Goal: Task Accomplishment & Management: Manage account settings

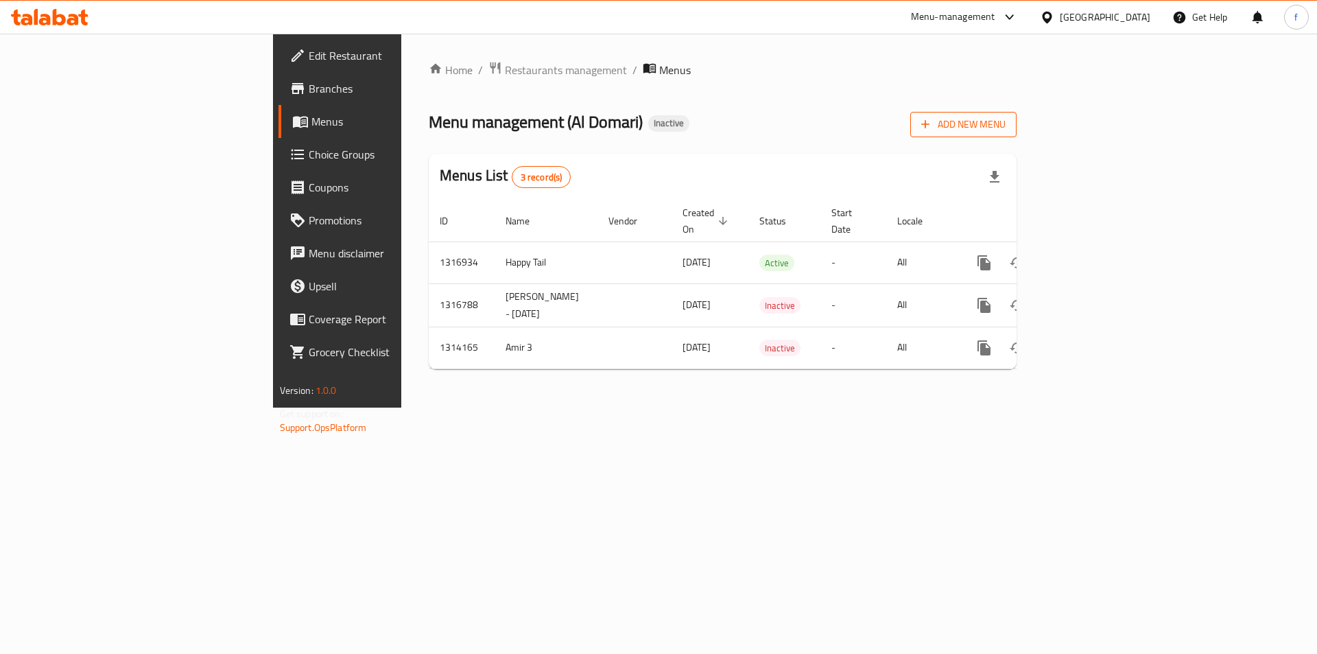
click at [1006, 124] on span "Add New Menu" at bounding box center [963, 124] width 84 height 17
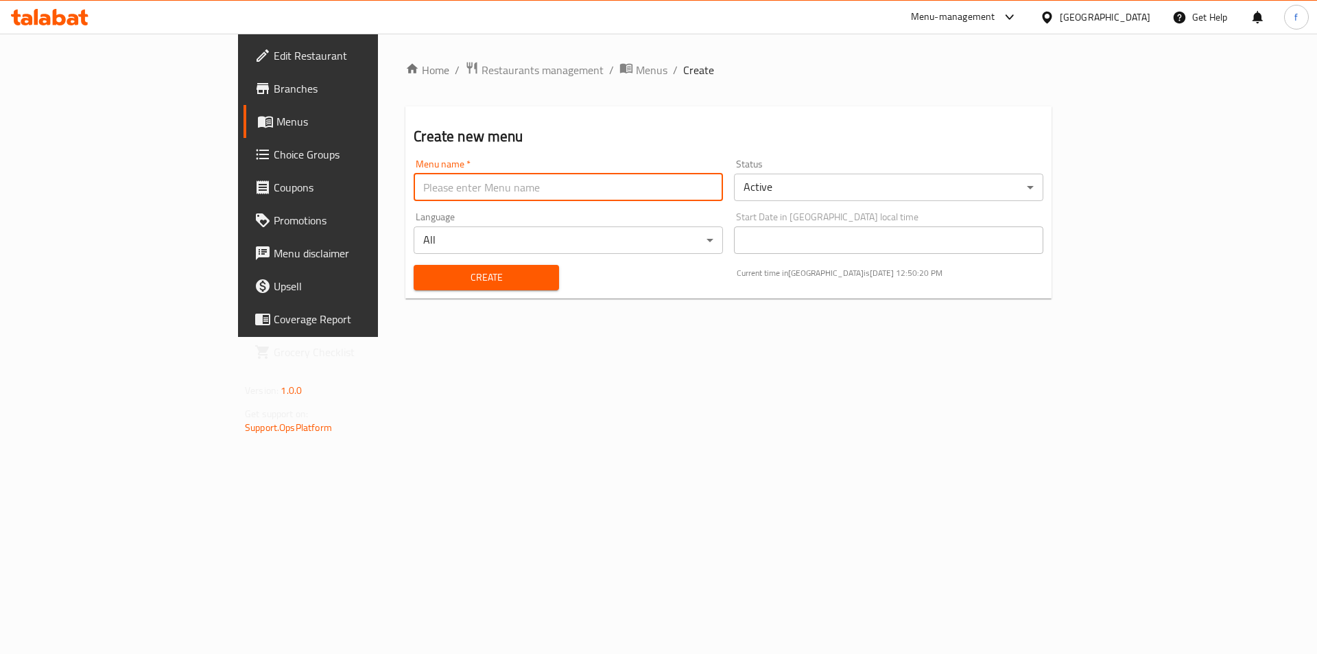
click at [663, 191] on input "text" at bounding box center [568, 187] width 309 height 27
type input "fatma.8116"
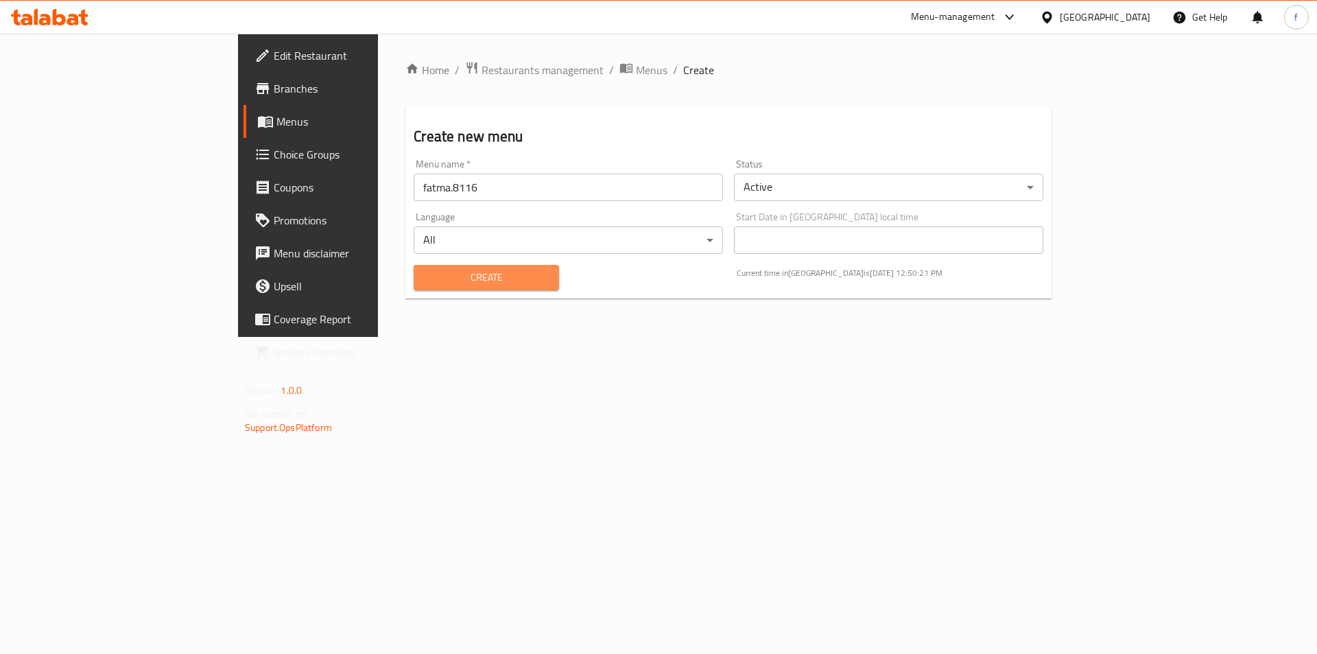
click at [425, 270] on span "Create" at bounding box center [486, 277] width 123 height 17
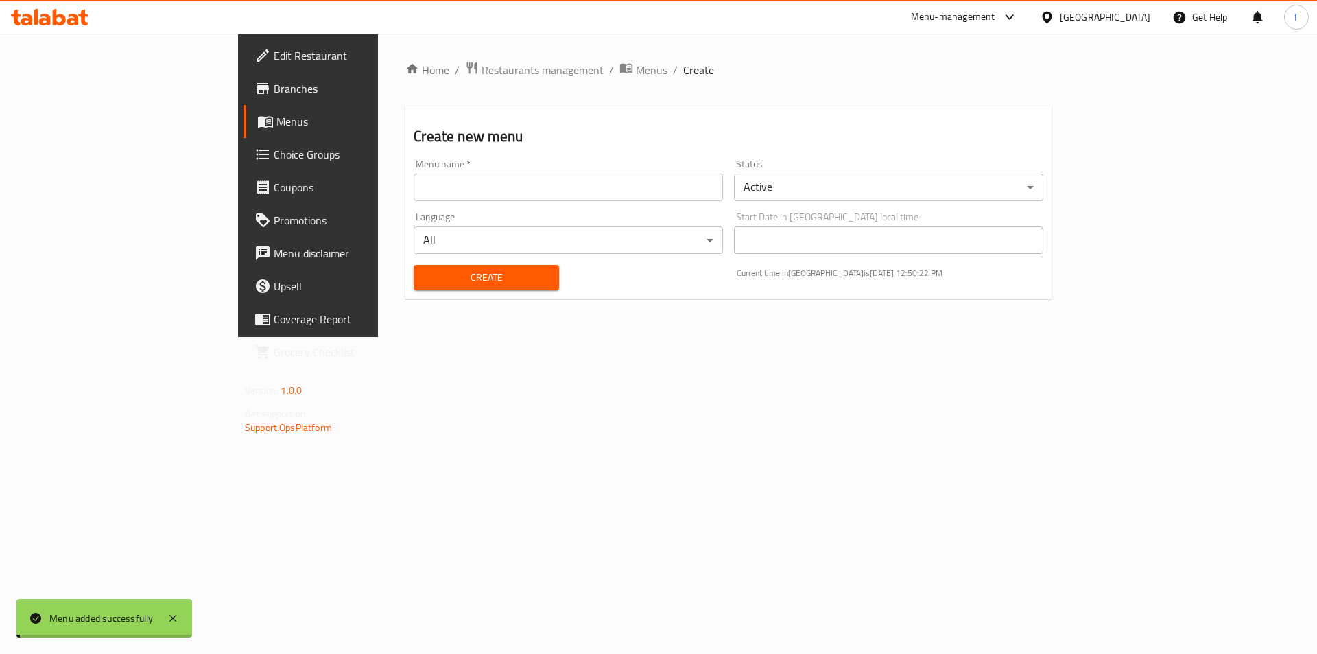
click at [414, 191] on input "text" at bounding box center [568, 187] width 309 height 27
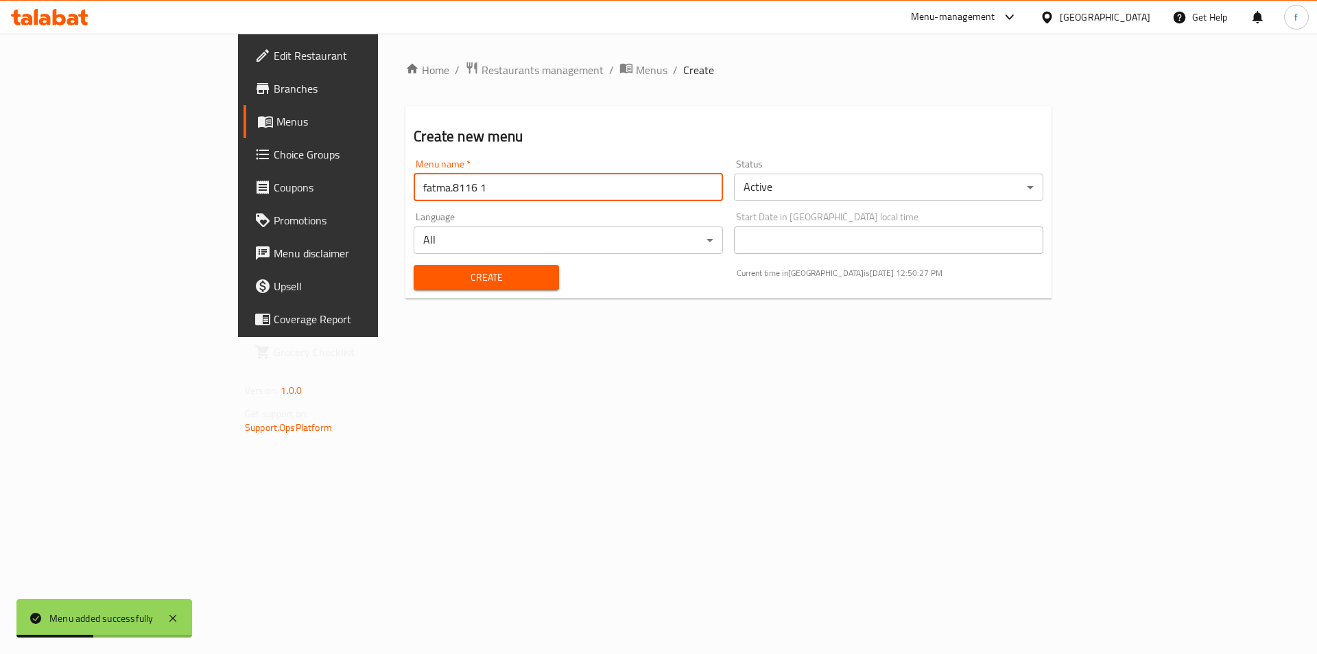
type input "fatma.8116 1"
click at [414, 265] on button "Create" at bounding box center [486, 277] width 145 height 25
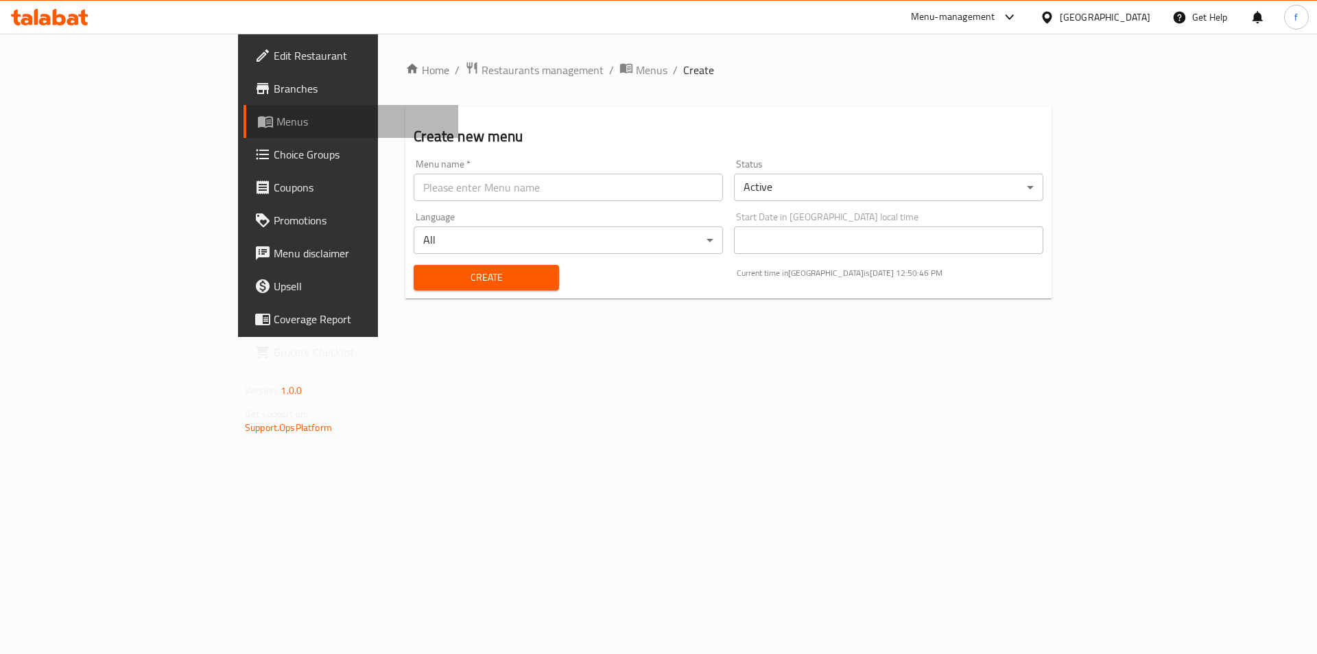
click at [276, 113] on span "Menus" at bounding box center [361, 121] width 171 height 16
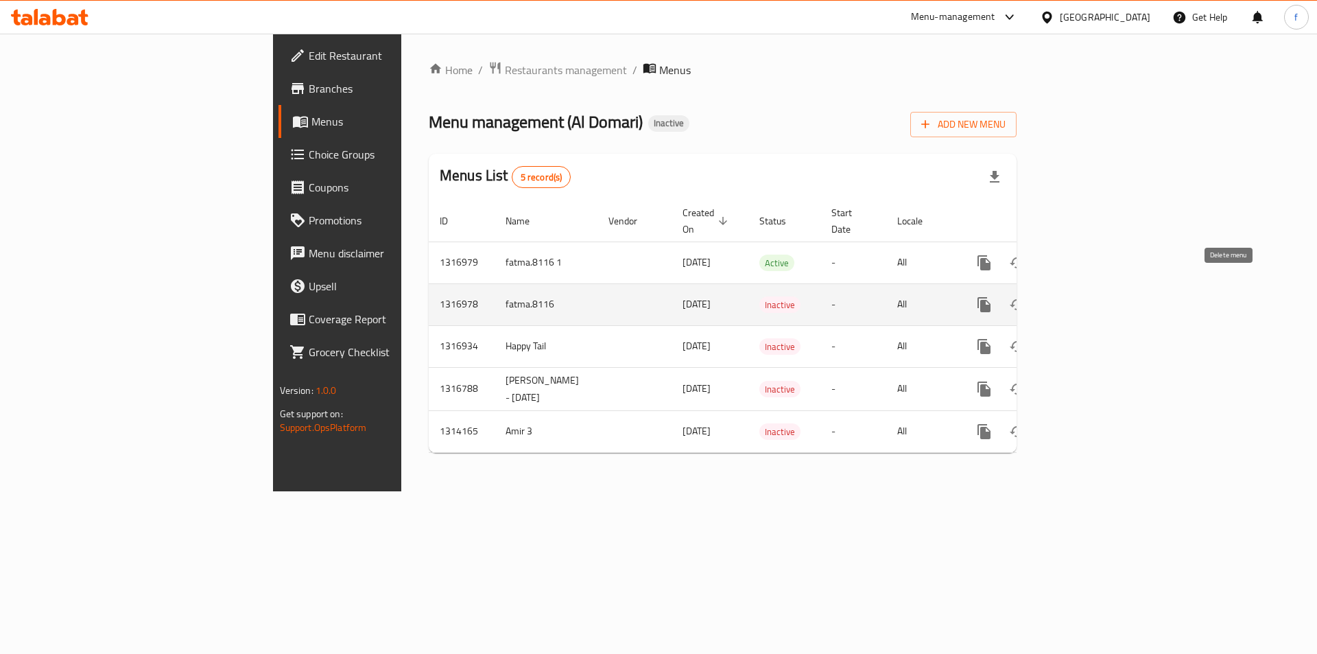
click at [1058, 296] on icon "enhanced table" at bounding box center [1050, 304] width 16 height 16
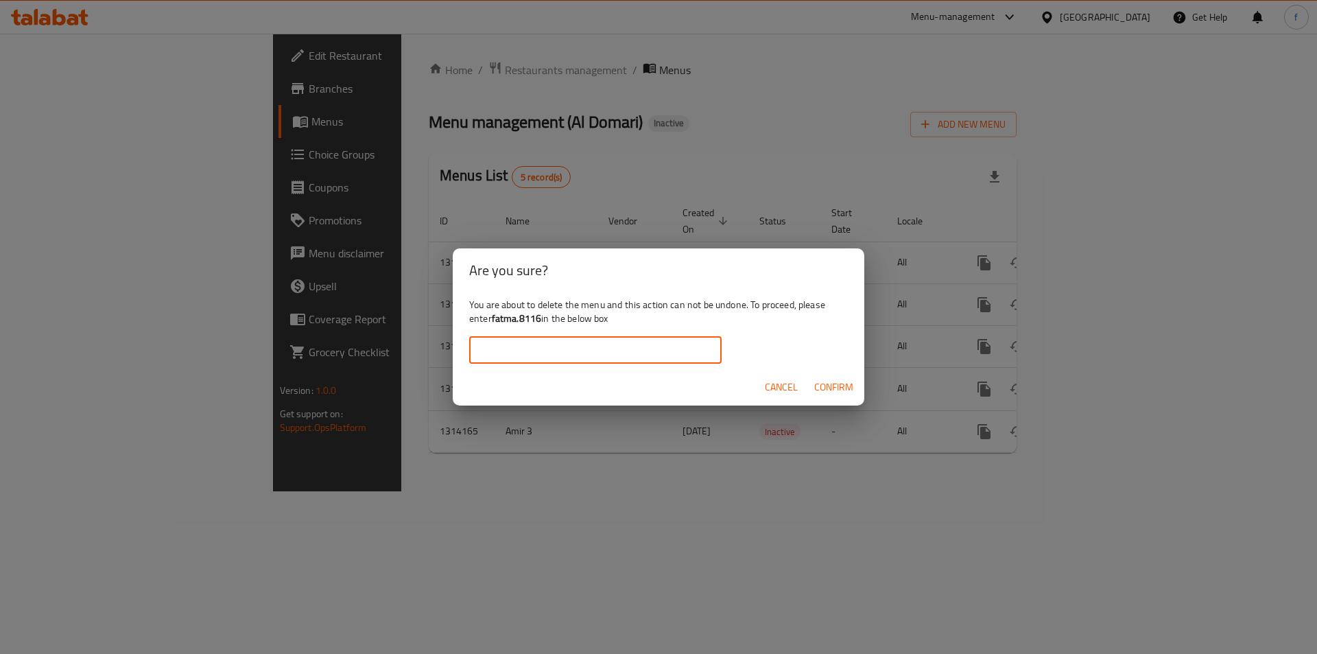
click at [649, 356] on input "text" at bounding box center [595, 349] width 252 height 27
type input "fatma.8116"
click at [823, 389] on span "Confirm" at bounding box center [833, 387] width 39 height 17
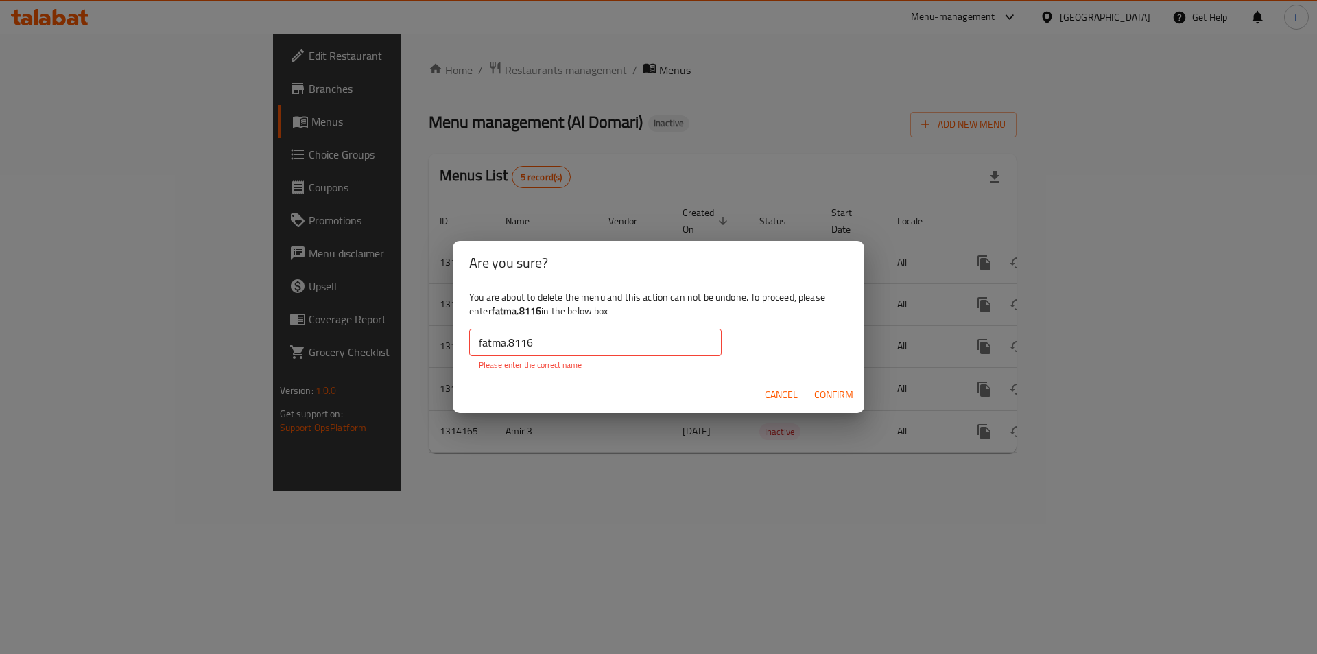
drag, startPoint x: 850, startPoint y: 394, endPoint x: 783, endPoint y: 396, distance: 67.3
click at [845, 394] on span "Confirm" at bounding box center [833, 394] width 39 height 17
click at [779, 396] on span "Cancel" at bounding box center [781, 394] width 33 height 17
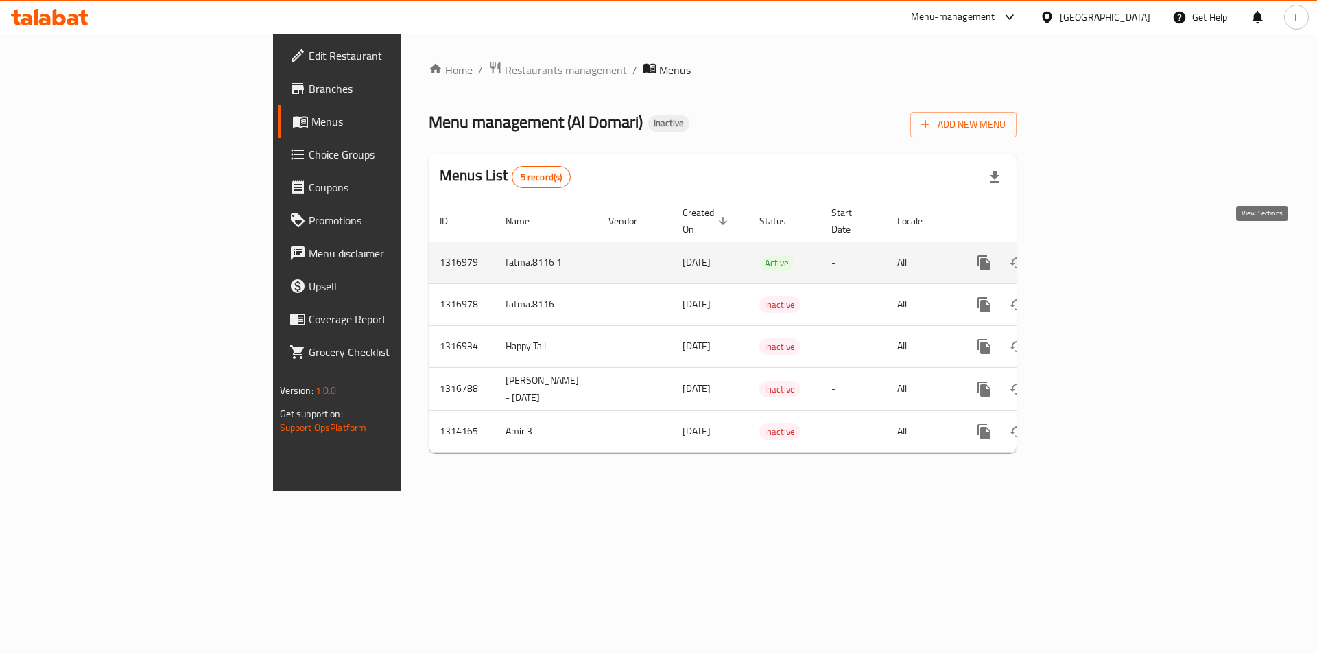
click at [1089, 257] on icon "enhanced table" at bounding box center [1083, 263] width 12 height 12
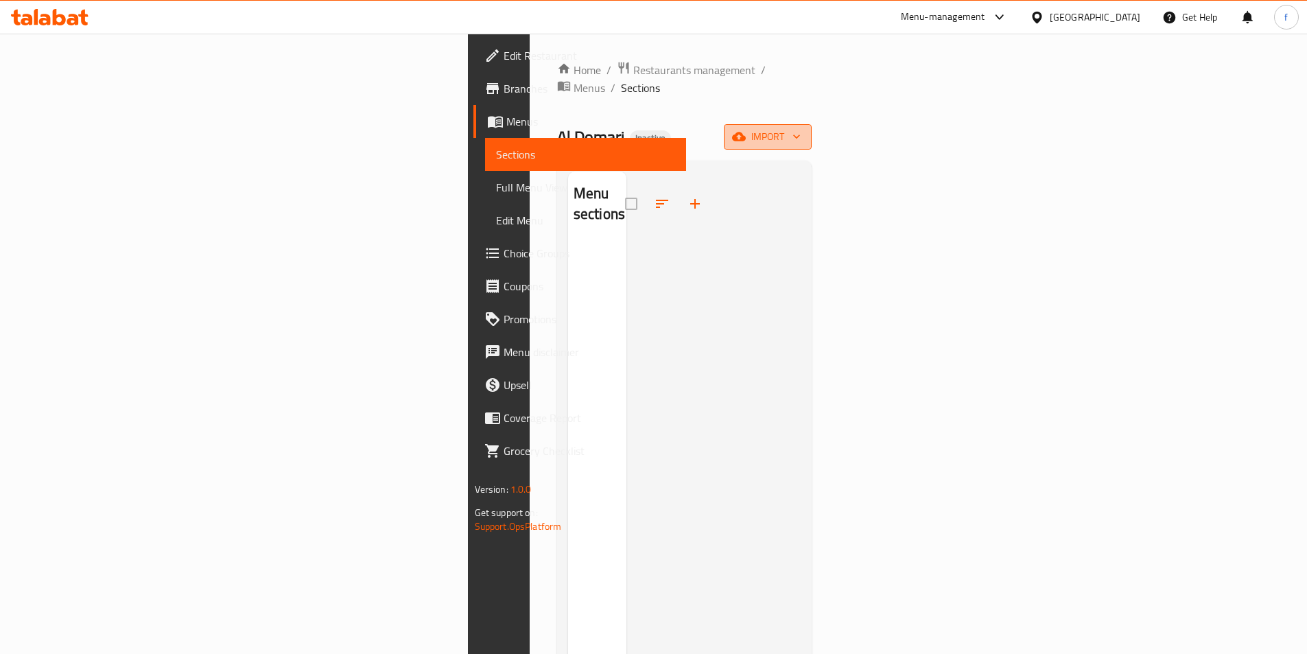
click at [801, 128] on span "import" at bounding box center [768, 136] width 66 height 17
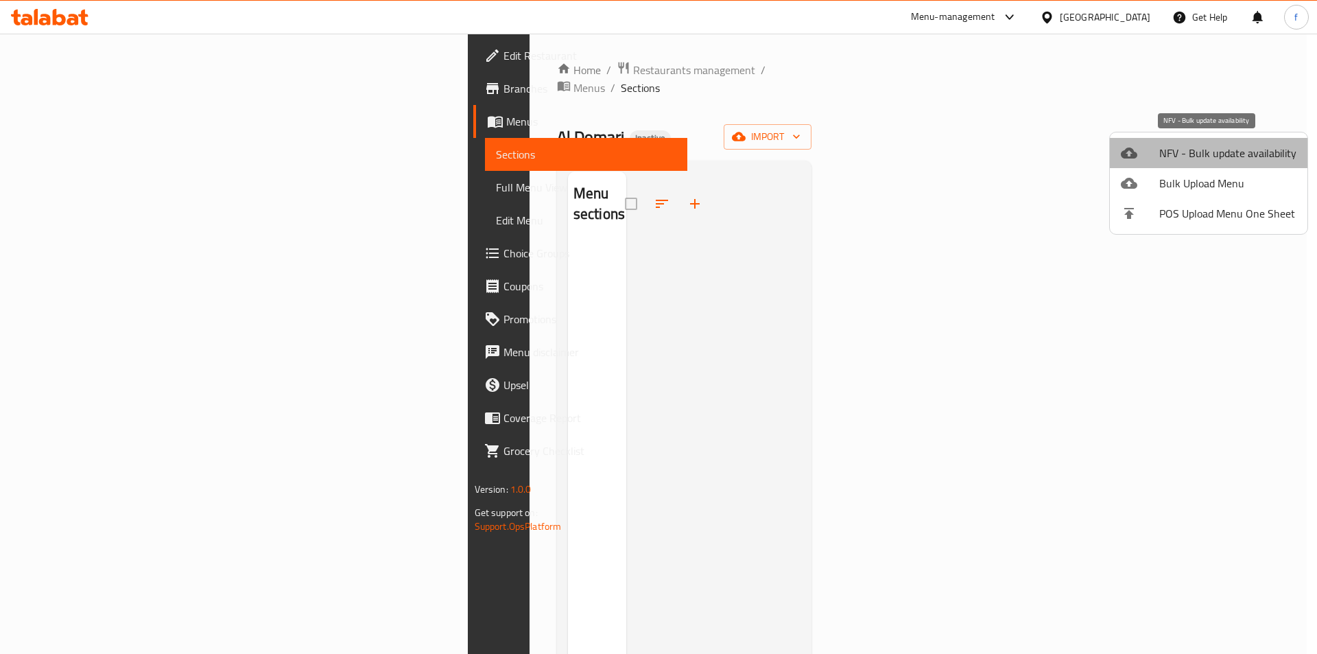
click at [1248, 161] on span "NFV - Bulk update availability" at bounding box center [1227, 153] width 137 height 16
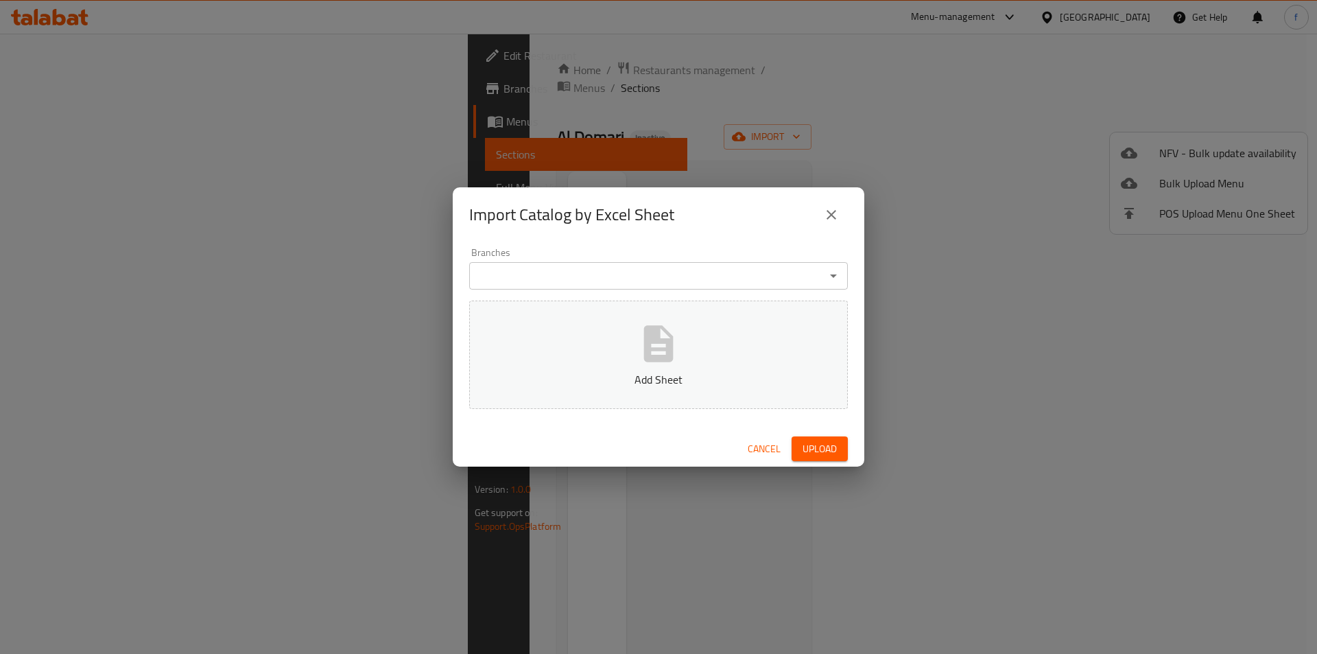
click at [1196, 189] on div "Import Catalog by Excel Sheet Branches Branches Add Sheet Cancel Upload" at bounding box center [658, 327] width 1317 height 654
click at [818, 215] on button "close" at bounding box center [831, 214] width 33 height 33
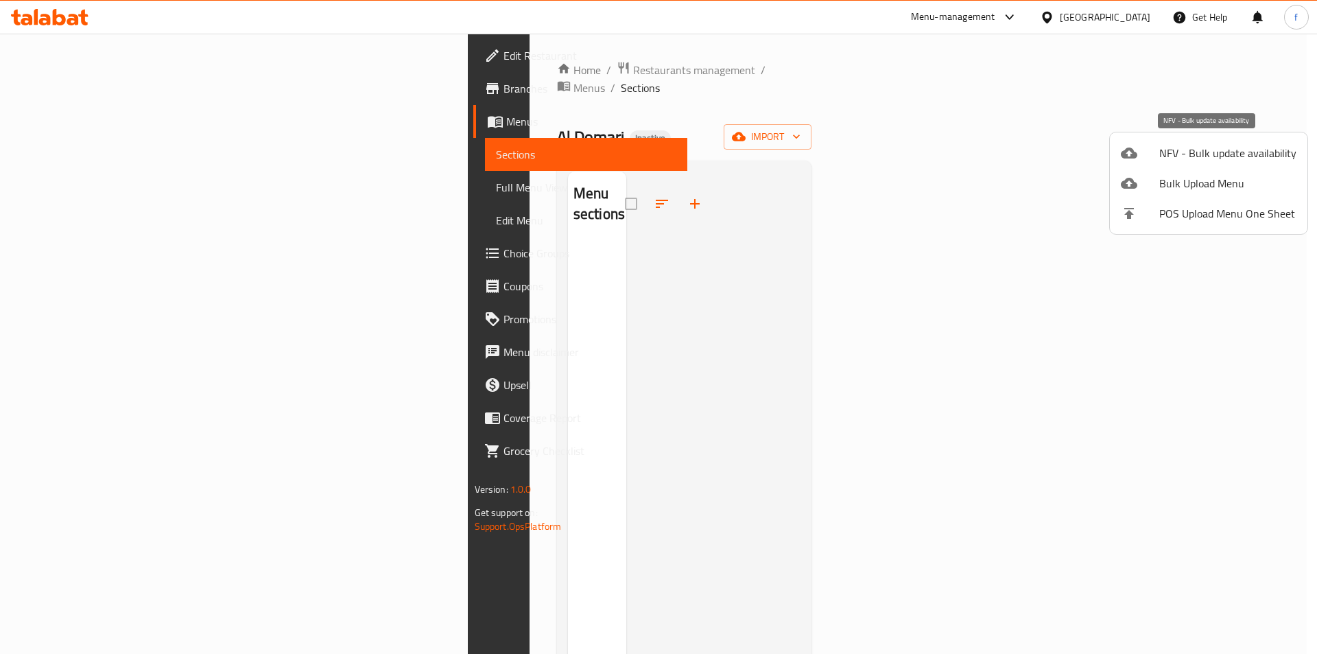
click at [1259, 148] on span "NFV - Bulk update availability" at bounding box center [1227, 153] width 137 height 16
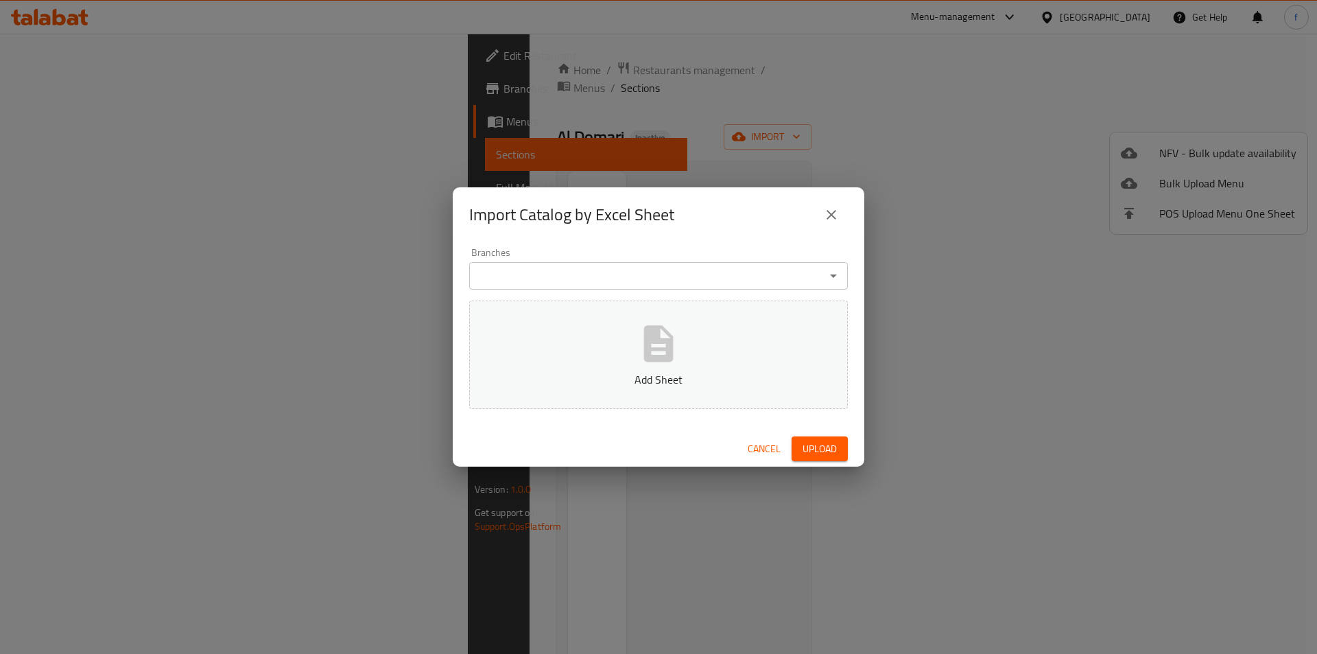
click at [825, 214] on icon "close" at bounding box center [831, 214] width 16 height 16
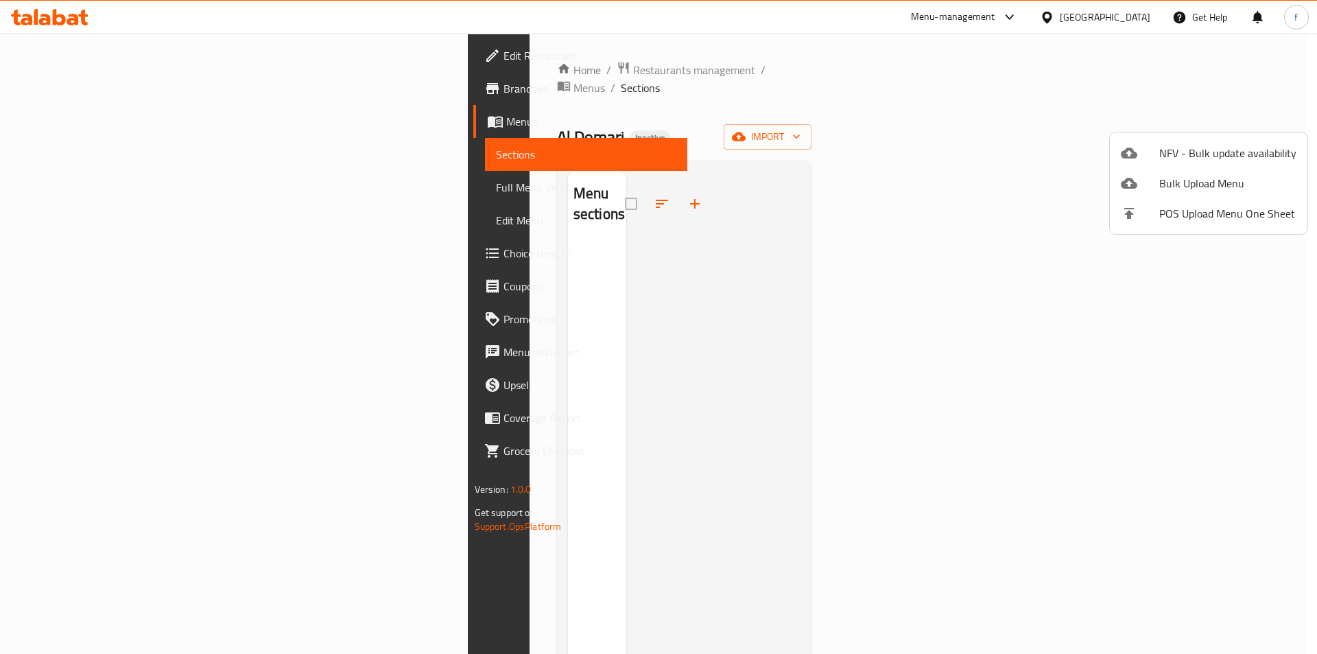
click at [1224, 114] on div at bounding box center [658, 327] width 1317 height 654
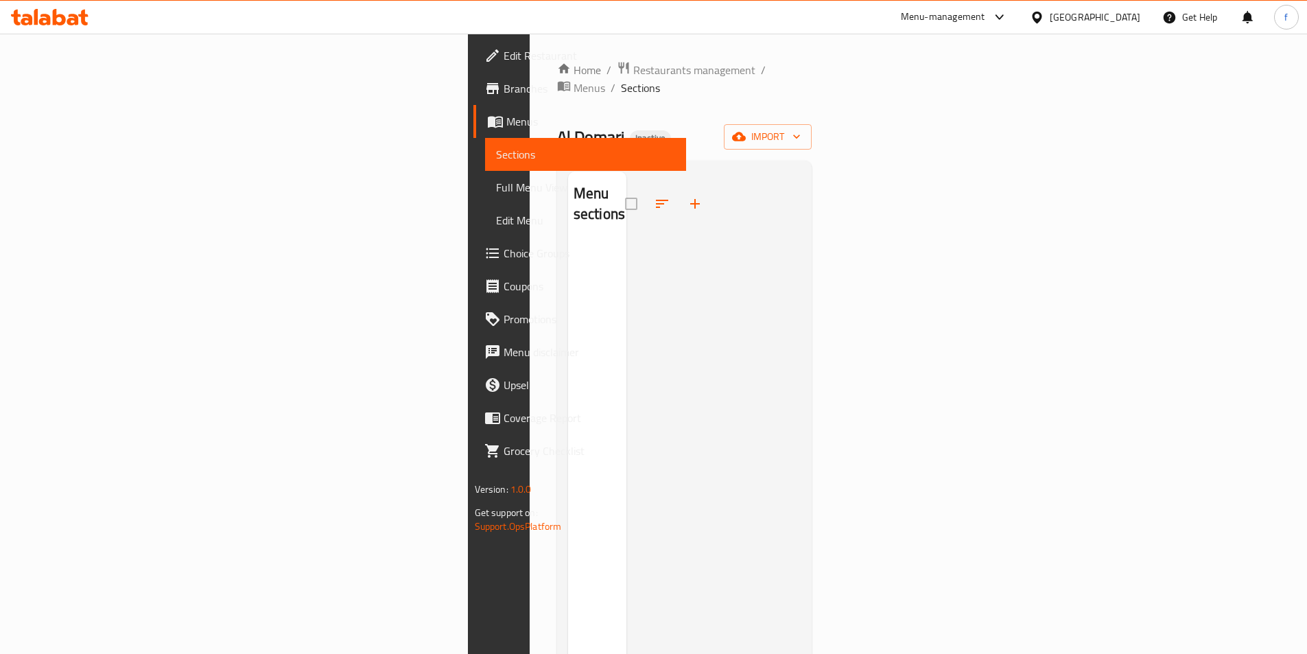
click at [801, 128] on span "import" at bounding box center [768, 136] width 66 height 17
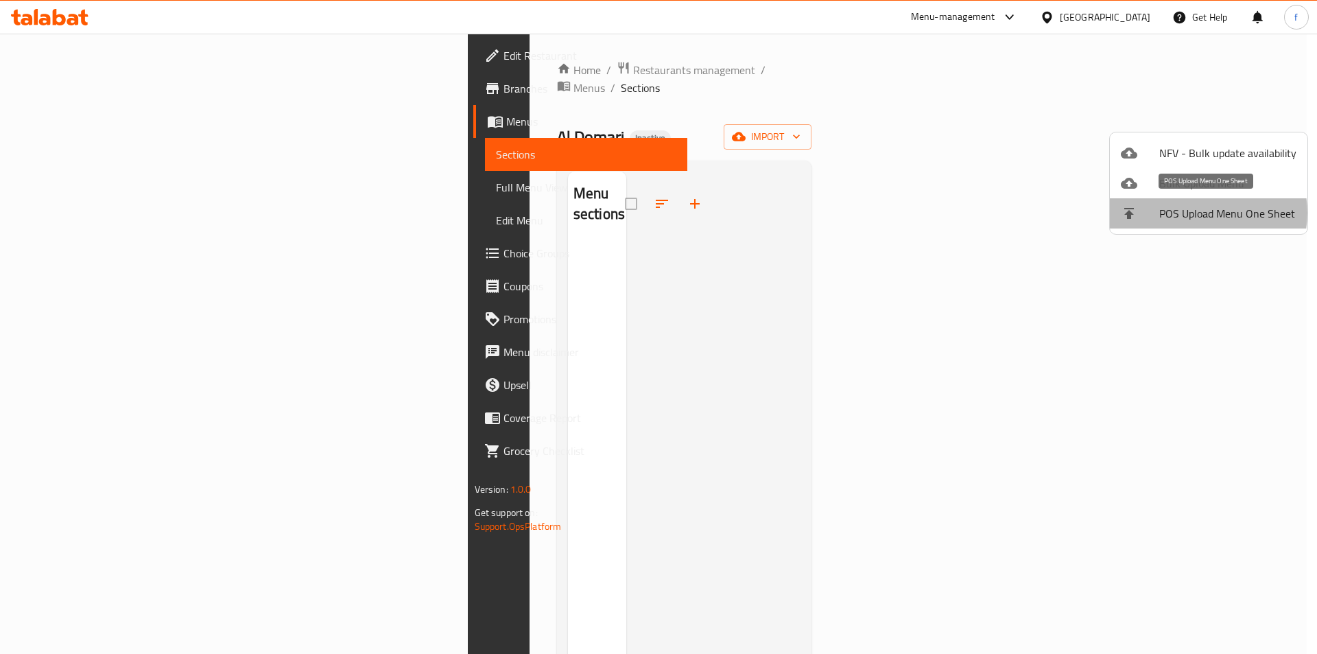
click at [1201, 213] on span "POS Upload Menu One Sheet" at bounding box center [1227, 213] width 137 height 16
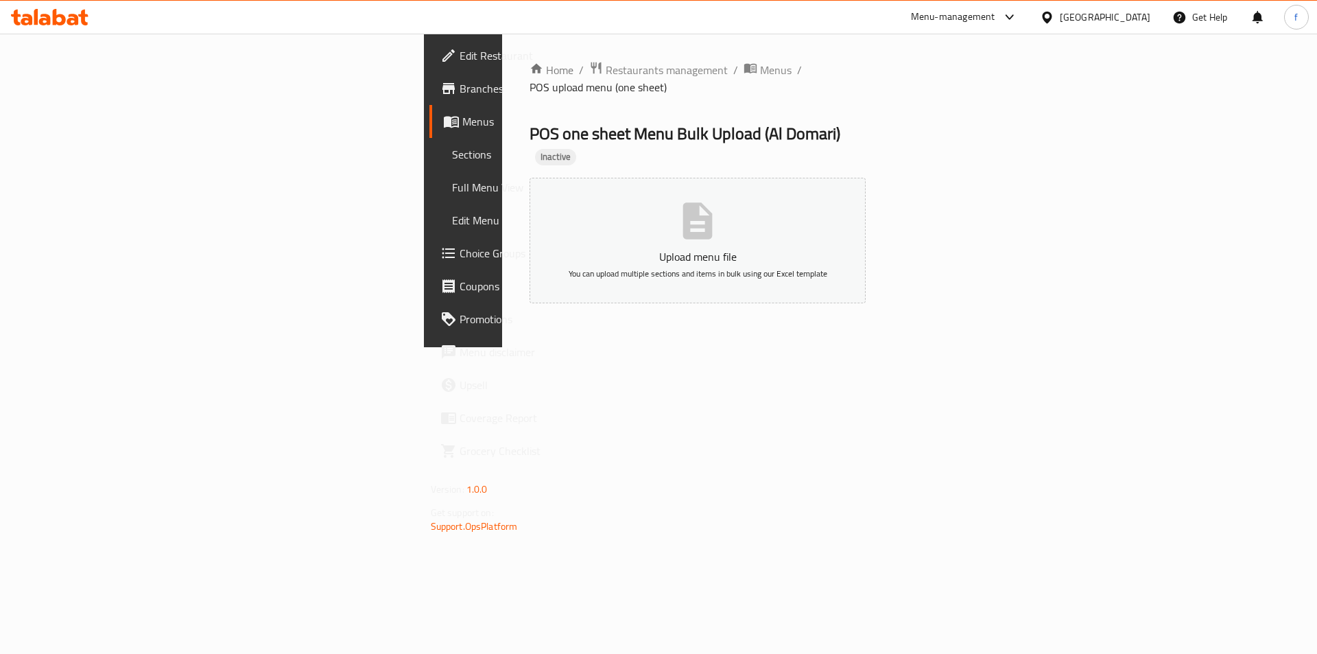
drag, startPoint x: 607, startPoint y: 234, endPoint x: 562, endPoint y: 227, distance: 45.1
click at [589, 232] on button "Upload menu file You can upload multiple sections and items in bulk using our E…" at bounding box center [698, 241] width 337 height 126
click at [462, 122] on span "Menus" at bounding box center [547, 121] width 171 height 16
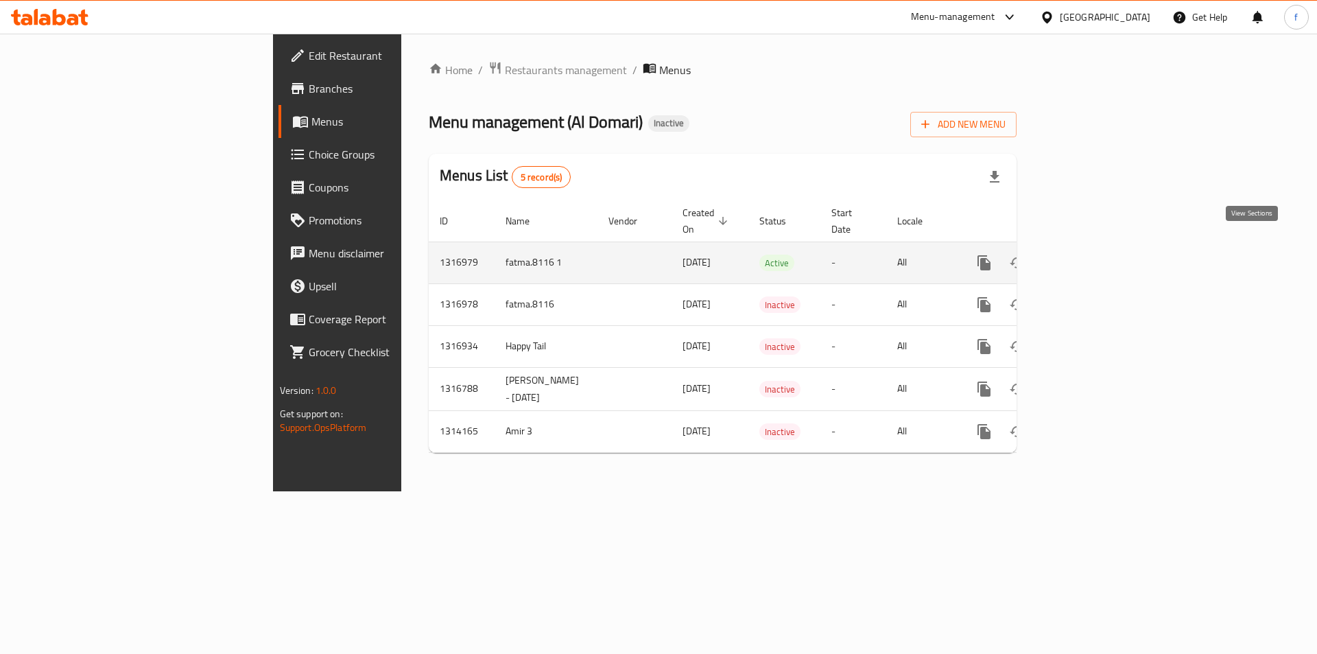
click at [1091, 254] on icon "enhanced table" at bounding box center [1083, 262] width 16 height 16
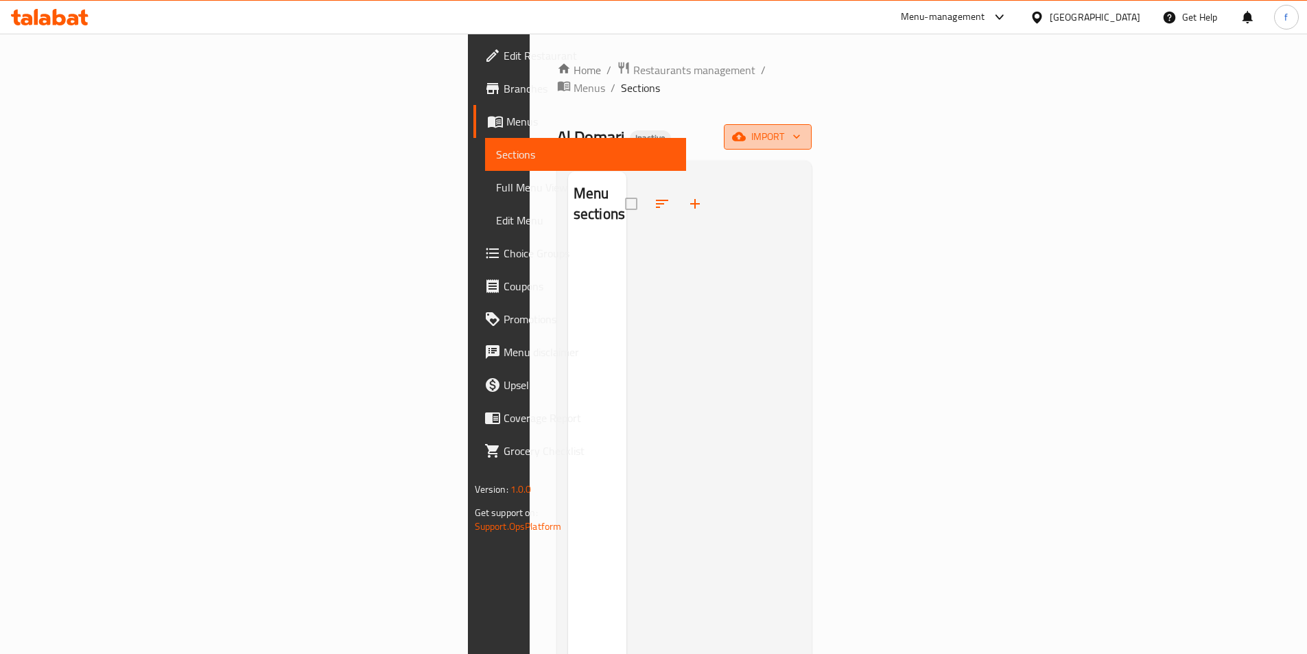
click at [811, 124] on button "import" at bounding box center [768, 136] width 88 height 25
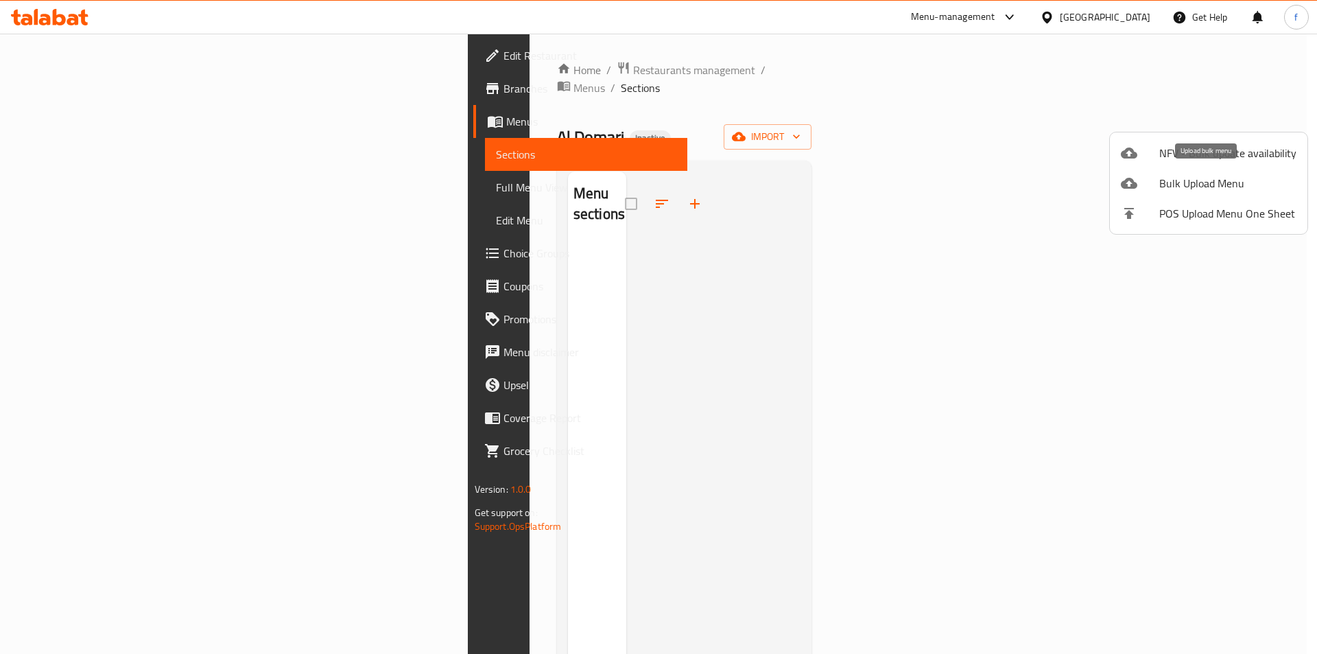
click at [1218, 180] on span "Bulk Upload Menu" at bounding box center [1227, 183] width 137 height 16
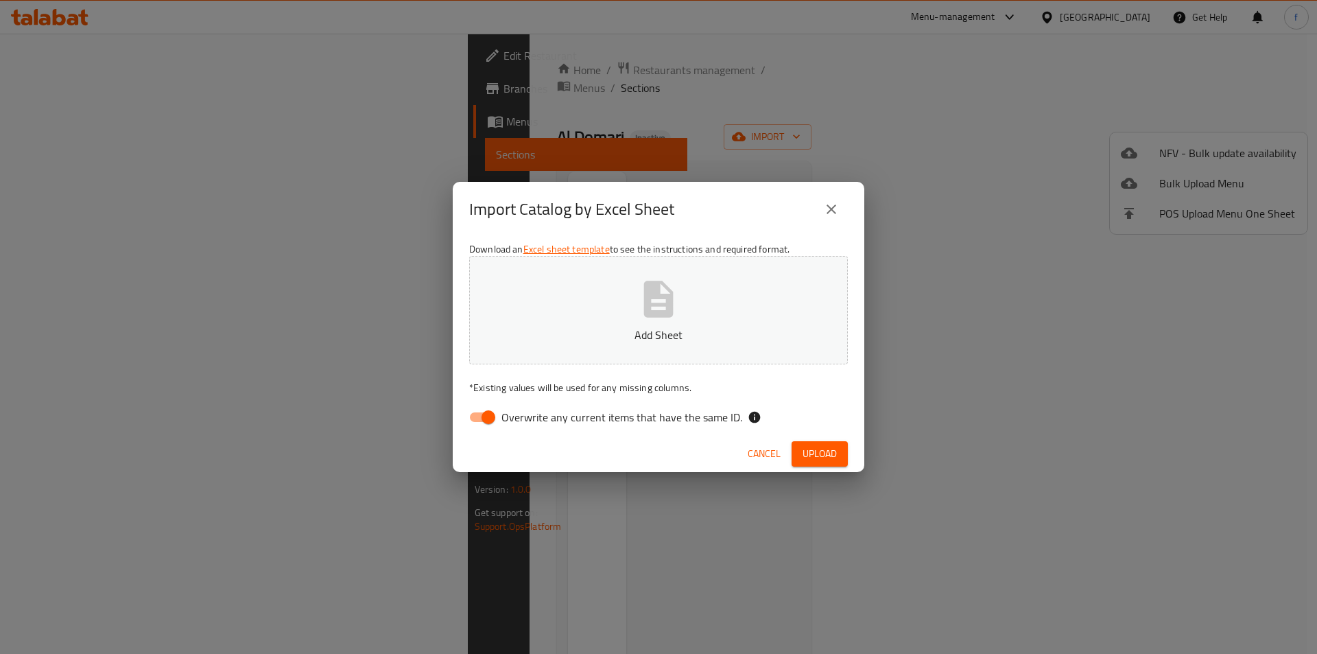
click at [487, 416] on input "Overwrite any current items that have the same ID." at bounding box center [488, 417] width 78 height 26
checkbox input "false"
click at [678, 316] on icon "button" at bounding box center [659, 299] width 44 height 44
click at [804, 448] on span "Upload" at bounding box center [820, 453] width 34 height 17
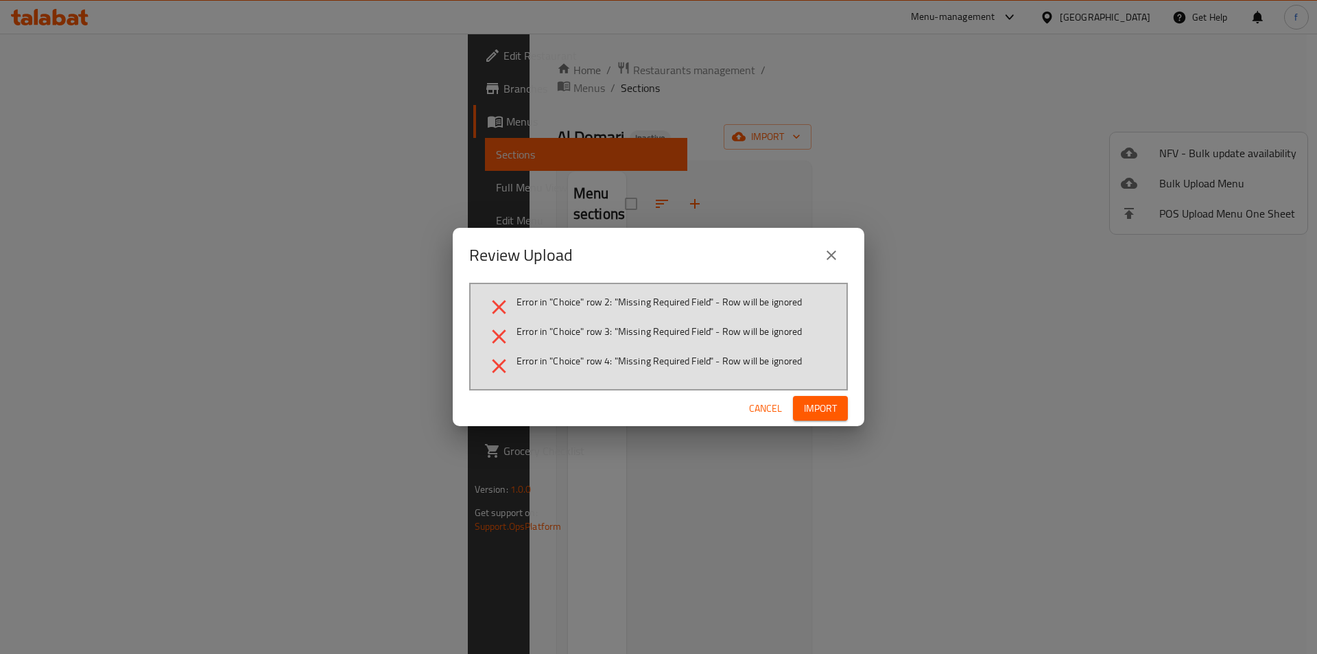
click at [830, 406] on span "Import" at bounding box center [820, 408] width 33 height 17
click at [826, 247] on div at bounding box center [658, 327] width 1317 height 654
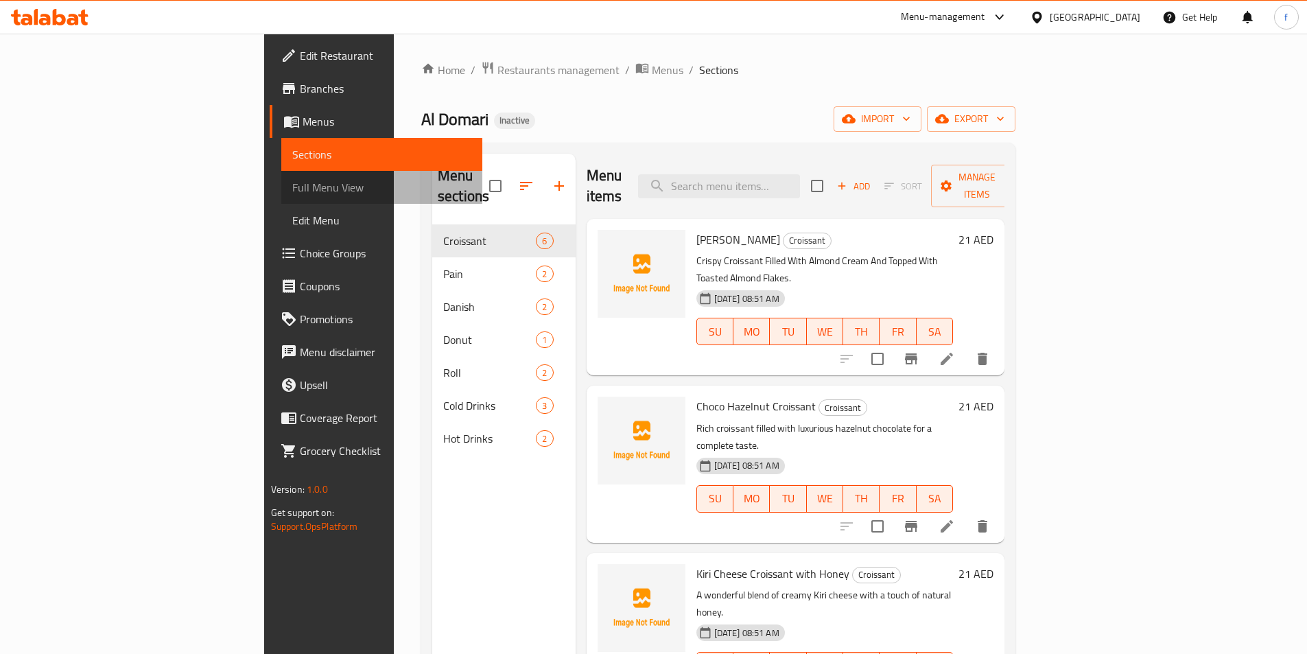
click at [292, 191] on span "Full Menu View" at bounding box center [381, 187] width 179 height 16
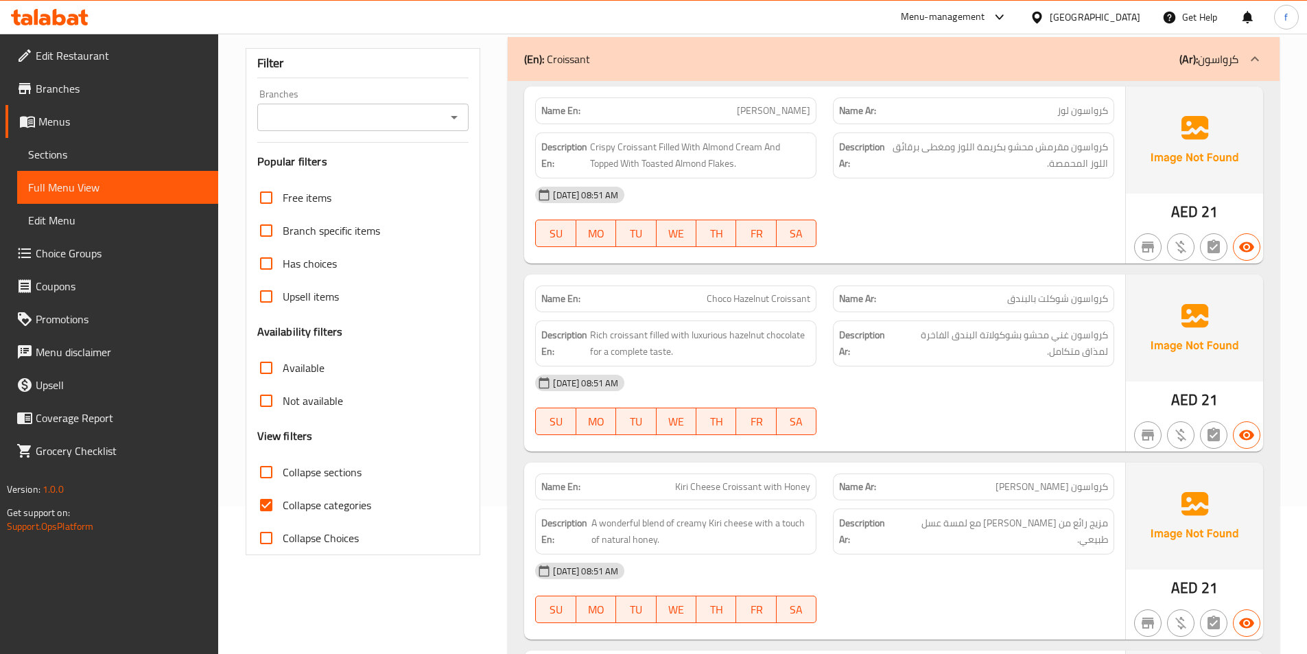
scroll to position [274, 0]
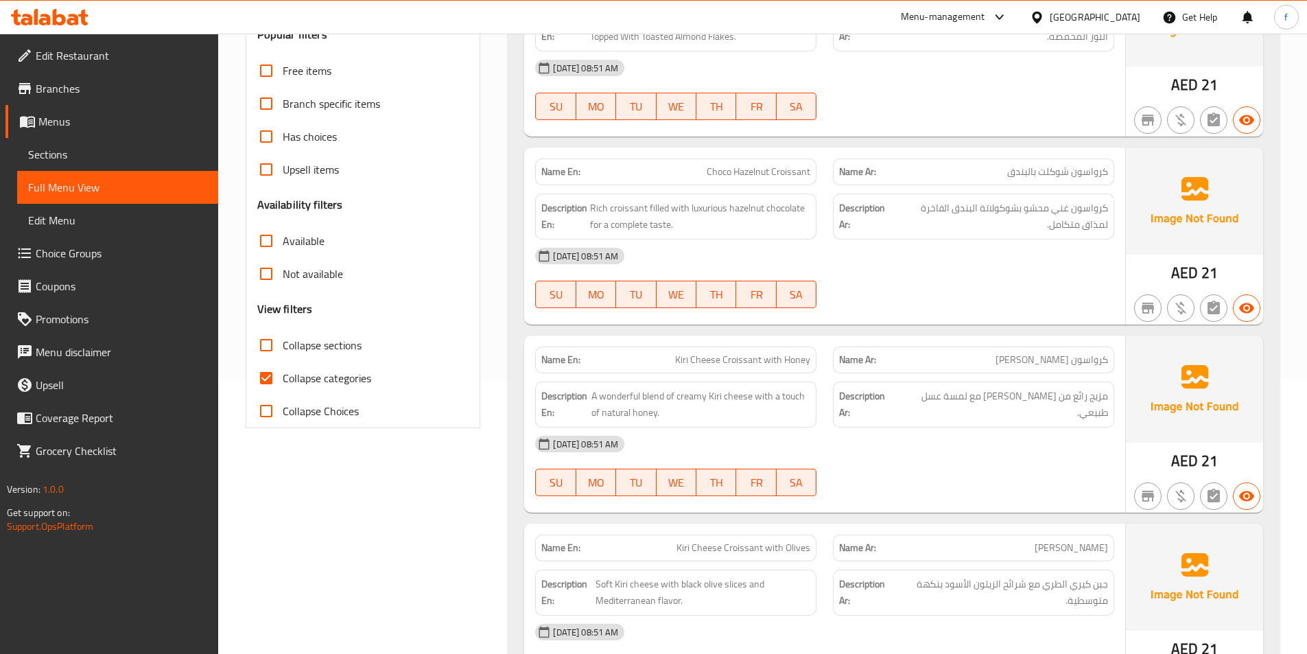
click at [272, 371] on input "Collapse categories" at bounding box center [266, 378] width 33 height 33
checkbox input "false"
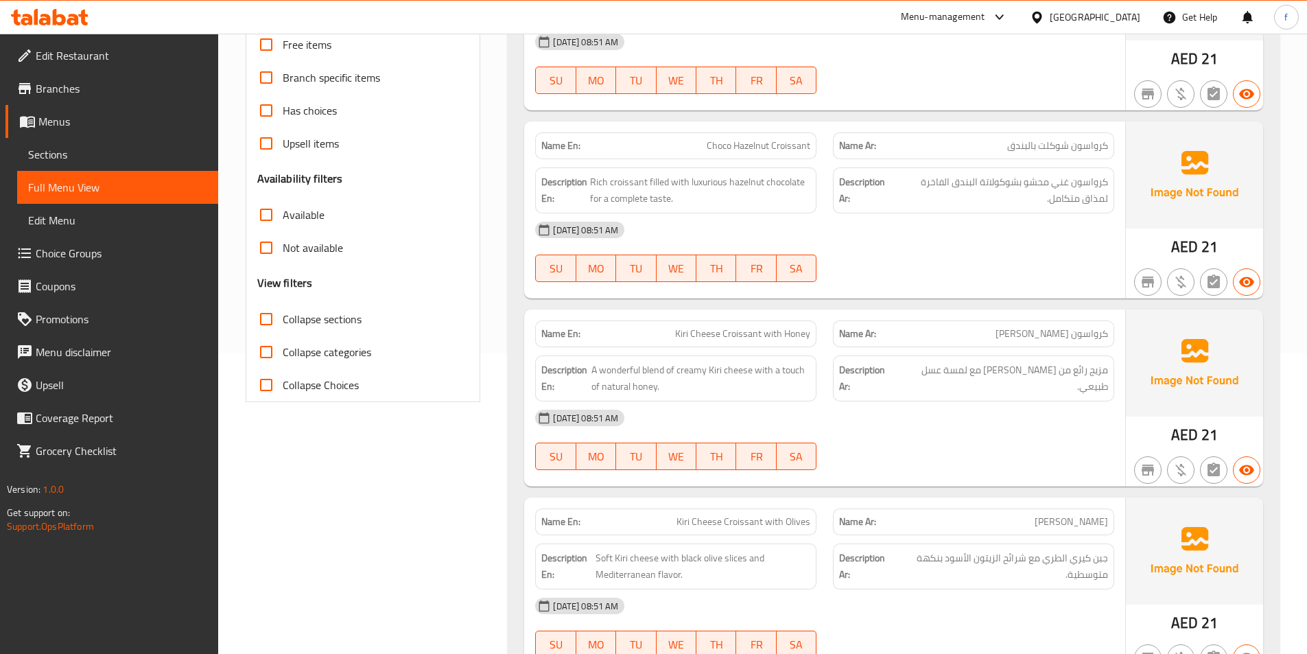
scroll to position [0, 0]
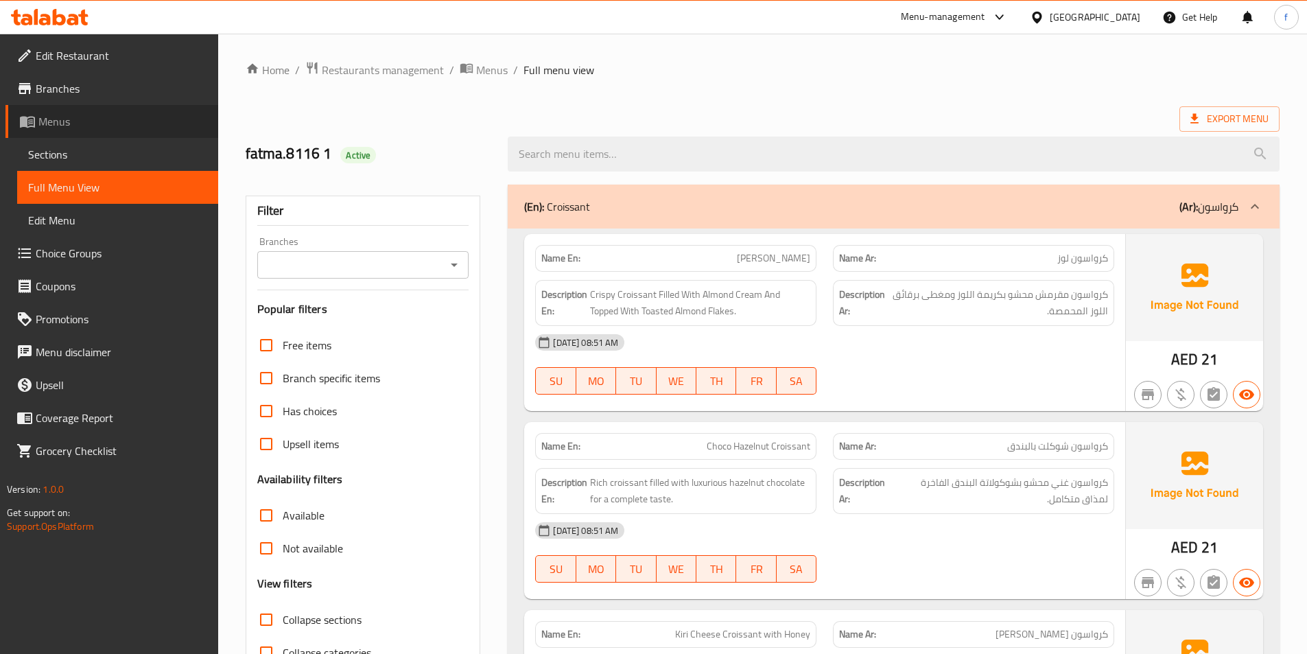
click at [75, 122] on span "Menus" at bounding box center [122, 121] width 169 height 16
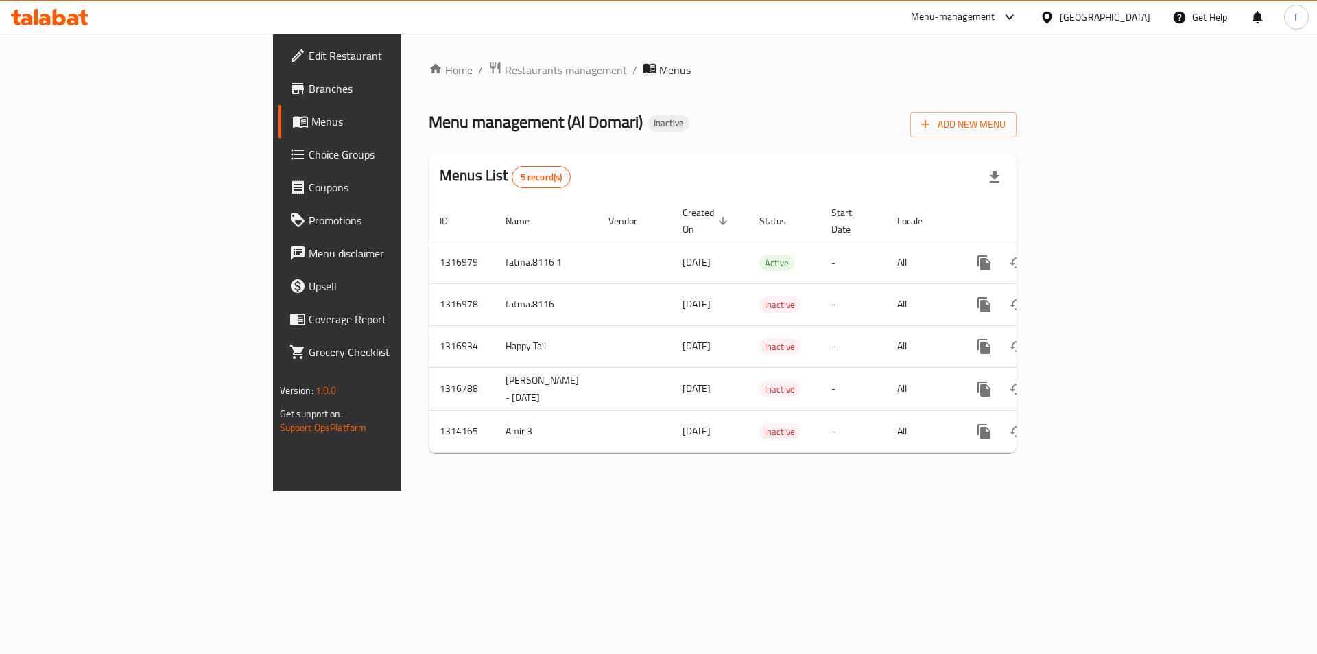
click at [878, 64] on ol "Home / Restaurants management / Menus" at bounding box center [723, 70] width 588 height 18
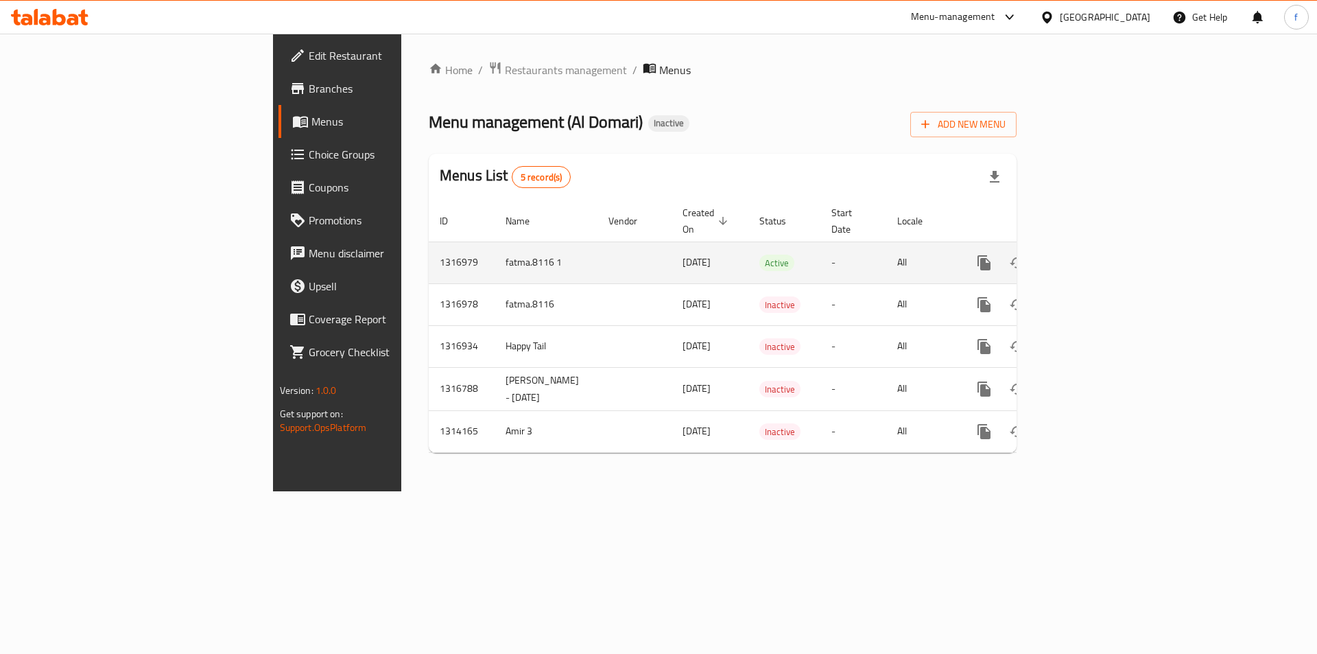
click at [1055, 257] on icon "enhanced table" at bounding box center [1050, 263] width 10 height 12
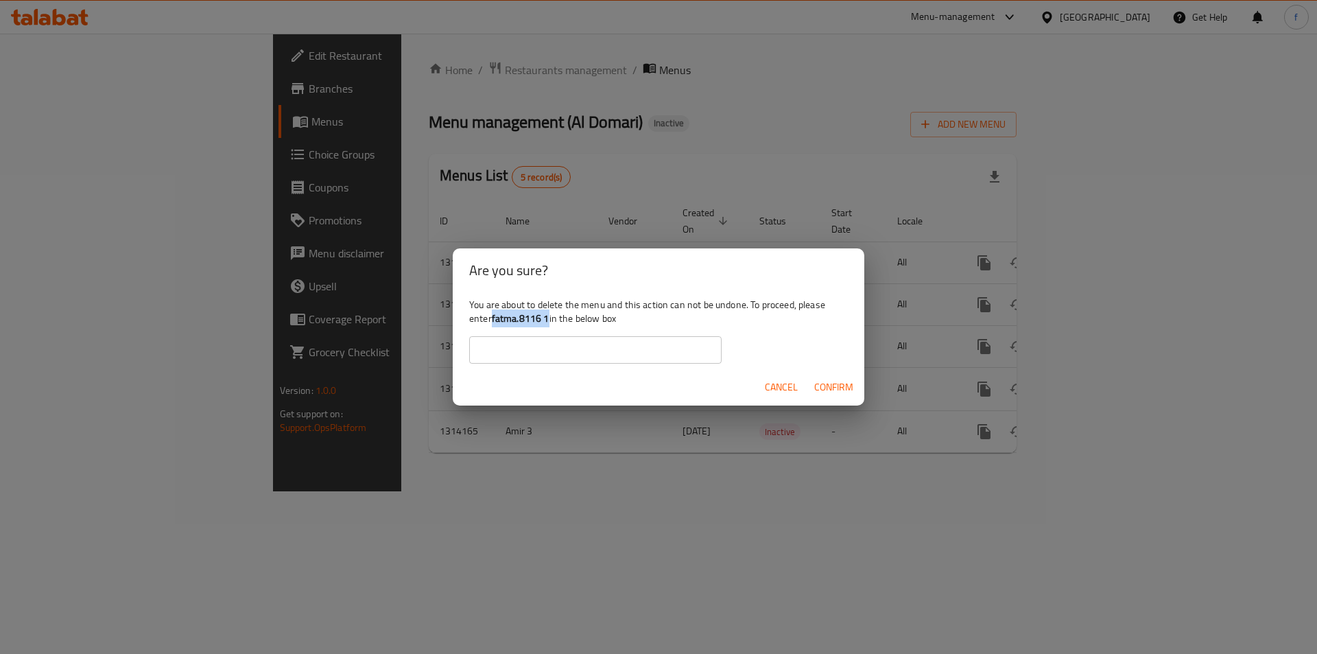
drag, startPoint x: 549, startPoint y: 320, endPoint x: 494, endPoint y: 313, distance: 55.3
click at [494, 313] on b "fatma.8116 1" at bounding box center [521, 318] width 58 height 18
click at [517, 349] on input "text" at bounding box center [595, 349] width 252 height 27
click at [513, 355] on input "text" at bounding box center [595, 349] width 252 height 27
click at [503, 327] on div "You are about to delete the menu and this action can not be undone. To proceed,…" at bounding box center [659, 330] width 412 height 77
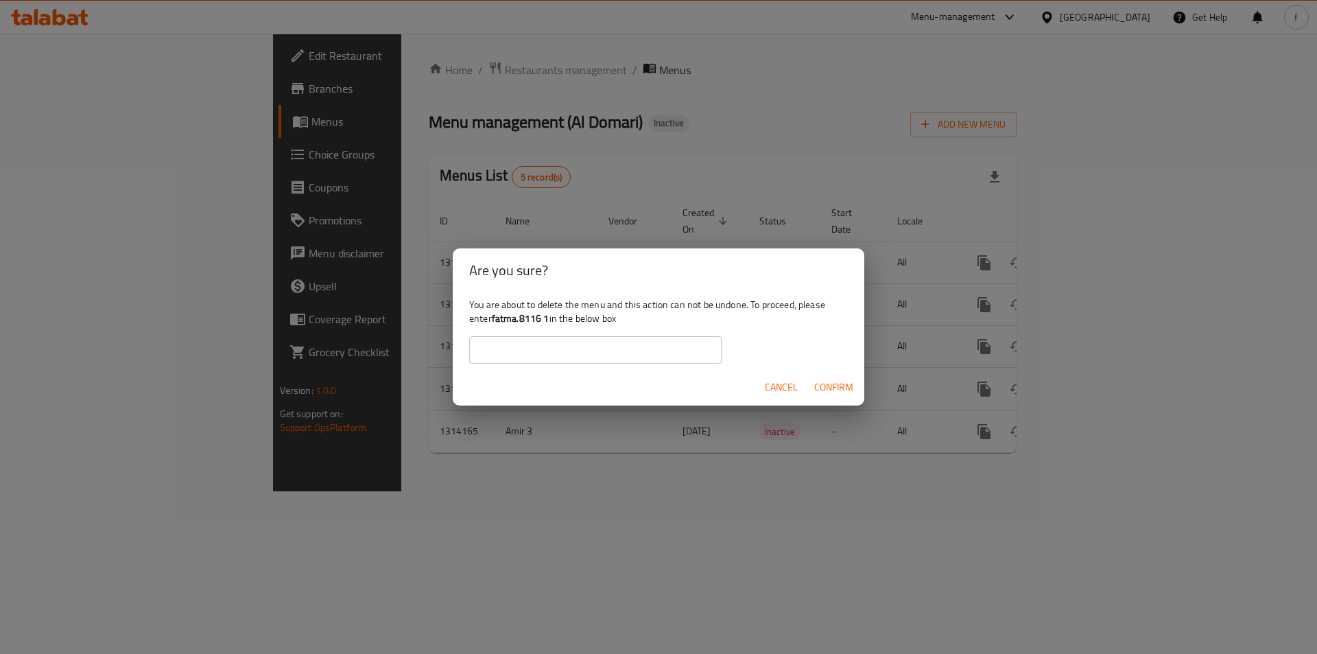
click at [495, 318] on b "fatma.8116 1" at bounding box center [521, 318] width 58 height 18
copy b "fatma.8116 1"
drag, startPoint x: 493, startPoint y: 318, endPoint x: 549, endPoint y: 324, distance: 57.3
click at [549, 324] on div "You are about to delete the menu and this action can not be undone. To proceed,…" at bounding box center [659, 330] width 412 height 77
copy b "fatma.8116 1"
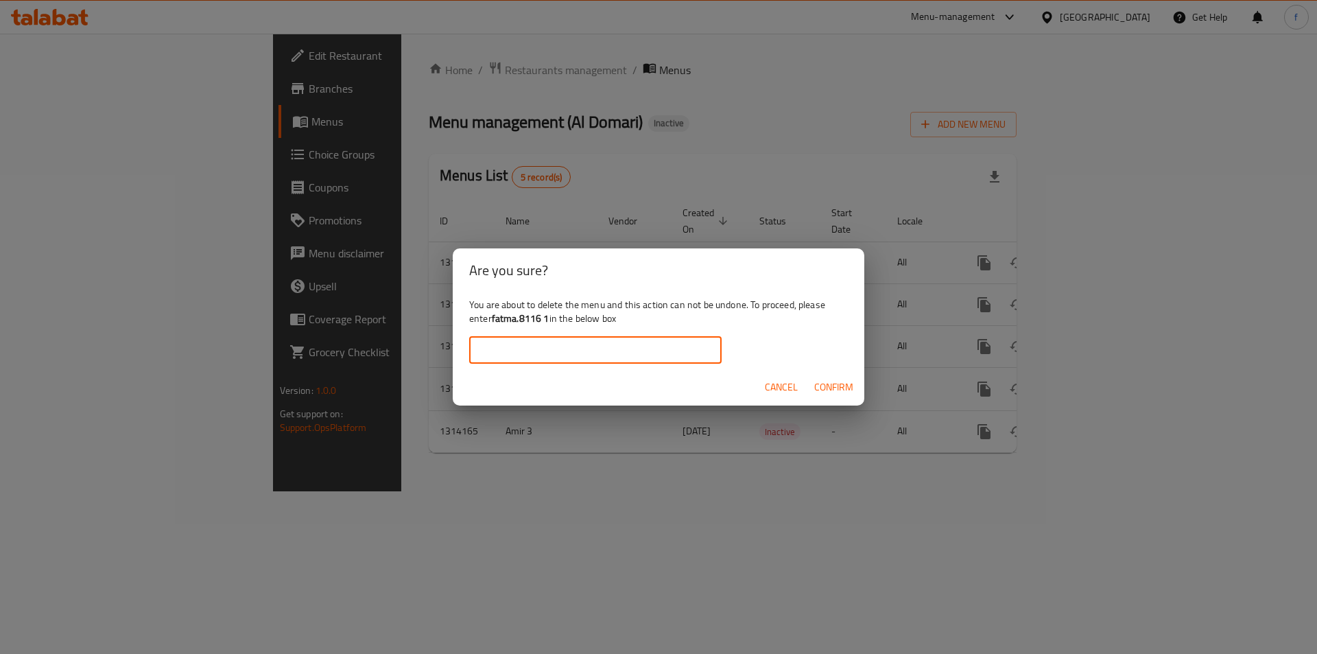
click at [541, 346] on input "text" at bounding box center [595, 349] width 252 height 27
paste input "fatma.8116 1"
type input "fatma.8116 1"
click at [821, 388] on span "Confirm" at bounding box center [833, 387] width 39 height 17
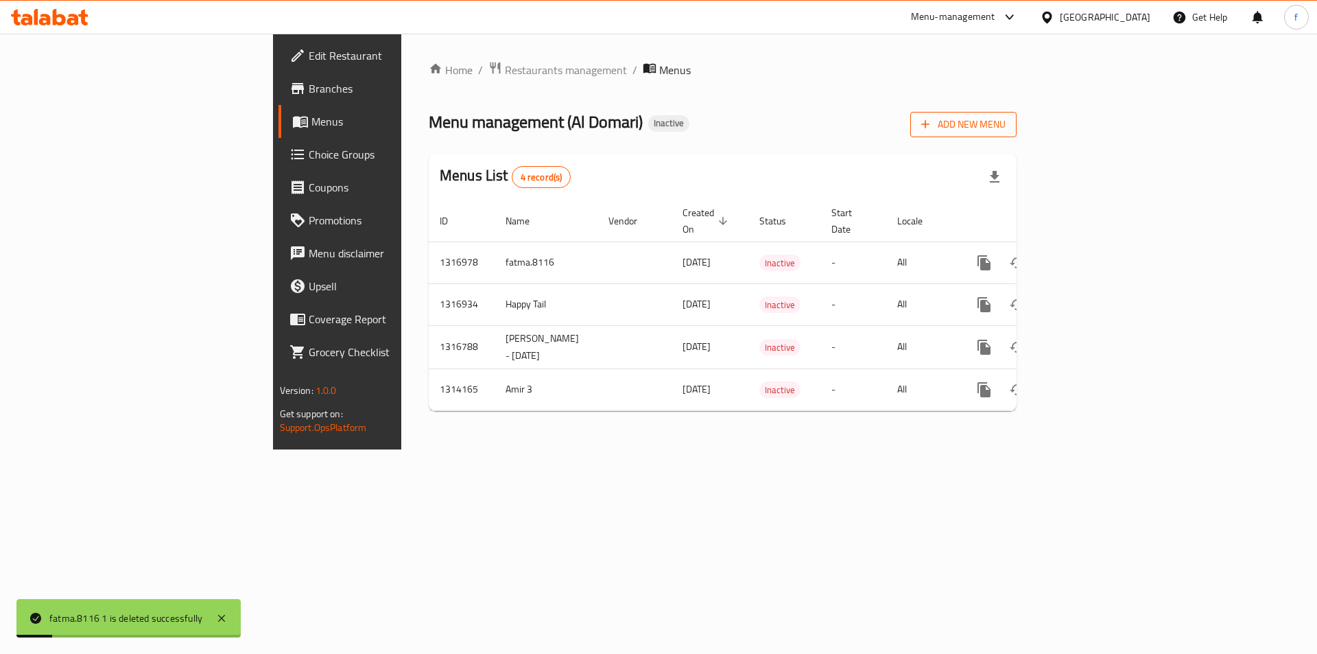
click at [1006, 130] on span "Add New Menu" at bounding box center [963, 124] width 84 height 17
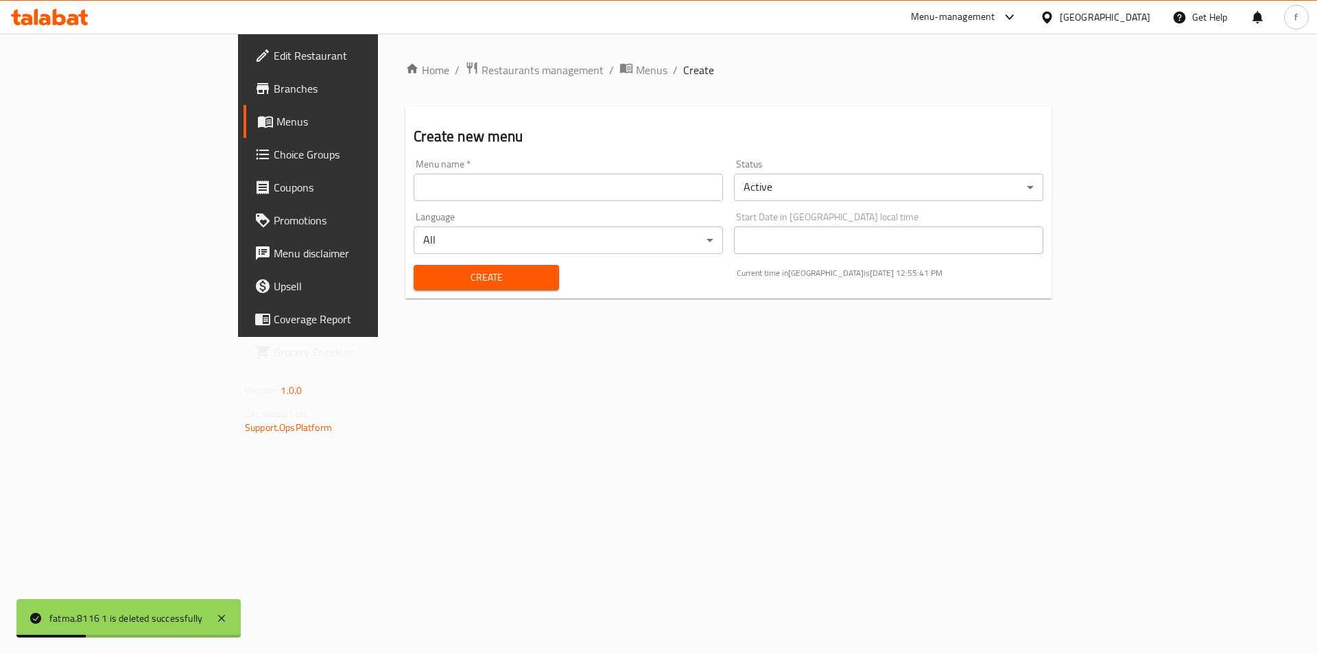
click at [276, 118] on span "Menus" at bounding box center [361, 121] width 171 height 16
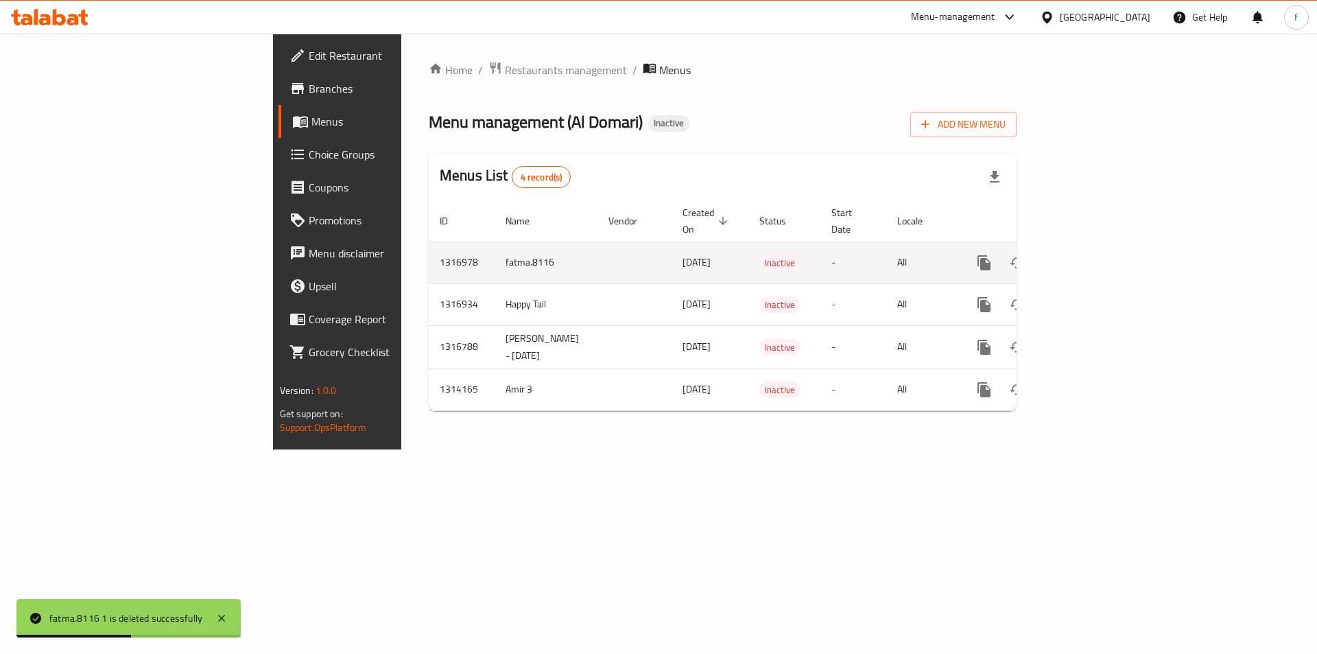
click at [1055, 257] on icon "enhanced table" at bounding box center [1050, 263] width 10 height 12
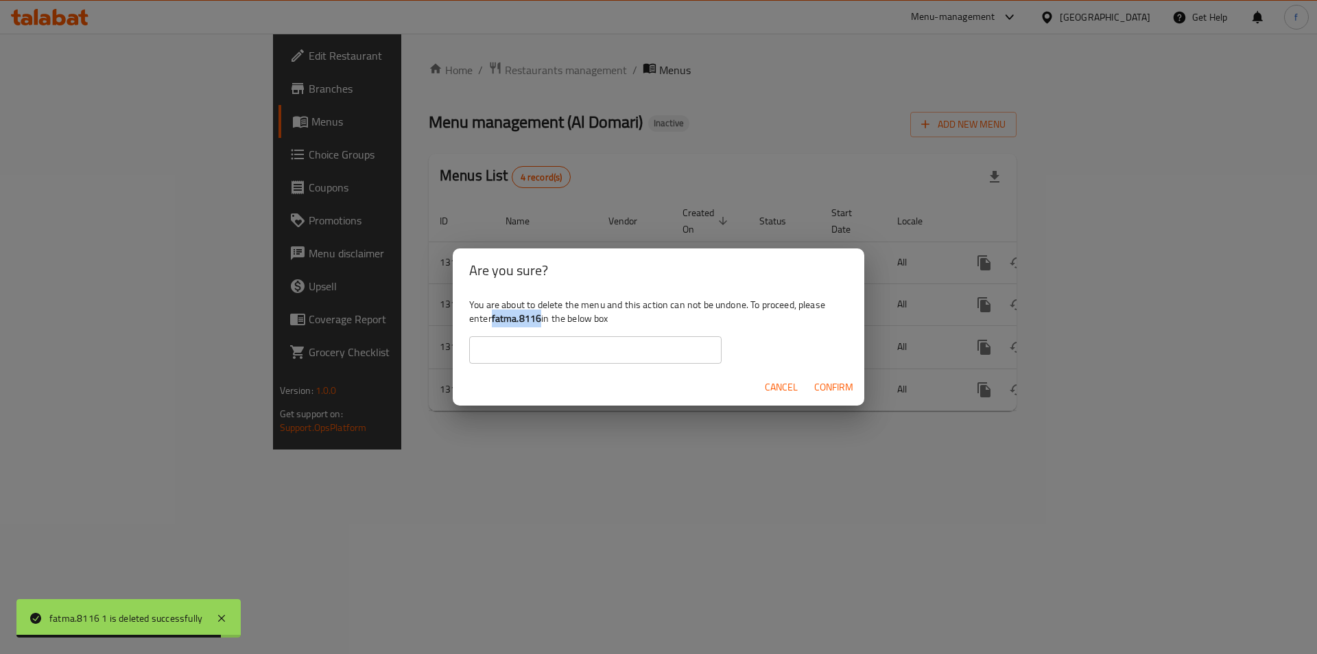
drag, startPoint x: 542, startPoint y: 322, endPoint x: 493, endPoint y: 314, distance: 50.0
click at [493, 314] on div "You are about to delete the menu and this action can not be undone. To proceed,…" at bounding box center [659, 330] width 412 height 77
copy b "fatma.8116"
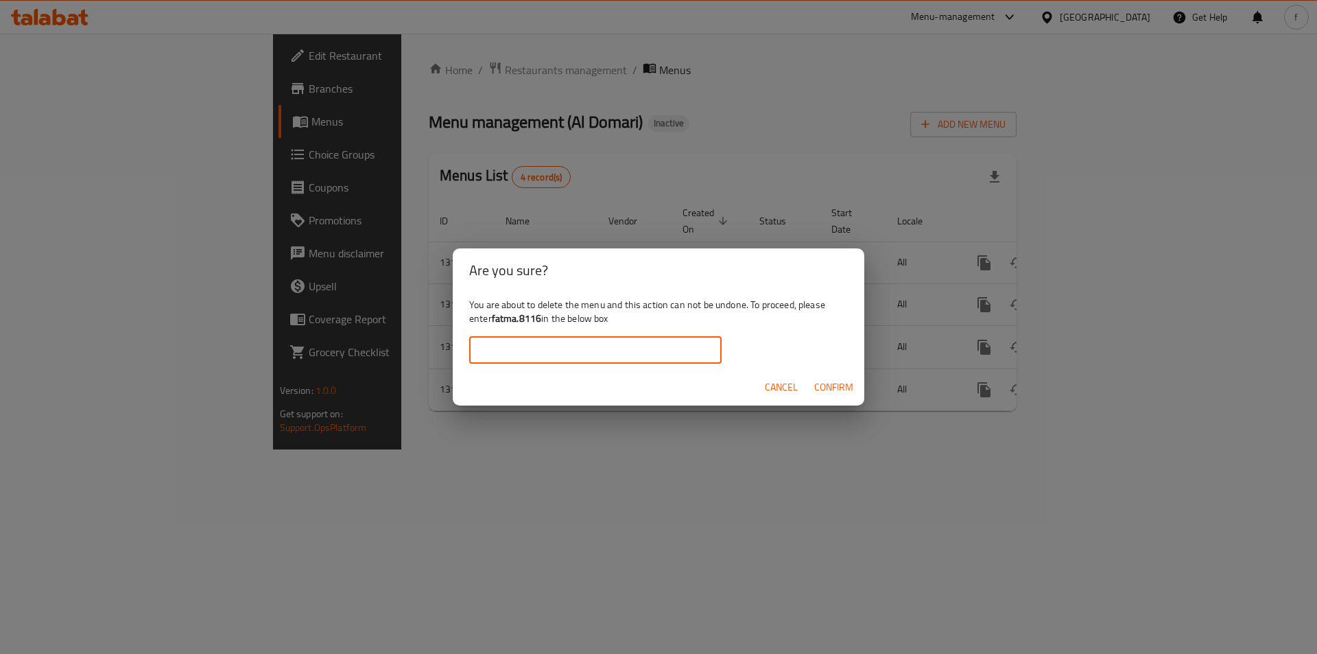
click at [515, 352] on input "text" at bounding box center [595, 349] width 252 height 27
paste input "fatma.8116"
type input "fatma.8116"
click at [836, 386] on span "Confirm" at bounding box center [833, 387] width 39 height 17
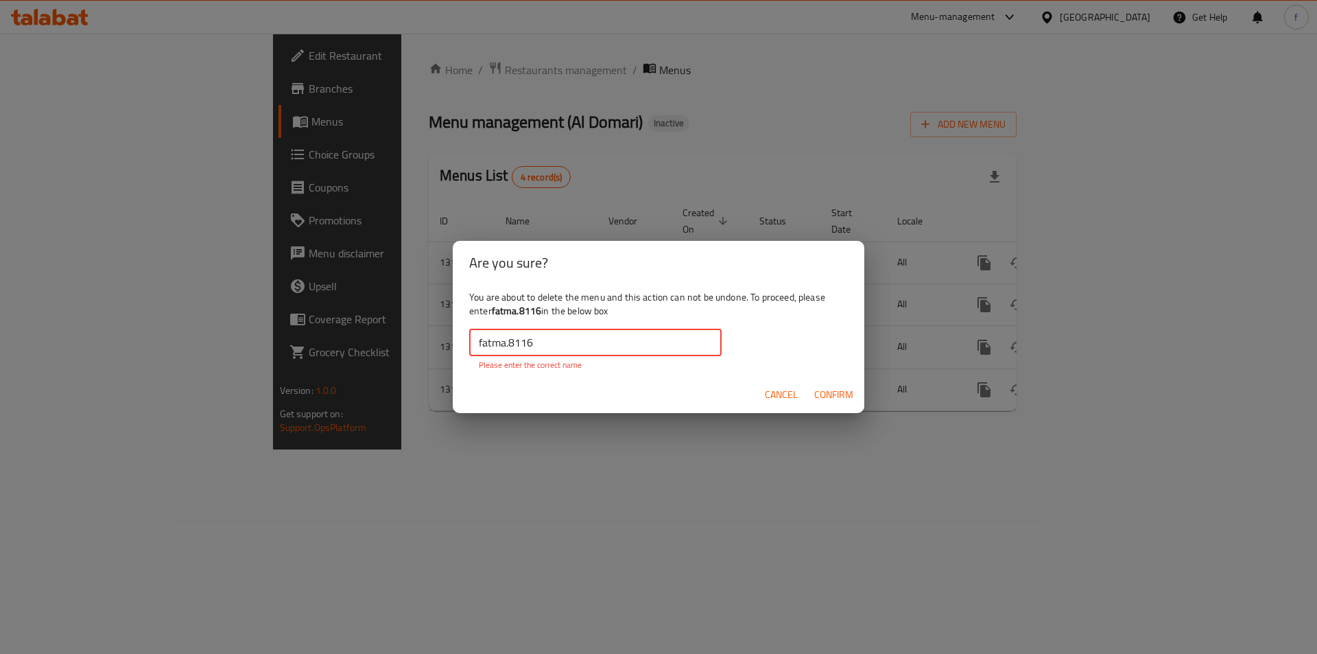
click at [478, 342] on input "fatma.8116" at bounding box center [595, 342] width 252 height 27
click at [780, 392] on span "Cancel" at bounding box center [781, 394] width 33 height 17
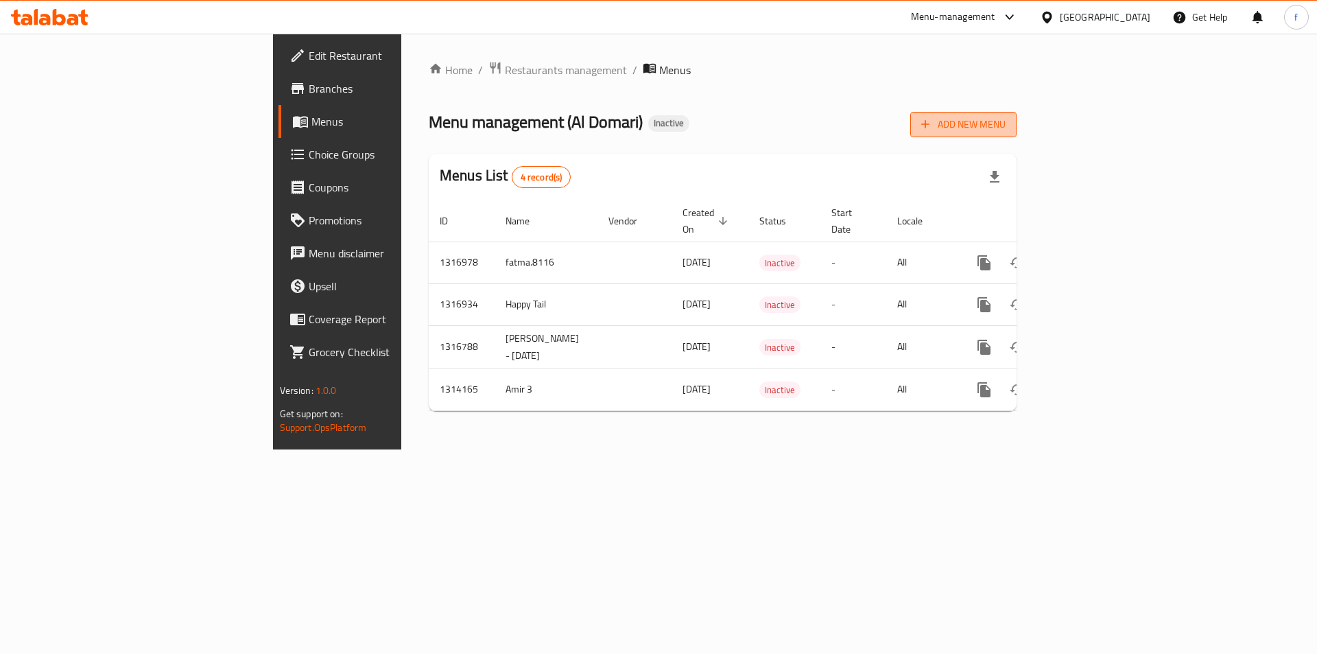
click at [1017, 133] on button "Add New Menu" at bounding box center [963, 124] width 106 height 25
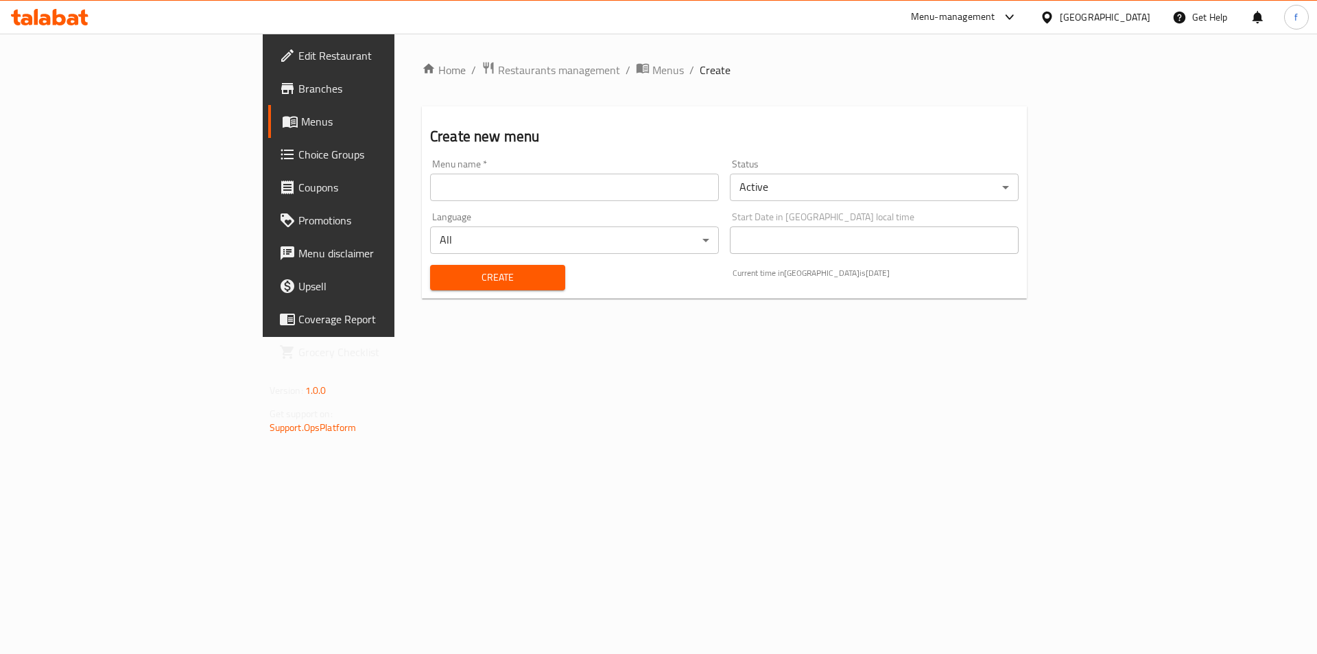
click at [667, 171] on div "Menu name   * Menu name *" at bounding box center [574, 180] width 289 height 42
click at [654, 181] on input "text" at bounding box center [574, 187] width 289 height 27
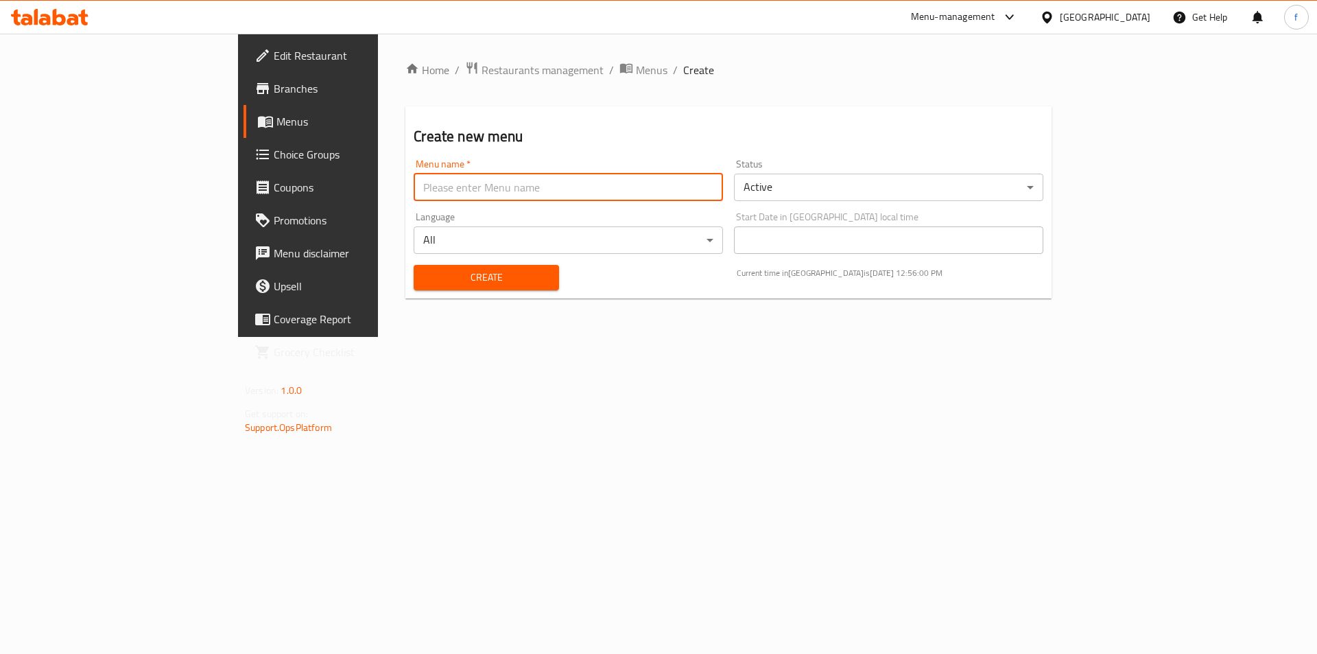
type input "fatma.8116 first menu"
click at [425, 278] on span "Create" at bounding box center [486, 277] width 123 height 17
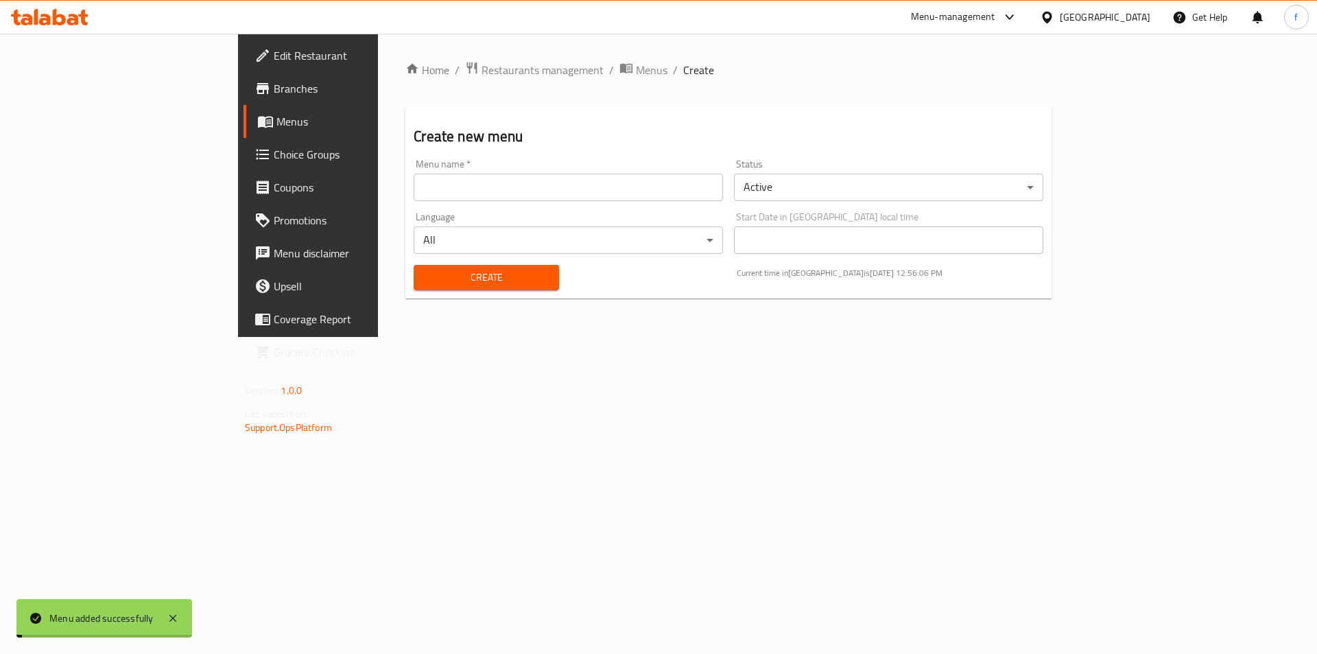
click at [276, 119] on span "Menus" at bounding box center [361, 121] width 171 height 16
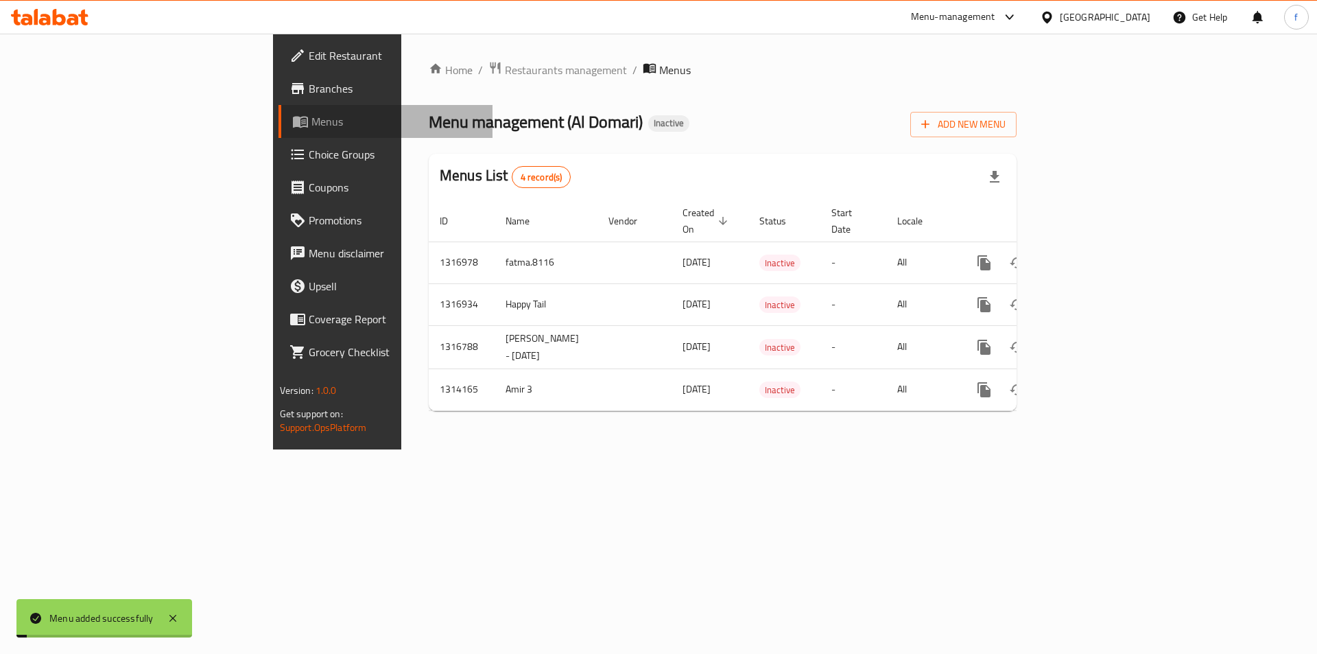
click at [311, 119] on span "Menus" at bounding box center [396, 121] width 171 height 16
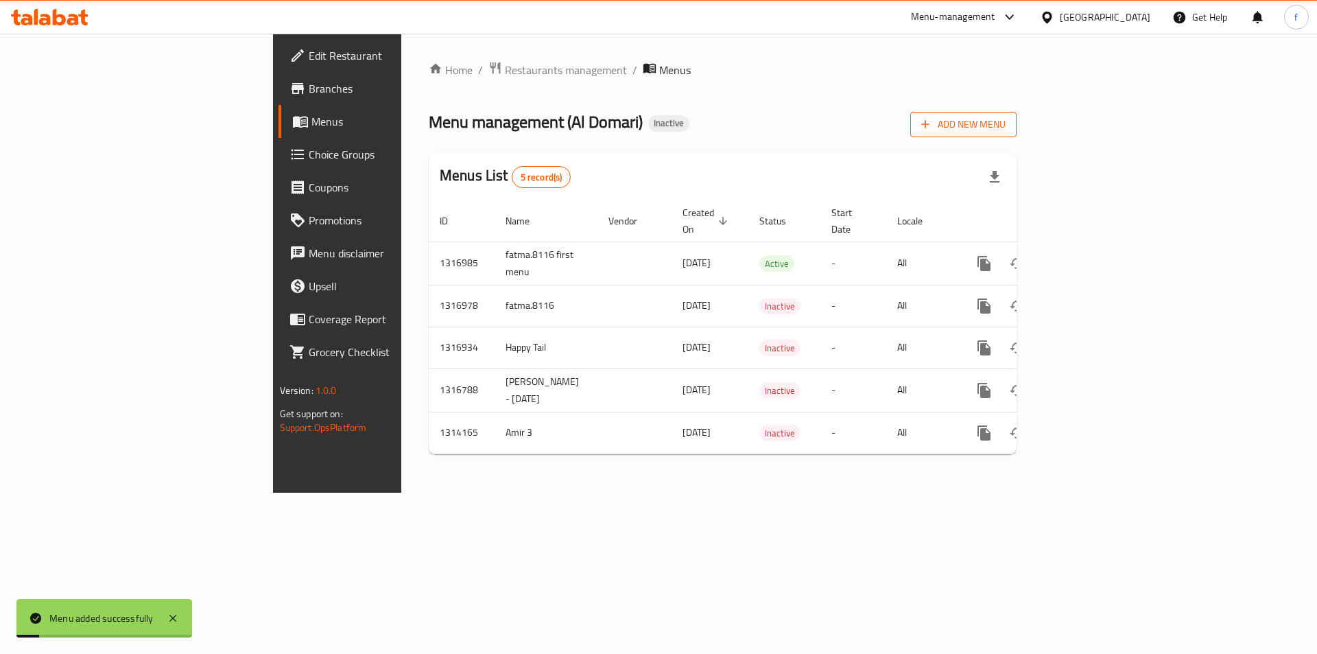
click at [1006, 123] on span "Add New Menu" at bounding box center [963, 124] width 84 height 17
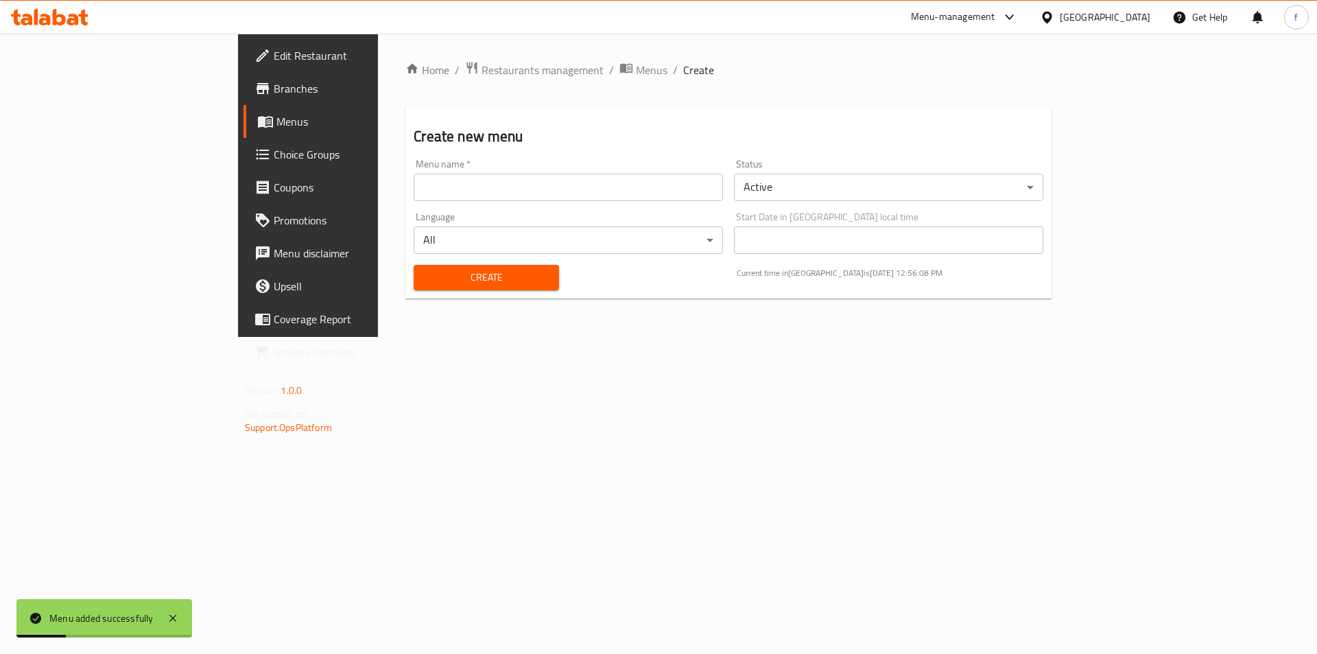
click at [274, 148] on span "Choice Groups" at bounding box center [361, 154] width 174 height 16
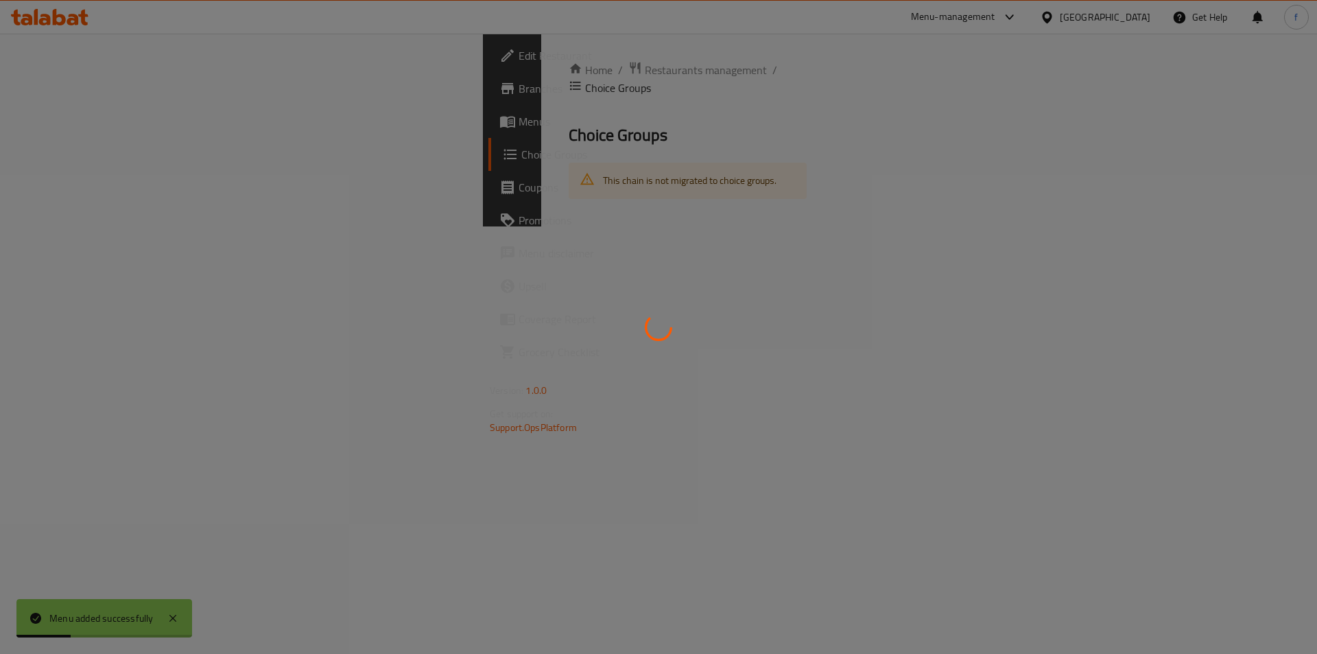
click at [120, 128] on div at bounding box center [658, 327] width 1317 height 654
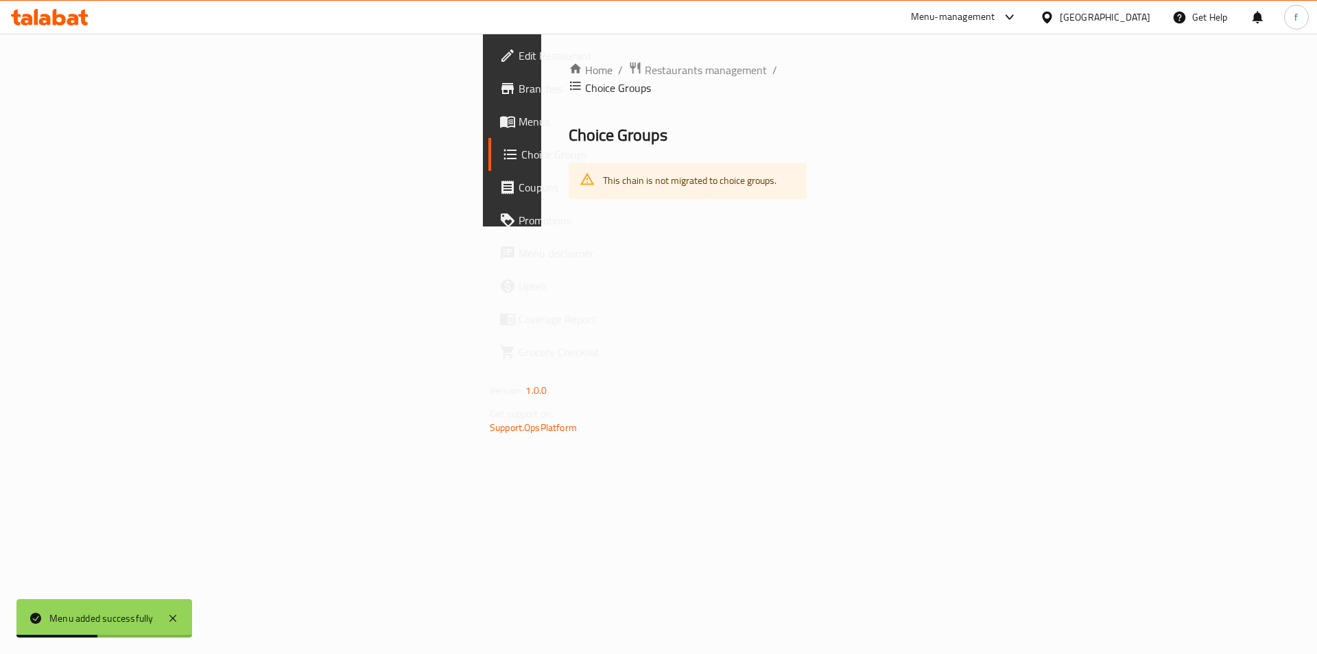
click at [519, 121] on span "Menus" at bounding box center [606, 121] width 174 height 16
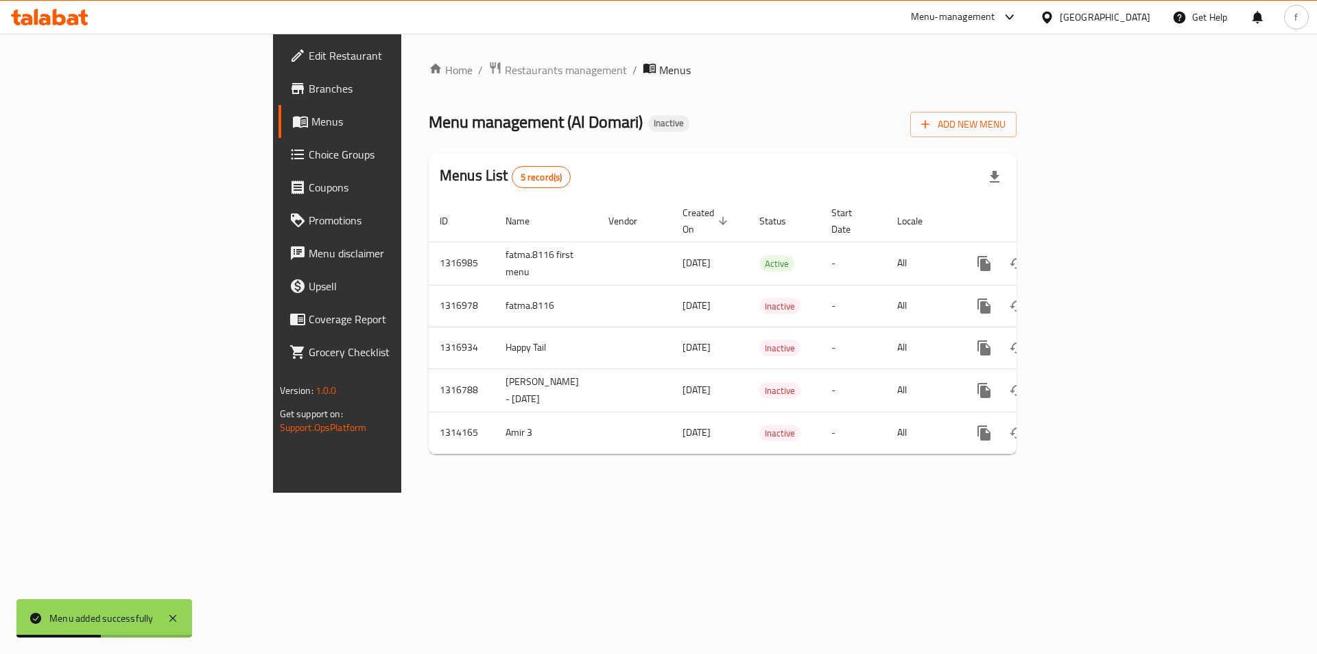
click at [311, 121] on span "Menus" at bounding box center [396, 121] width 171 height 16
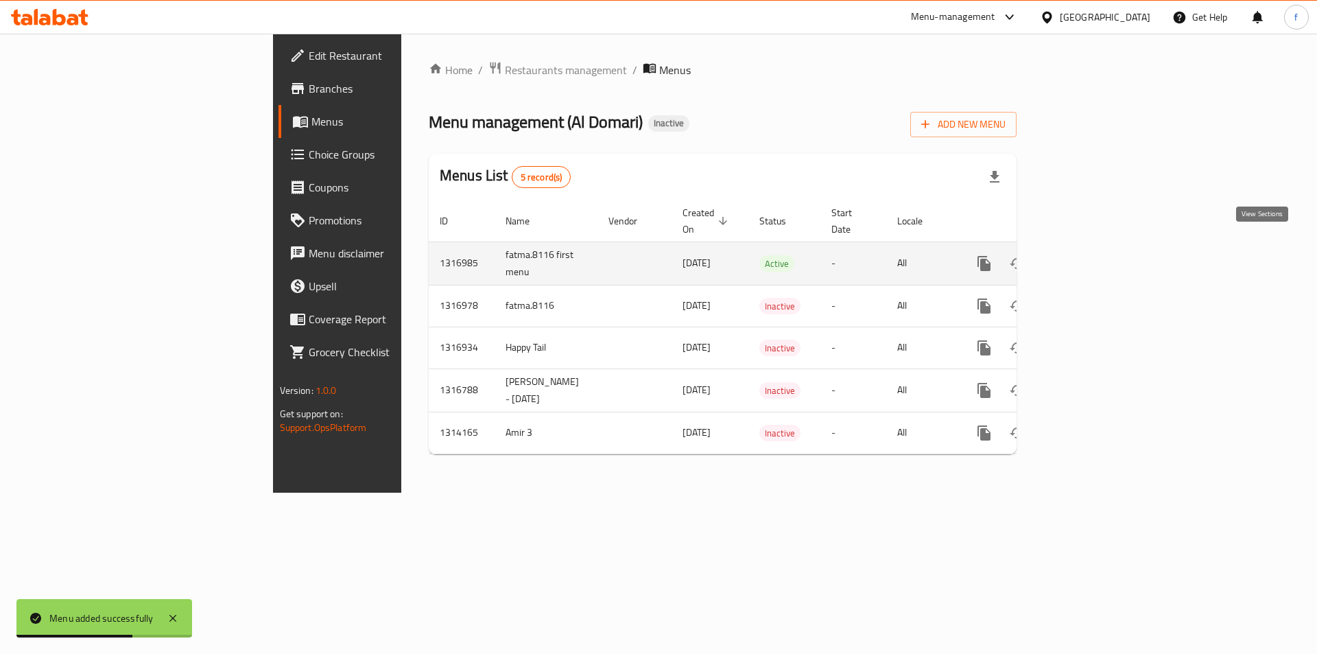
click at [1089, 257] on icon "enhanced table" at bounding box center [1083, 263] width 12 height 12
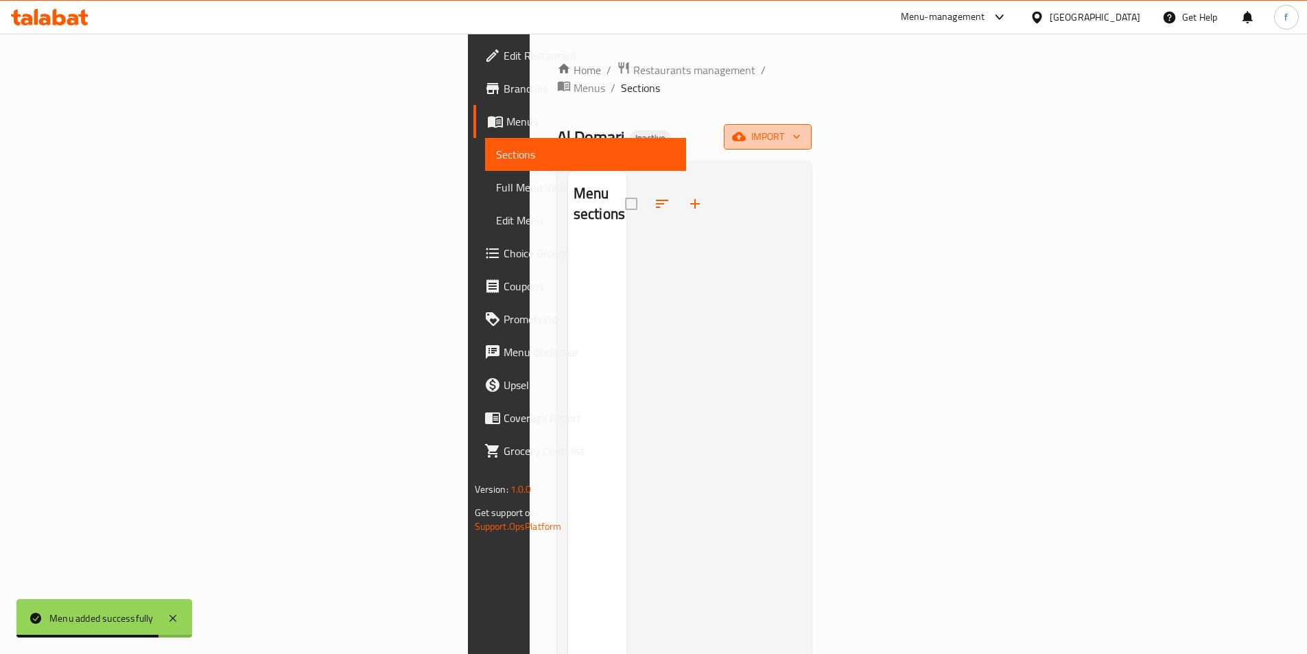
click at [803, 130] on icon "button" at bounding box center [797, 137] width 14 height 14
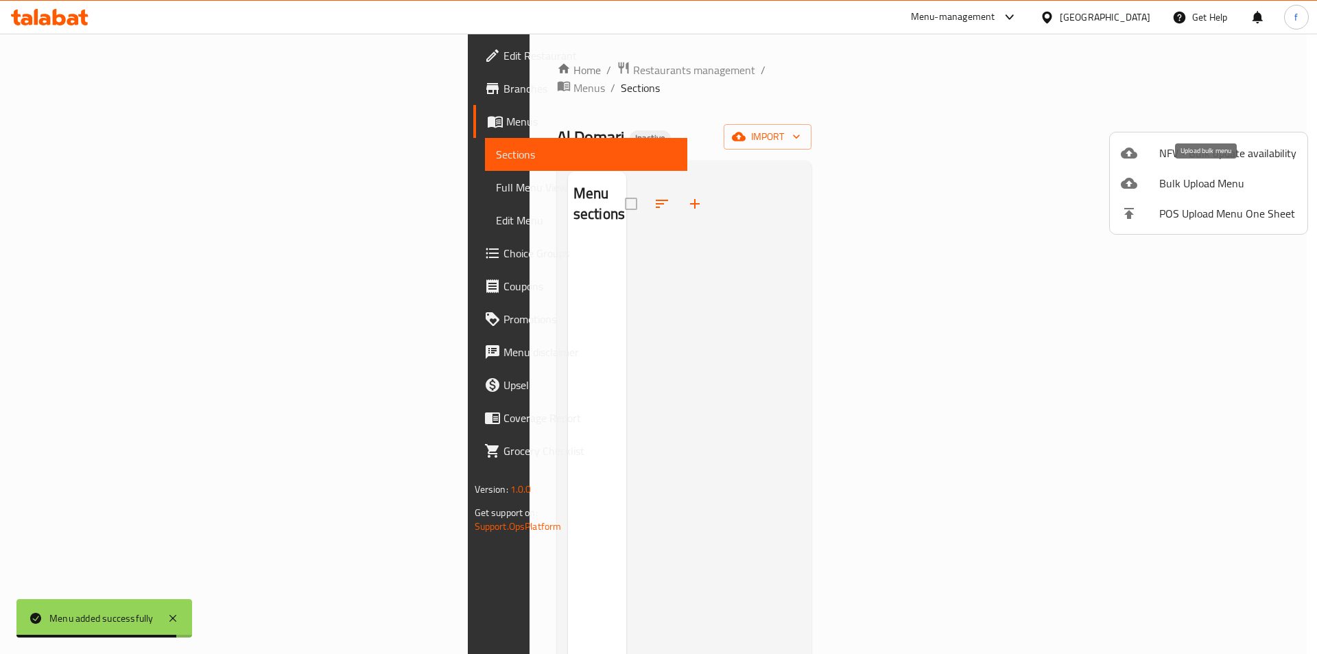
click at [1187, 182] on span "Bulk Upload Menu" at bounding box center [1227, 183] width 137 height 16
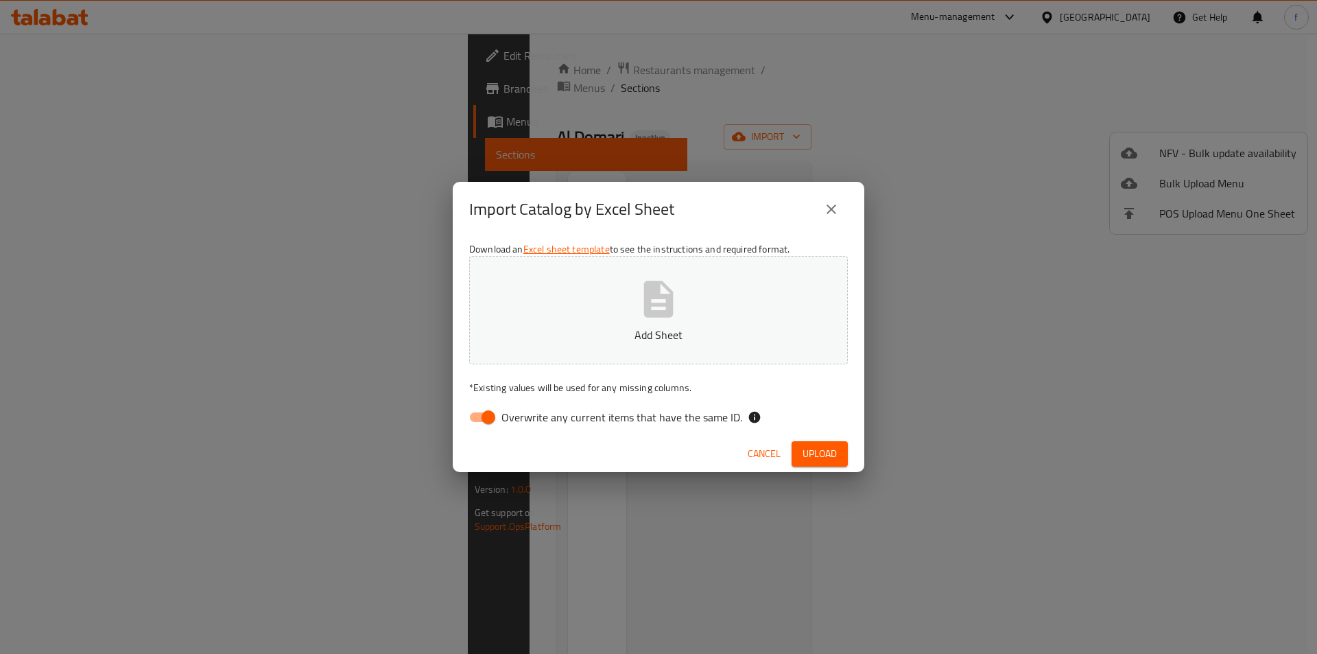
click at [484, 418] on input "Overwrite any current items that have the same ID." at bounding box center [488, 417] width 78 height 26
checkbox input "false"
click at [807, 448] on span "Upload" at bounding box center [820, 453] width 34 height 17
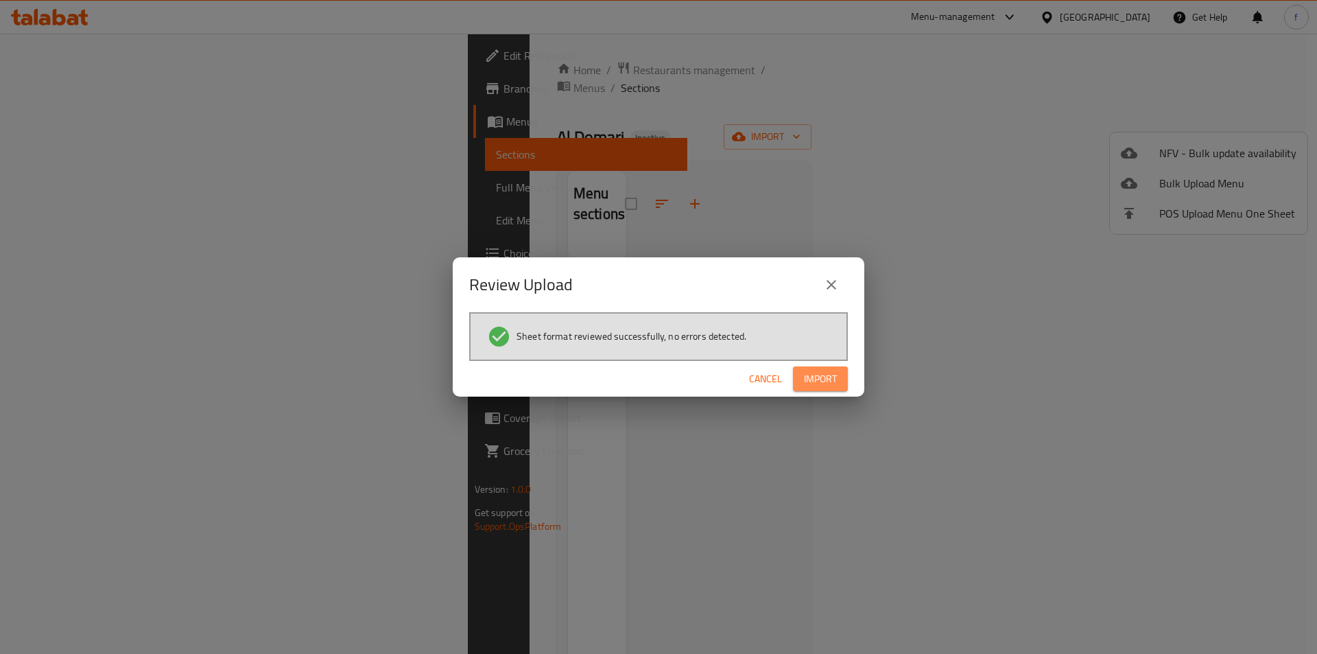
click at [819, 372] on span "Import" at bounding box center [820, 378] width 33 height 17
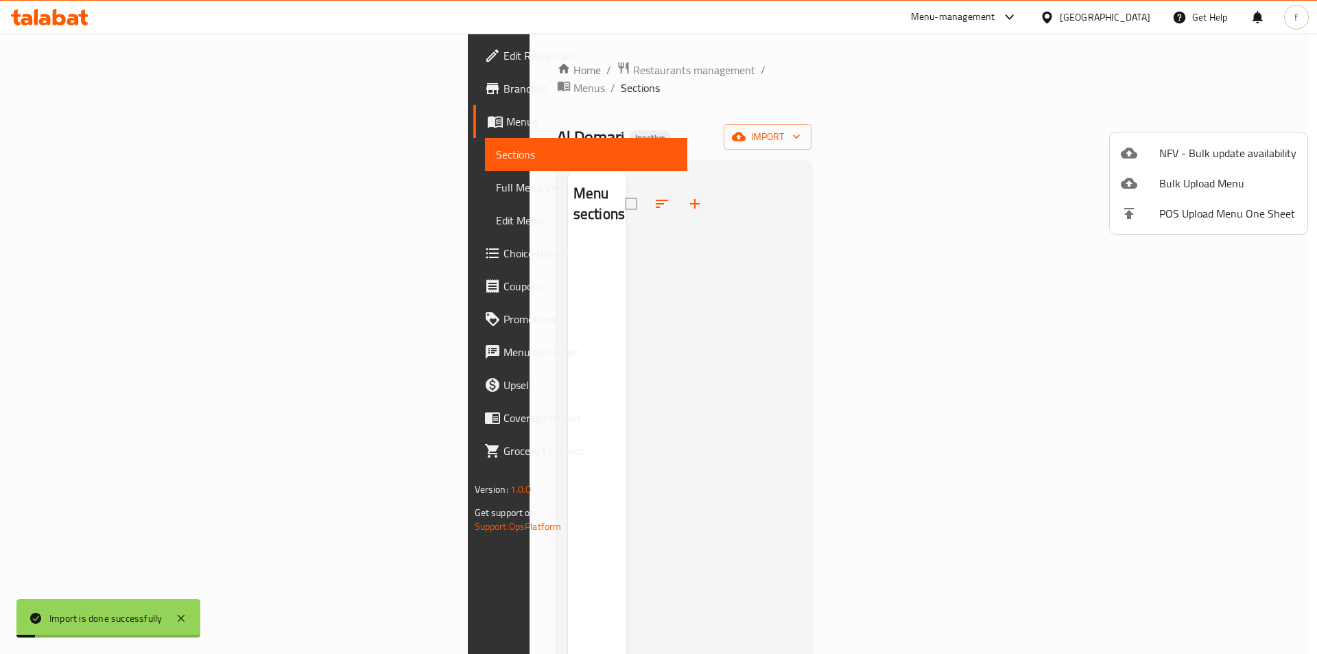
click at [106, 182] on div at bounding box center [658, 327] width 1317 height 654
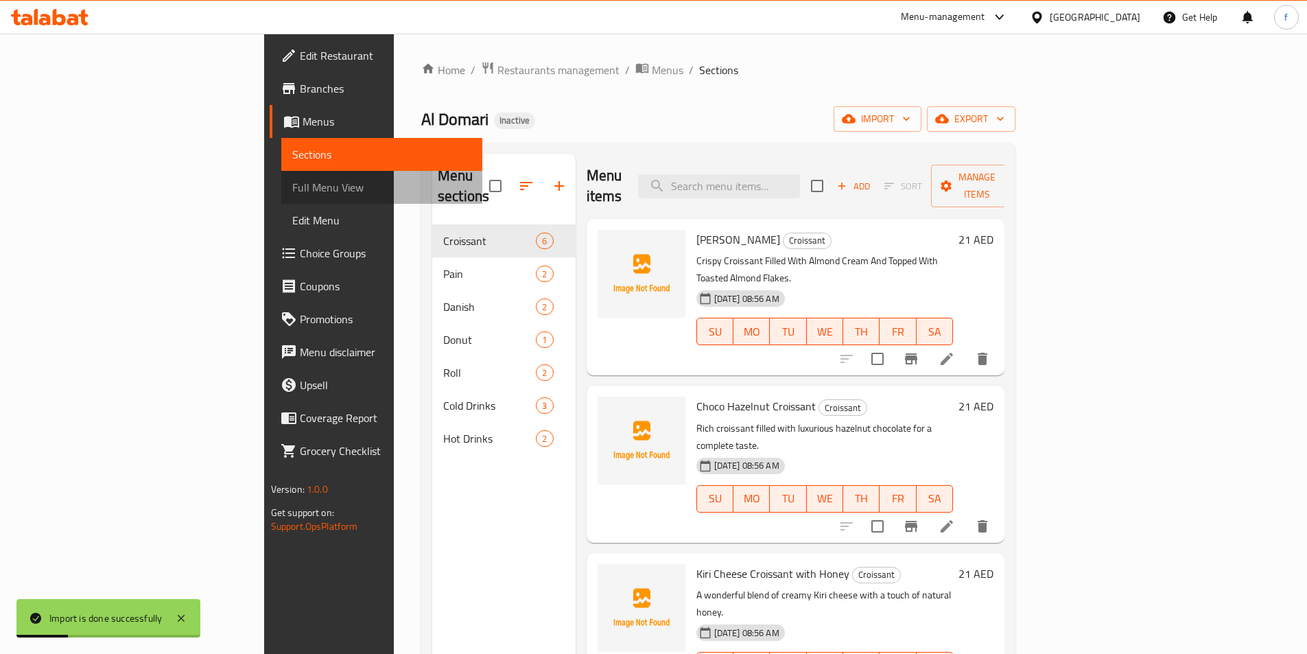
click at [292, 187] on span "Full Menu View" at bounding box center [381, 187] width 179 height 16
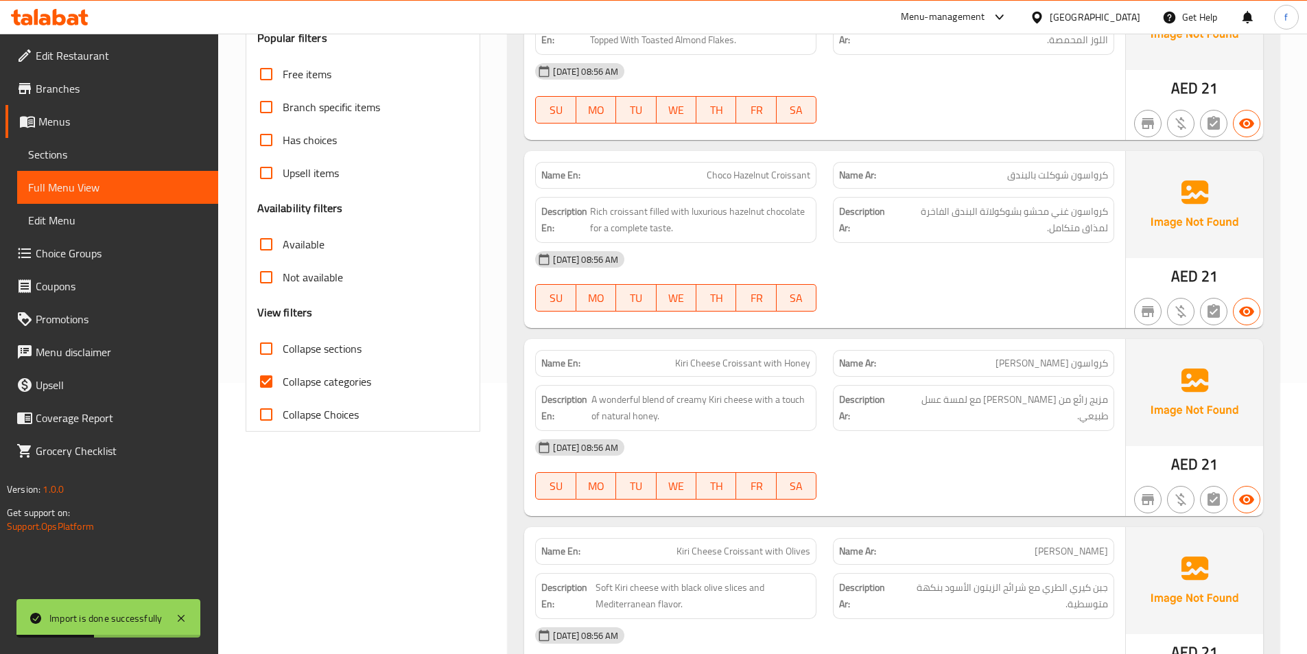
scroll to position [274, 0]
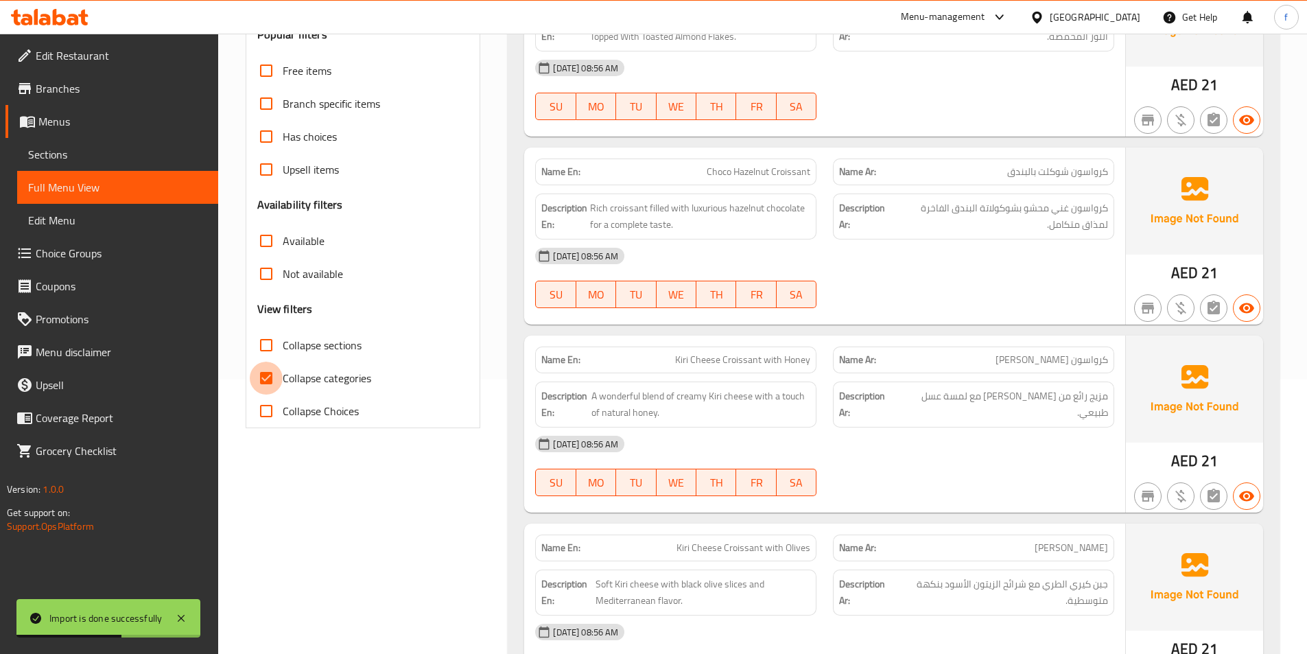
click at [271, 380] on input "Collapse categories" at bounding box center [266, 378] width 33 height 33
checkbox input "false"
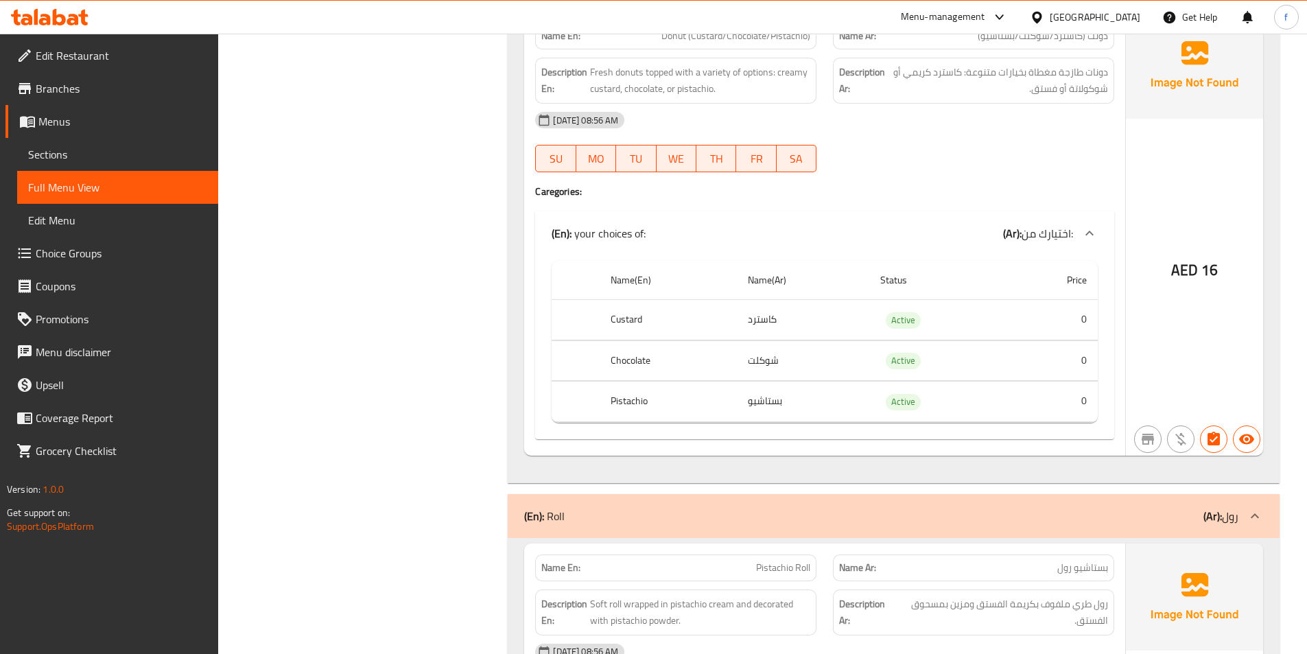
scroll to position [2195, 0]
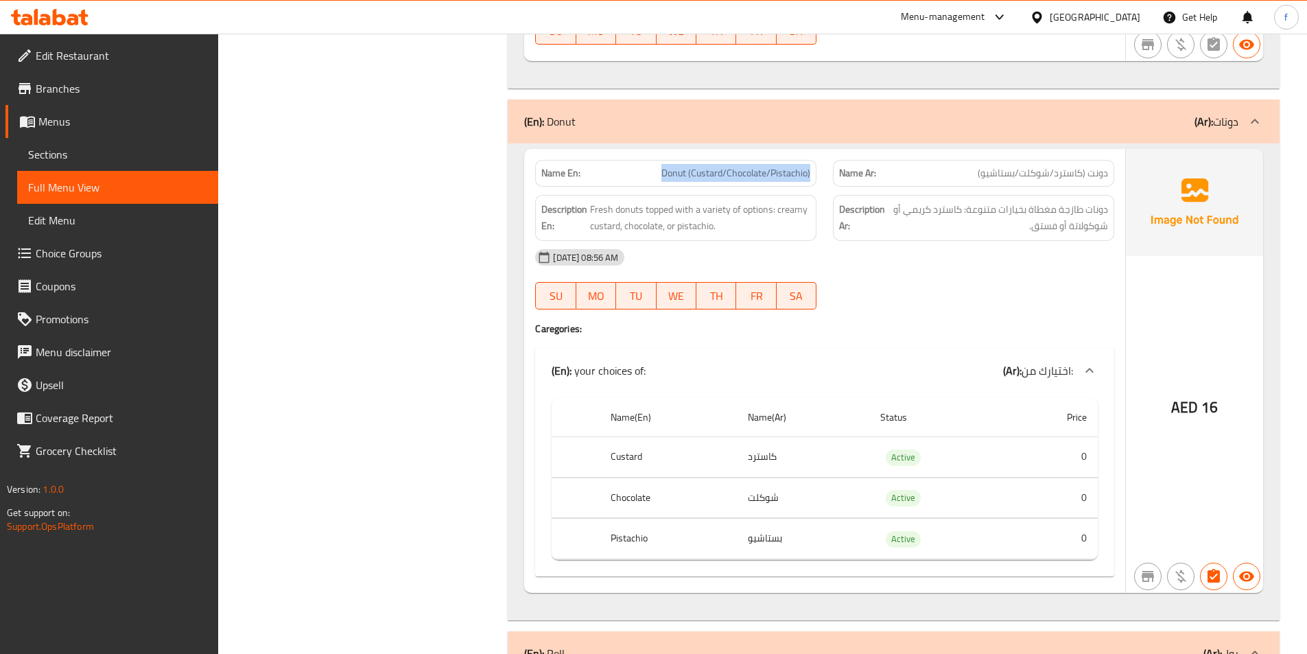
drag, startPoint x: 648, startPoint y: 171, endPoint x: 814, endPoint y: 179, distance: 166.2
click at [814, 179] on div "Name En: Donut (Custard/Chocolate/Pistachio)" at bounding box center [675, 173] width 281 height 27
copy span "Donut (Custard/Chocolate/Pistachio)"
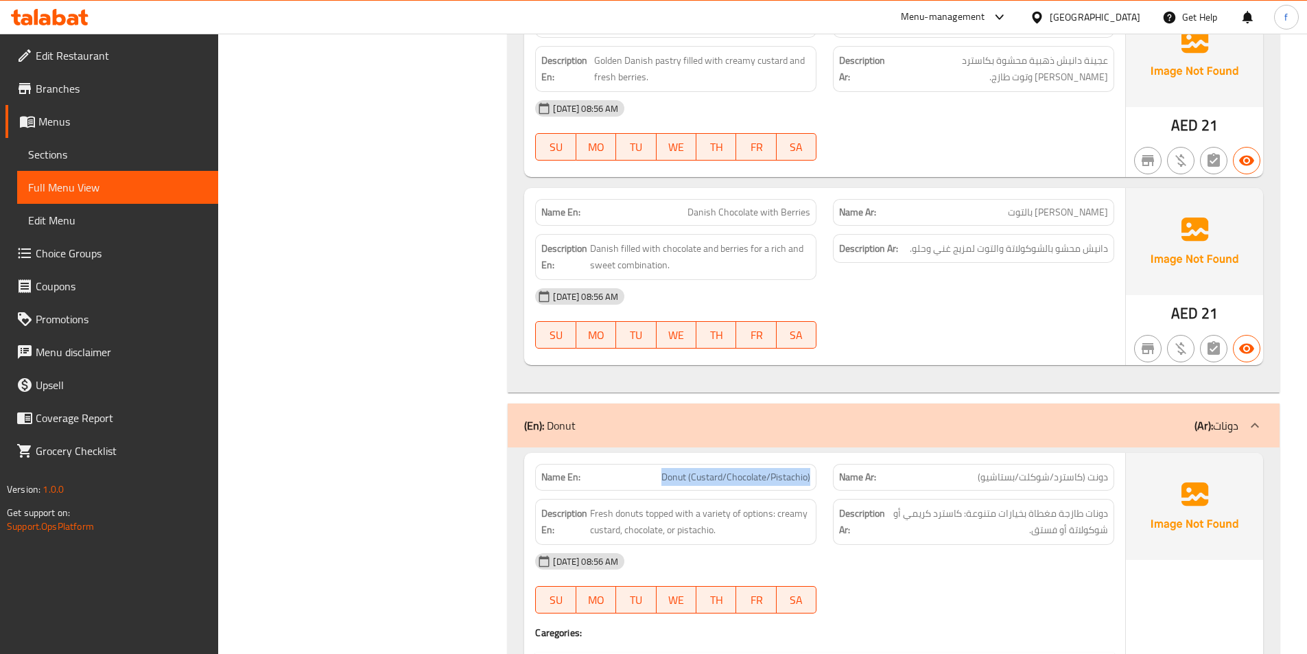
scroll to position [1783, 0]
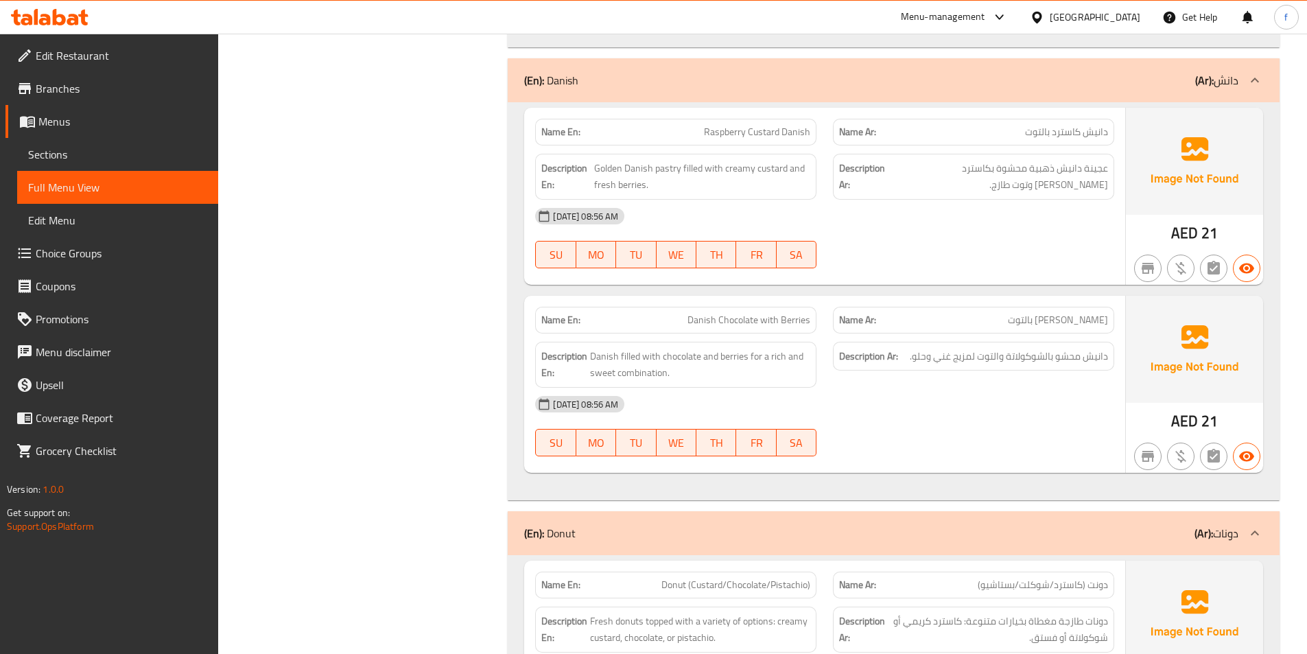
click at [418, 263] on div "Filter Branches Branches Popular filters Free items Branch specific items Has c…" at bounding box center [368, 456] width 263 height 4126
click at [64, 156] on span "Sections" at bounding box center [117, 154] width 179 height 16
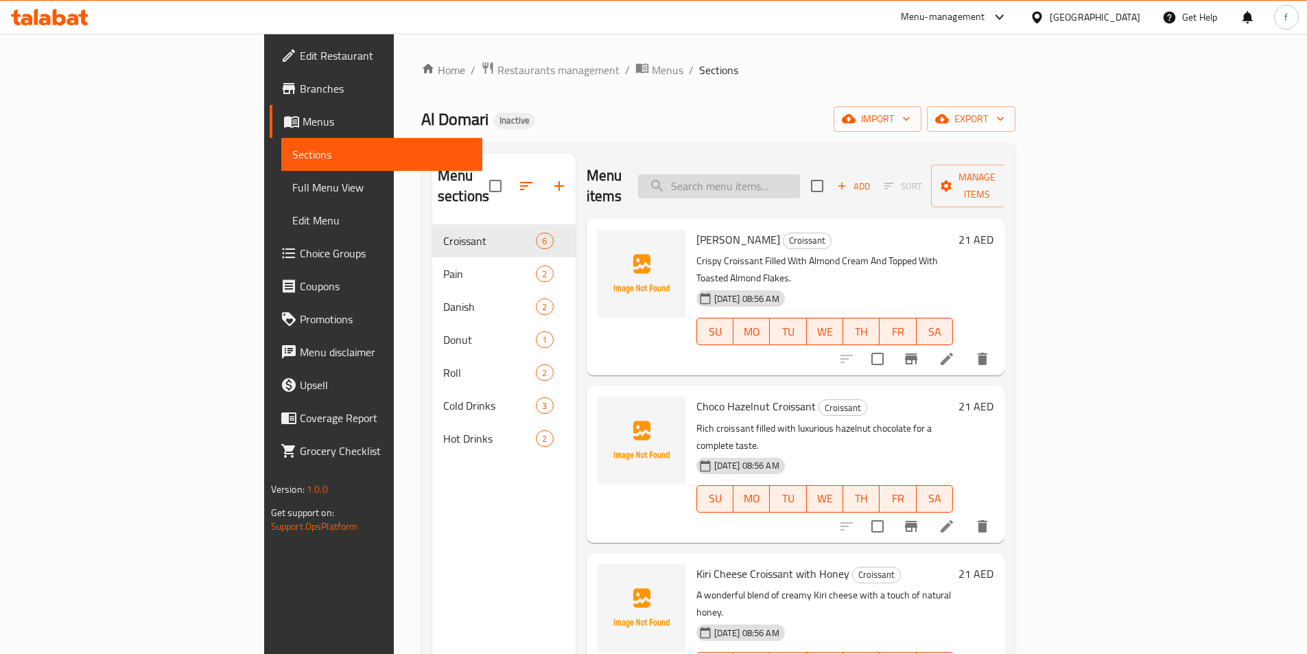
click at [800, 174] on input "search" at bounding box center [719, 186] width 162 height 24
paste input "Donut (Custard/Chocolate/Pistachio)"
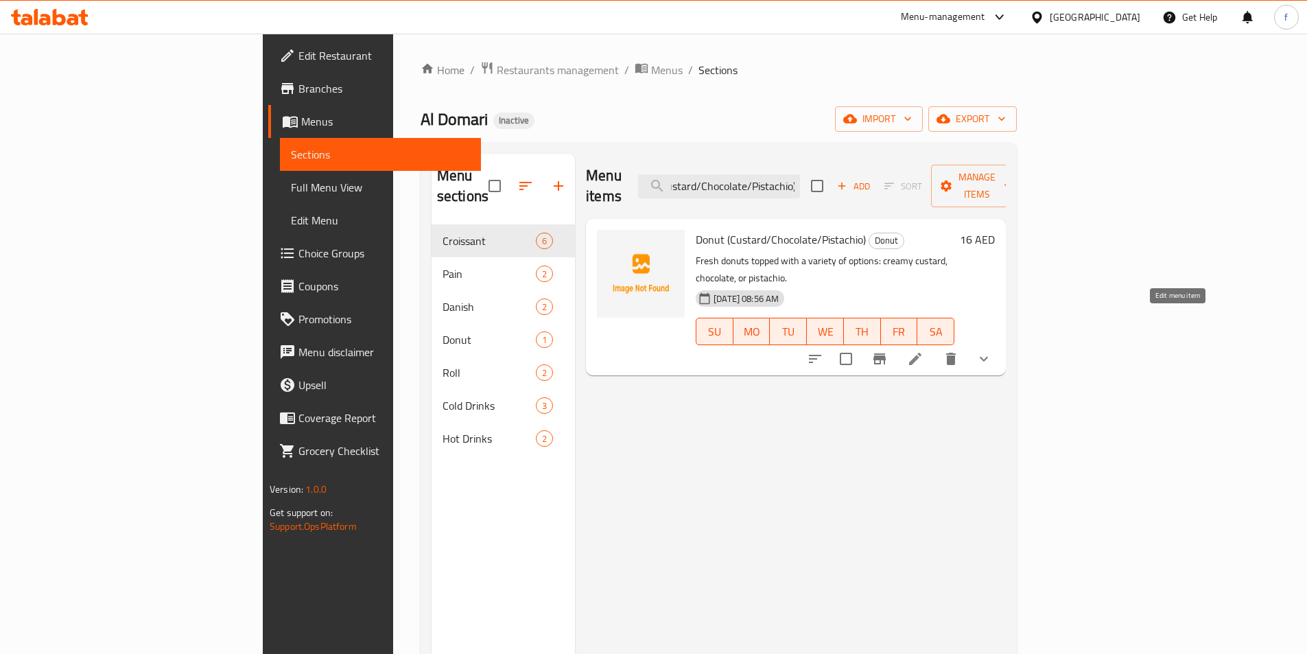
type input "Donut (Custard/Chocolate/Pistachio)"
click at [923, 351] on icon at bounding box center [915, 359] width 16 height 16
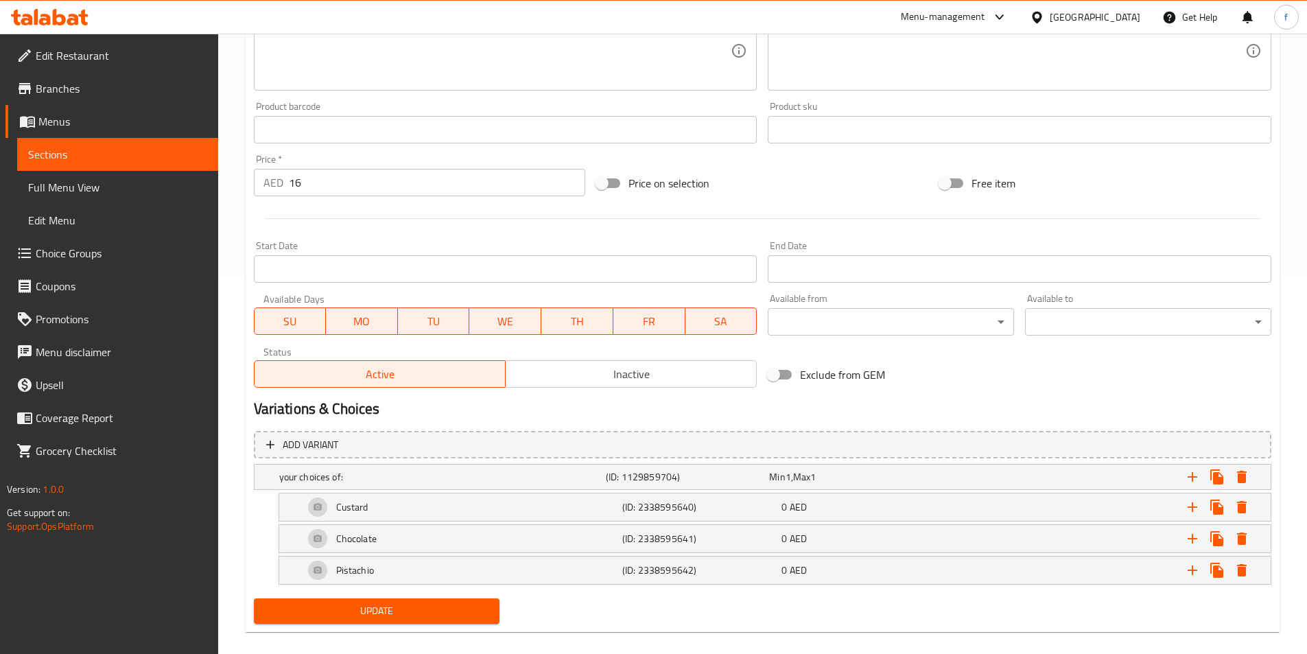
scroll to position [394, 0]
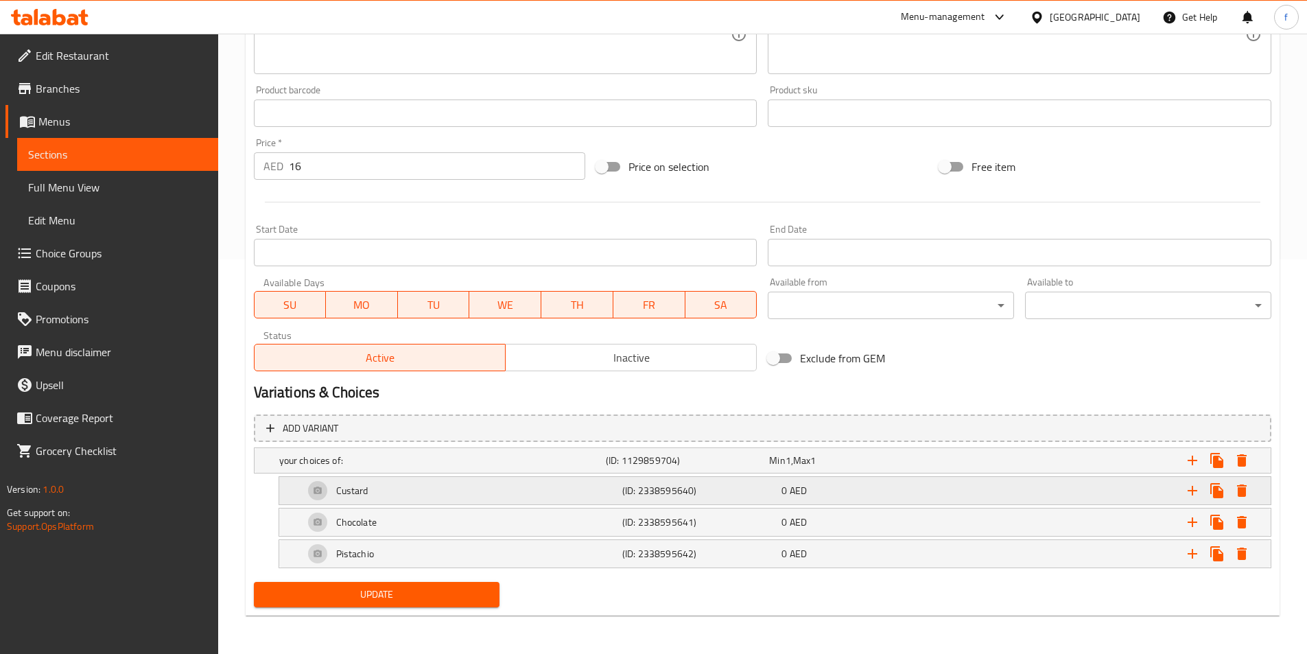
click at [782, 484] on span "0" at bounding box center [783, 491] width 5 height 18
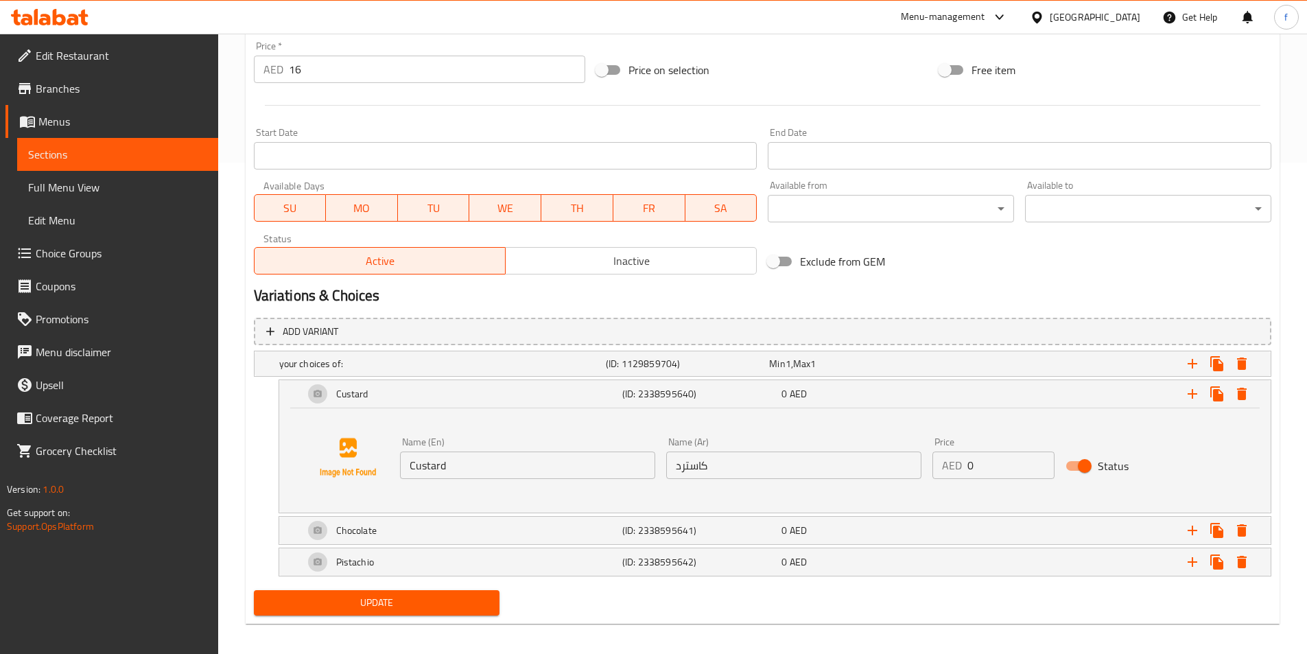
scroll to position [499, 0]
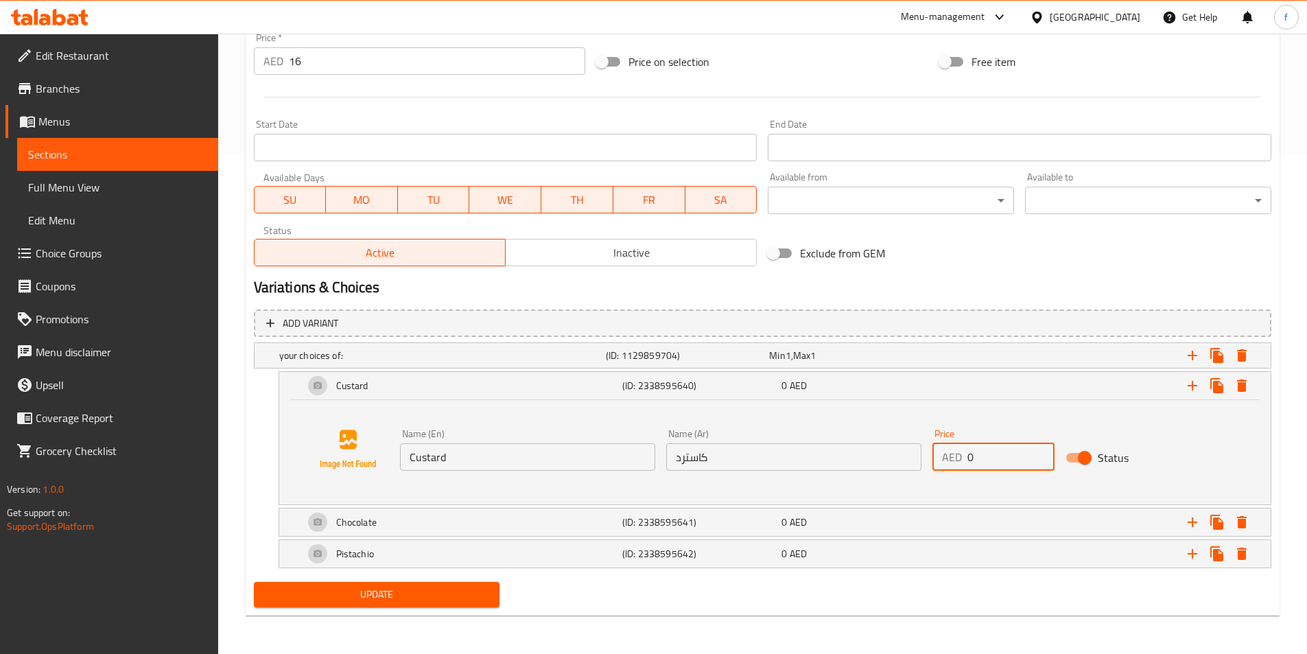
click at [987, 460] on input "0" at bounding box center [1010, 456] width 87 height 27
type input "16"
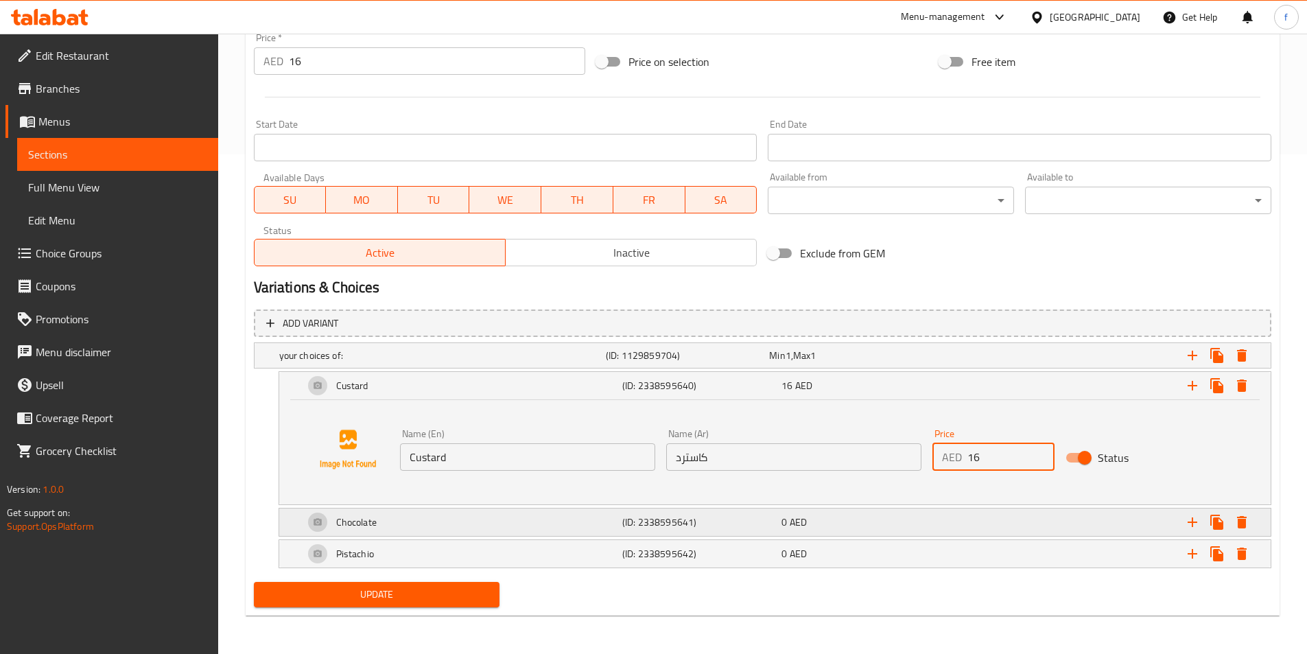
click at [933, 511] on div "Chocolate (ID: 2338595641) 0 AED" at bounding box center [779, 522] width 956 height 33
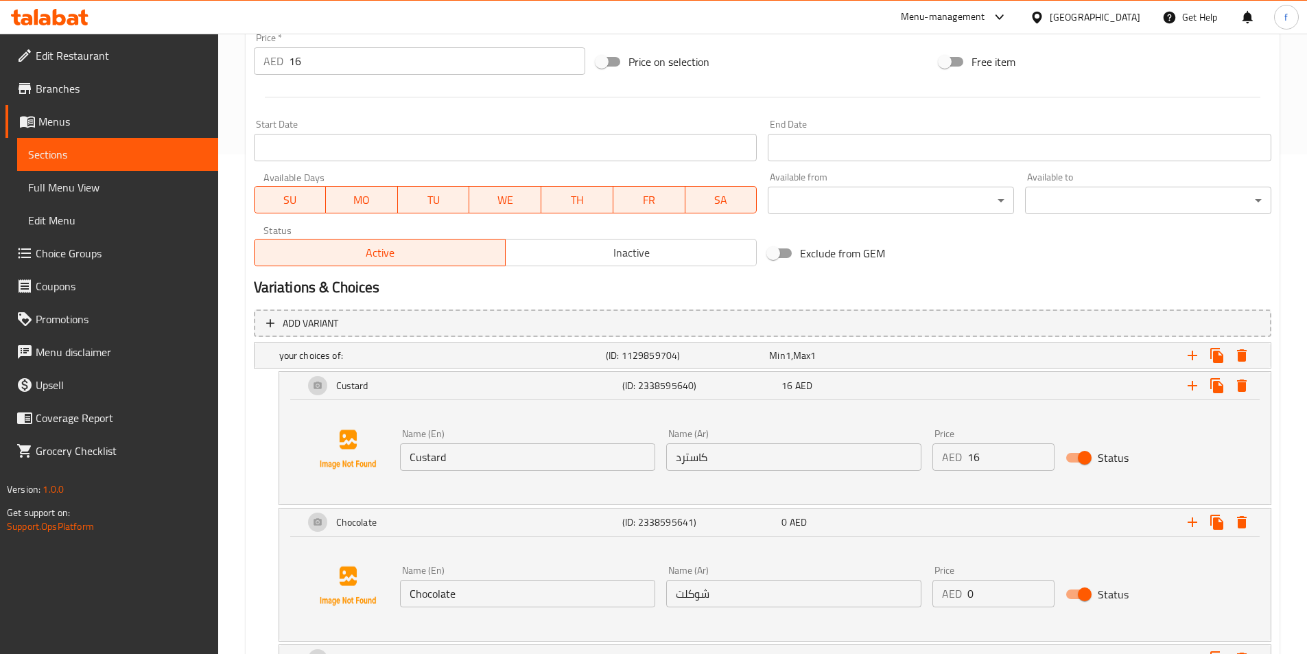
scroll to position [604, 0]
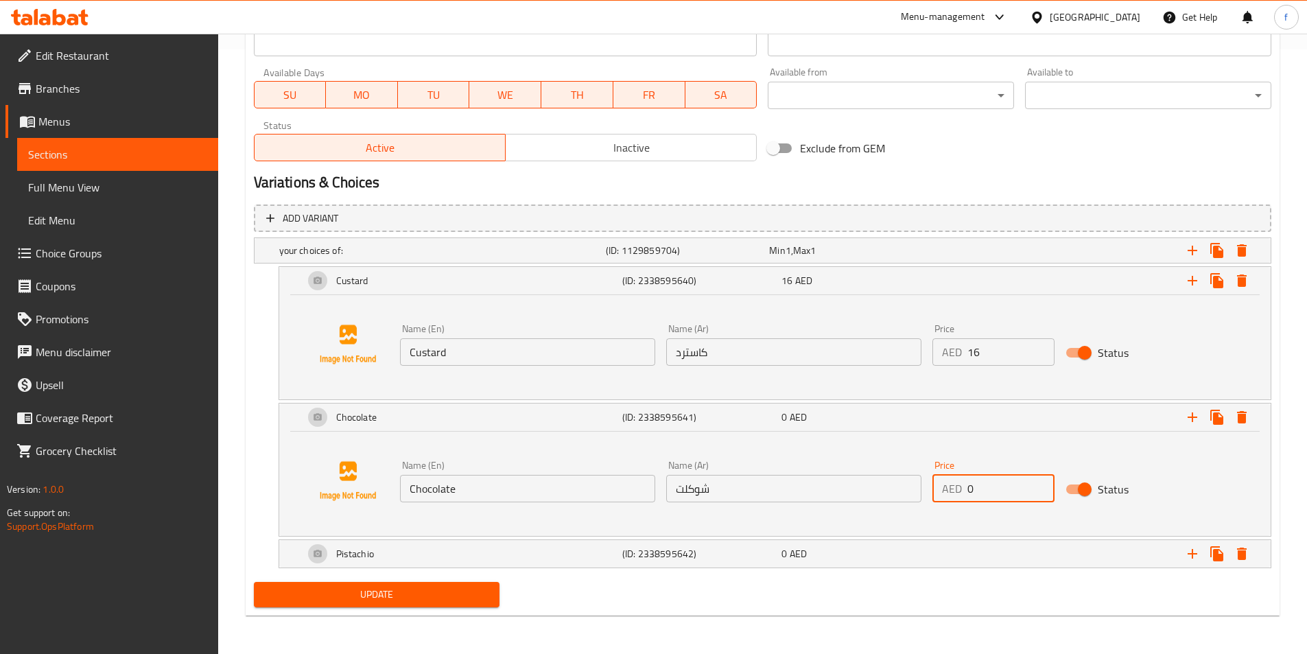
click at [990, 499] on input "0" at bounding box center [1010, 488] width 87 height 27
click at [991, 490] on input "0" at bounding box center [1010, 488] width 87 height 27
type input "16"
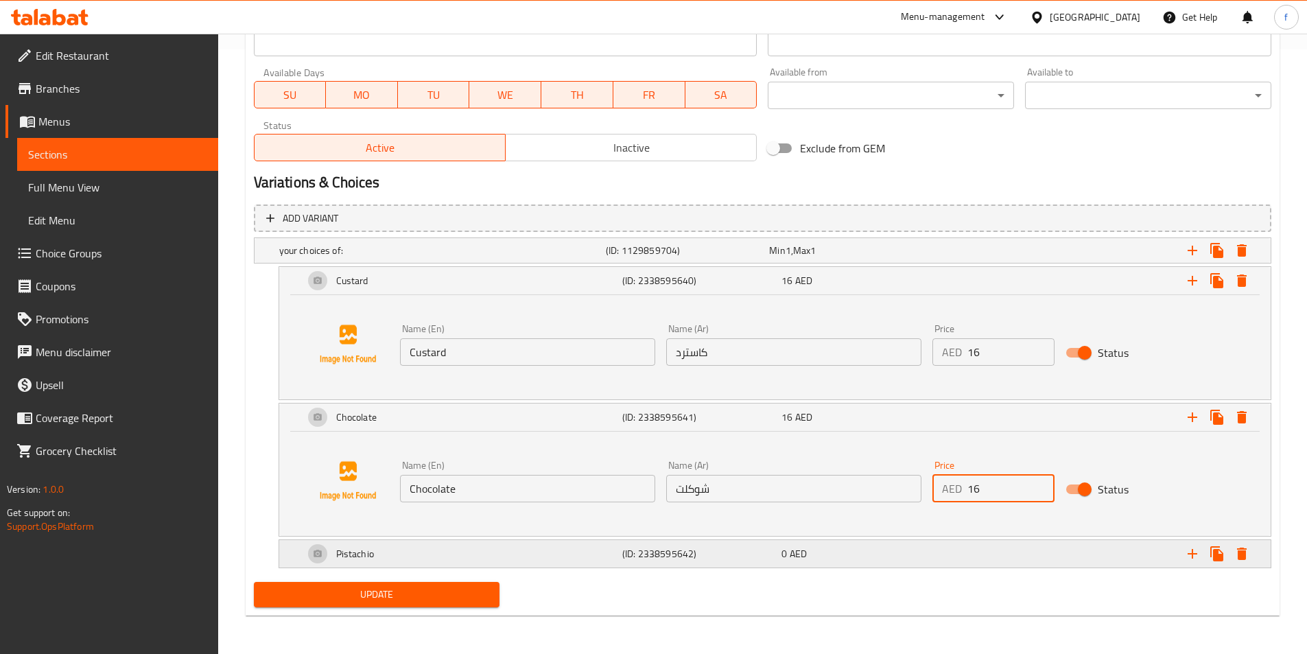
click at [957, 549] on div "Expand" at bounding box center [1097, 553] width 318 height 30
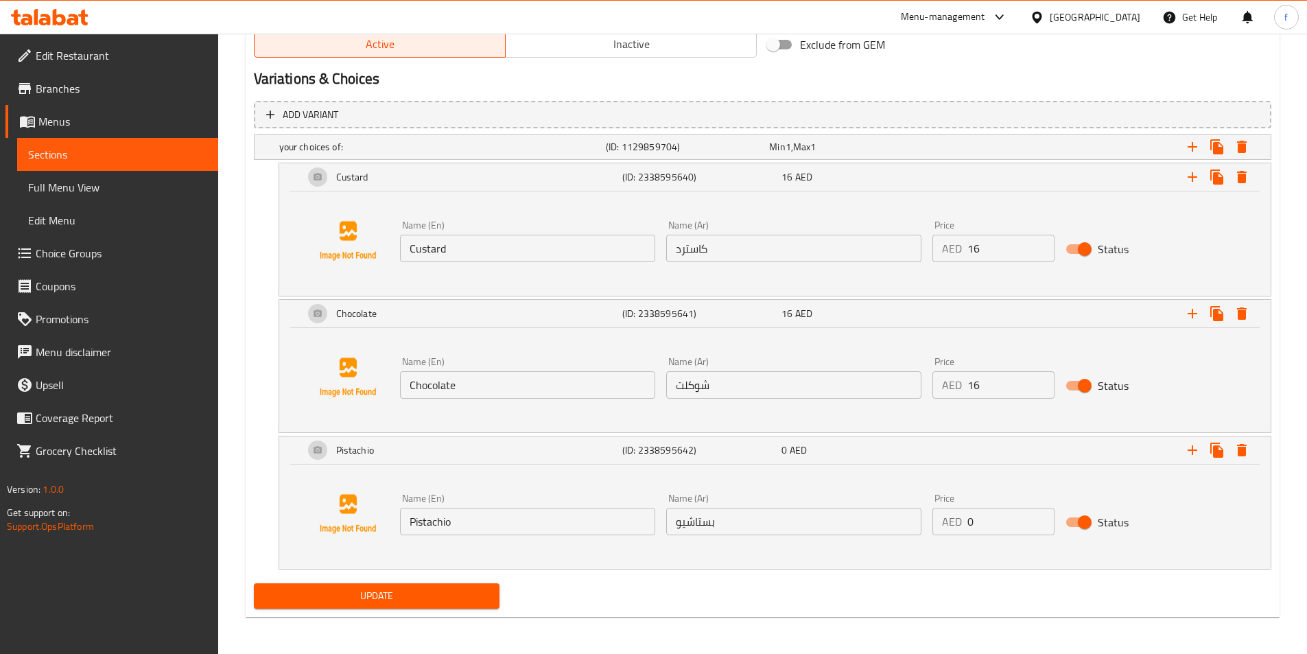
scroll to position [709, 0]
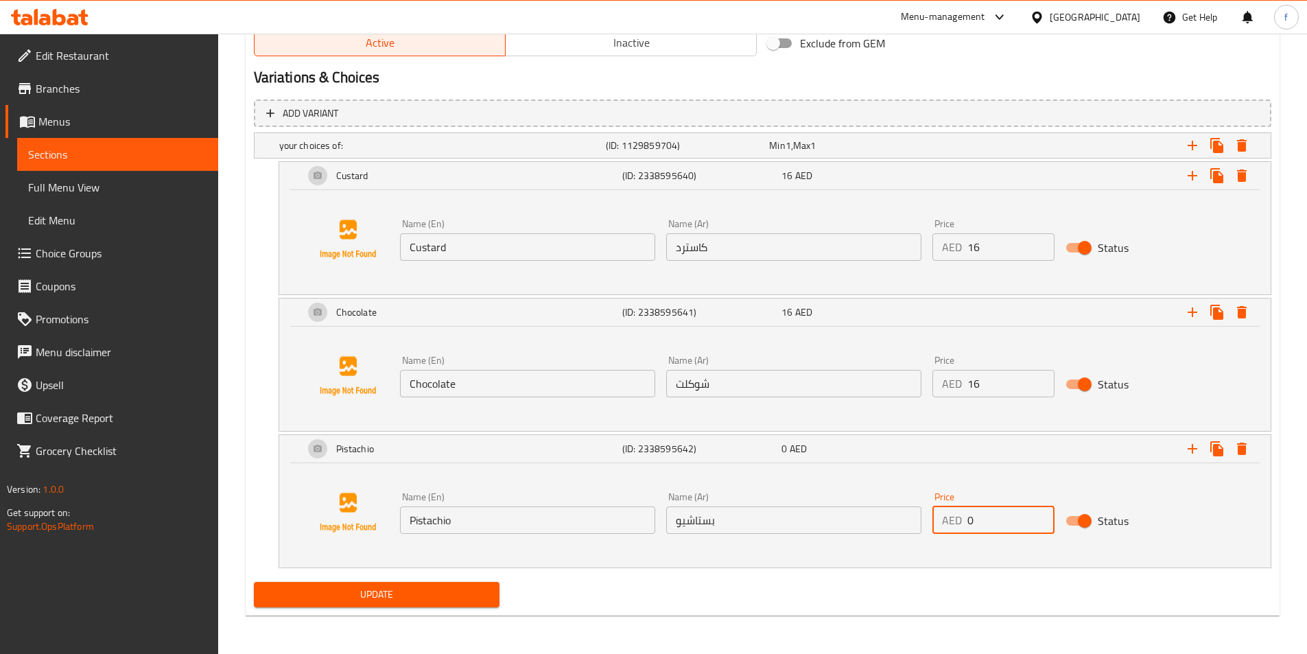
click at [982, 519] on input "0" at bounding box center [1010, 519] width 87 height 27
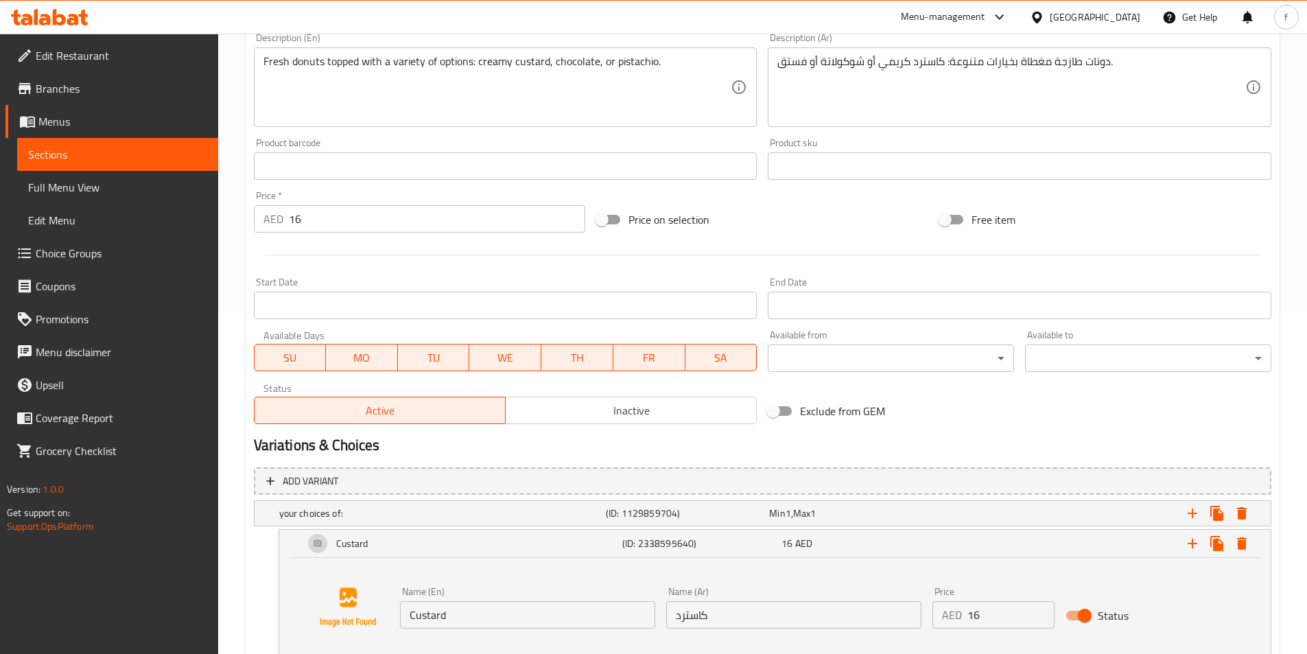
scroll to position [366, 0]
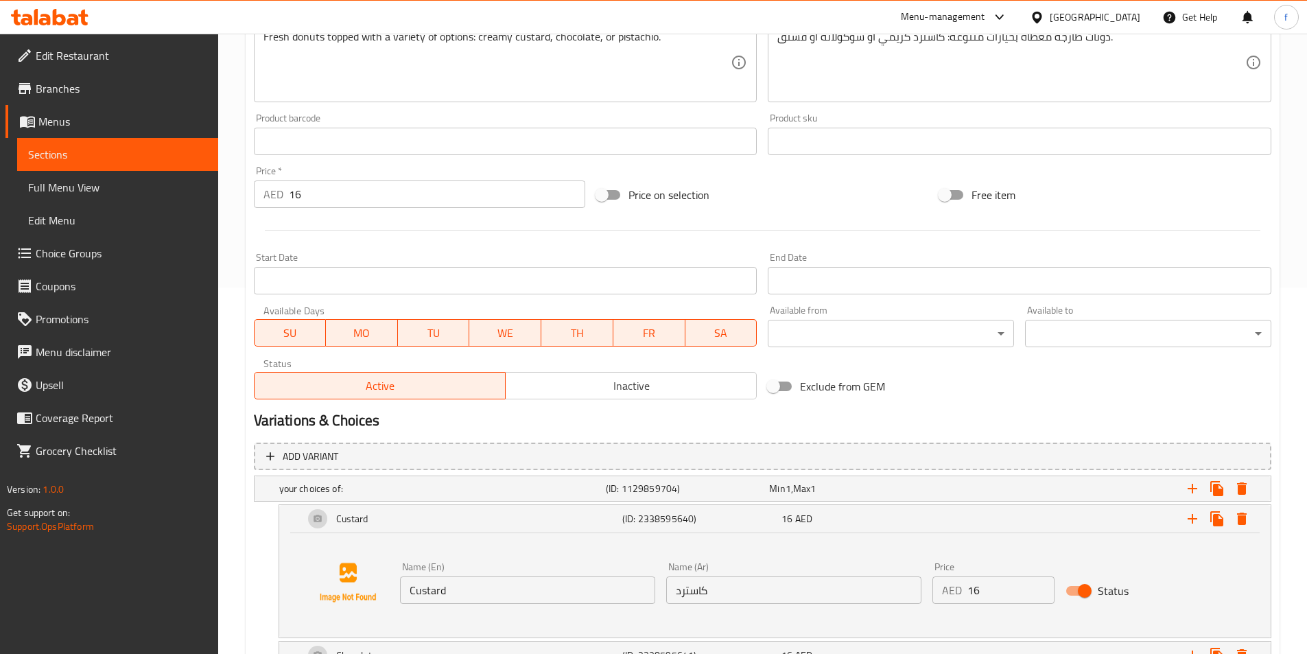
type input "16"
click at [414, 187] on input "16" at bounding box center [437, 193] width 297 height 27
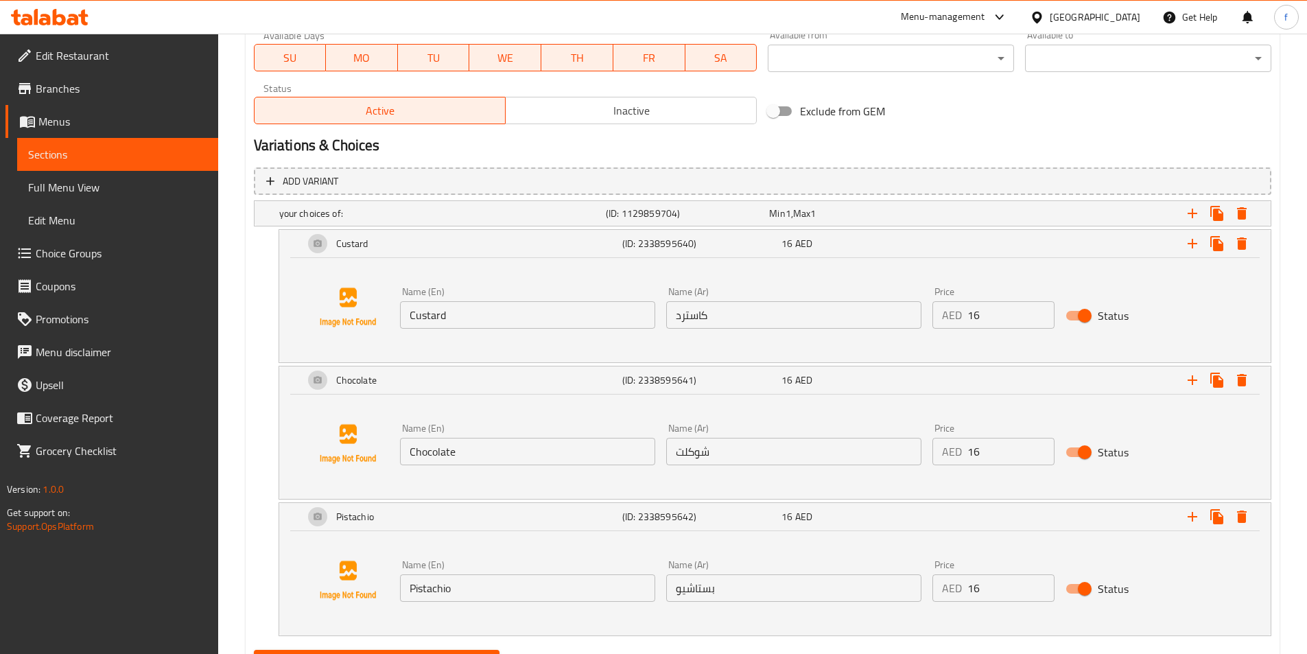
scroll to position [709, 0]
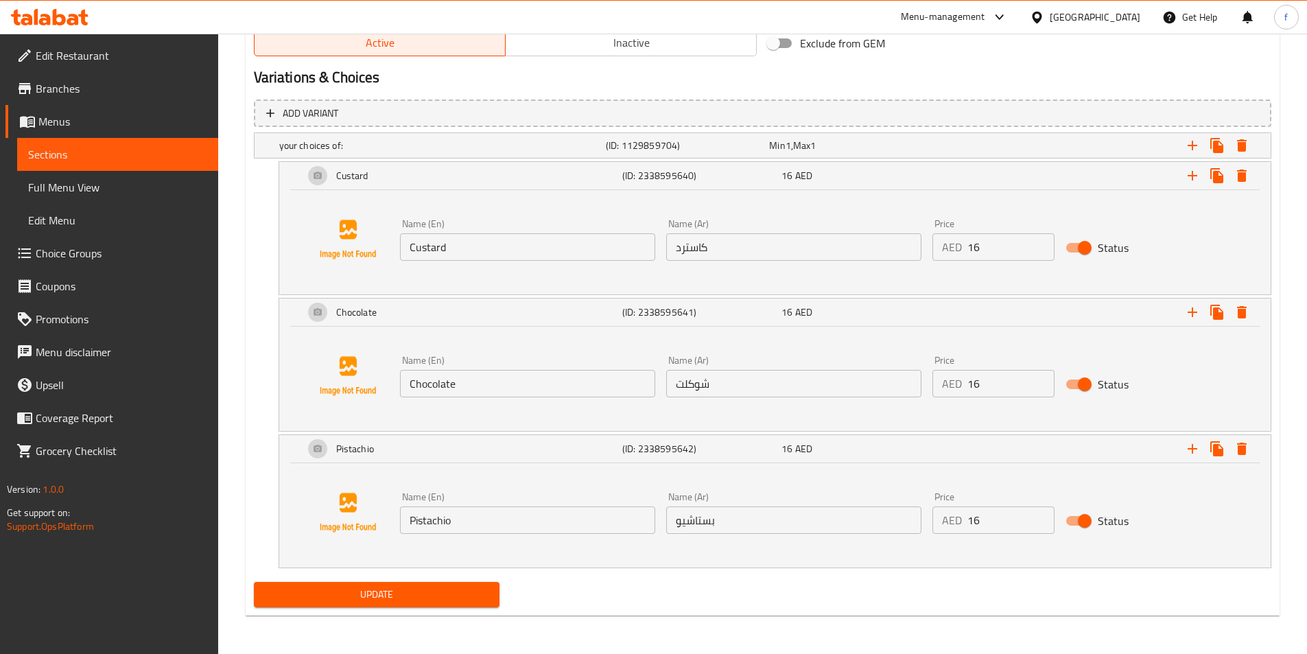
type input "0"
click at [419, 596] on span "Update" at bounding box center [377, 594] width 224 height 17
click at [91, 185] on span "Full Menu View" at bounding box center [117, 187] width 179 height 16
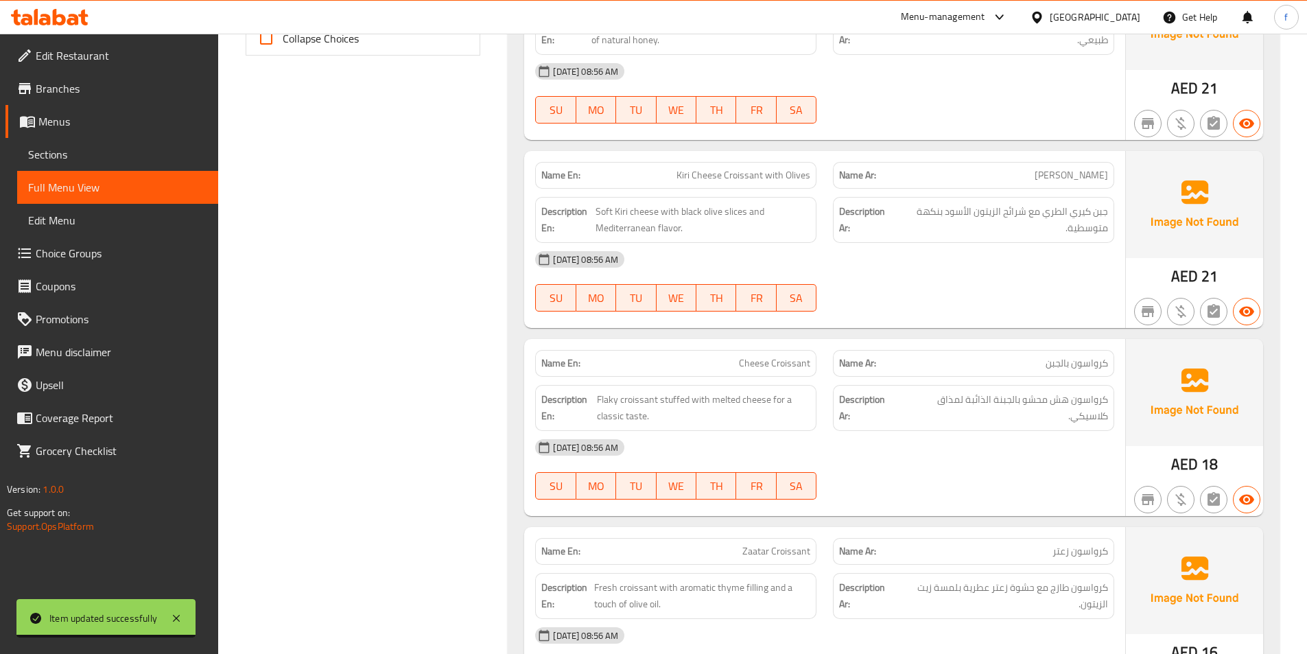
scroll to position [304, 0]
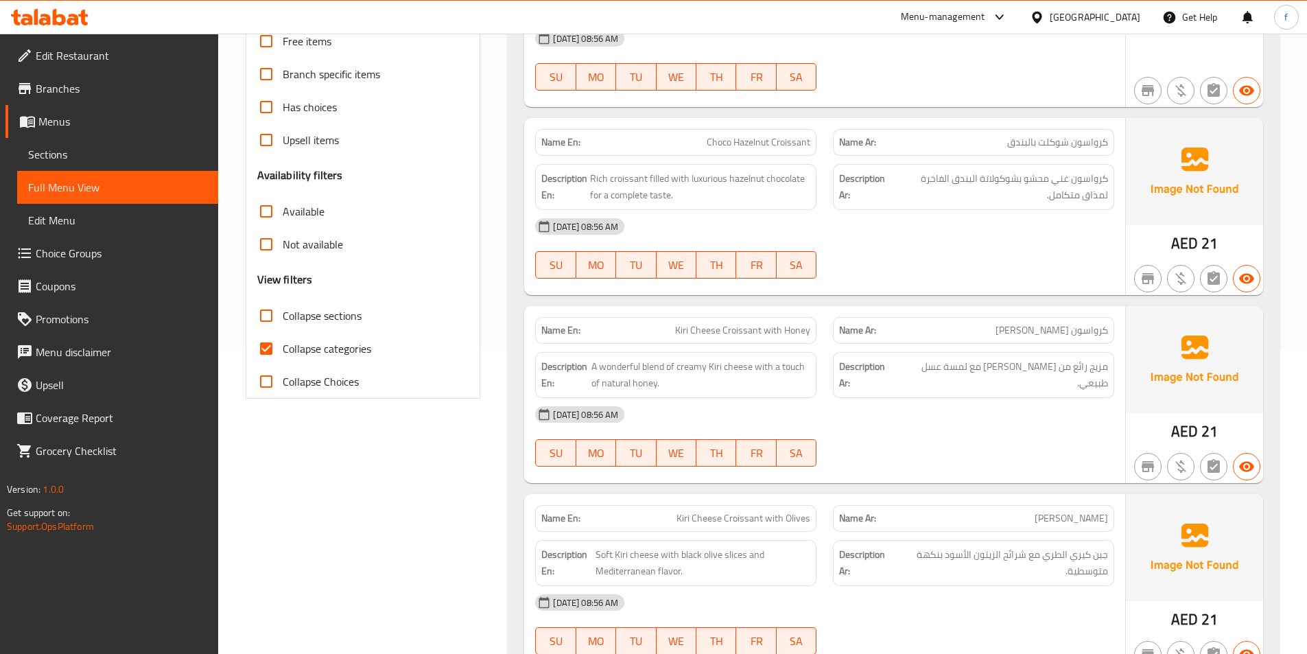
click at [272, 348] on input "Collapse categories" at bounding box center [266, 348] width 33 height 33
checkbox input "false"
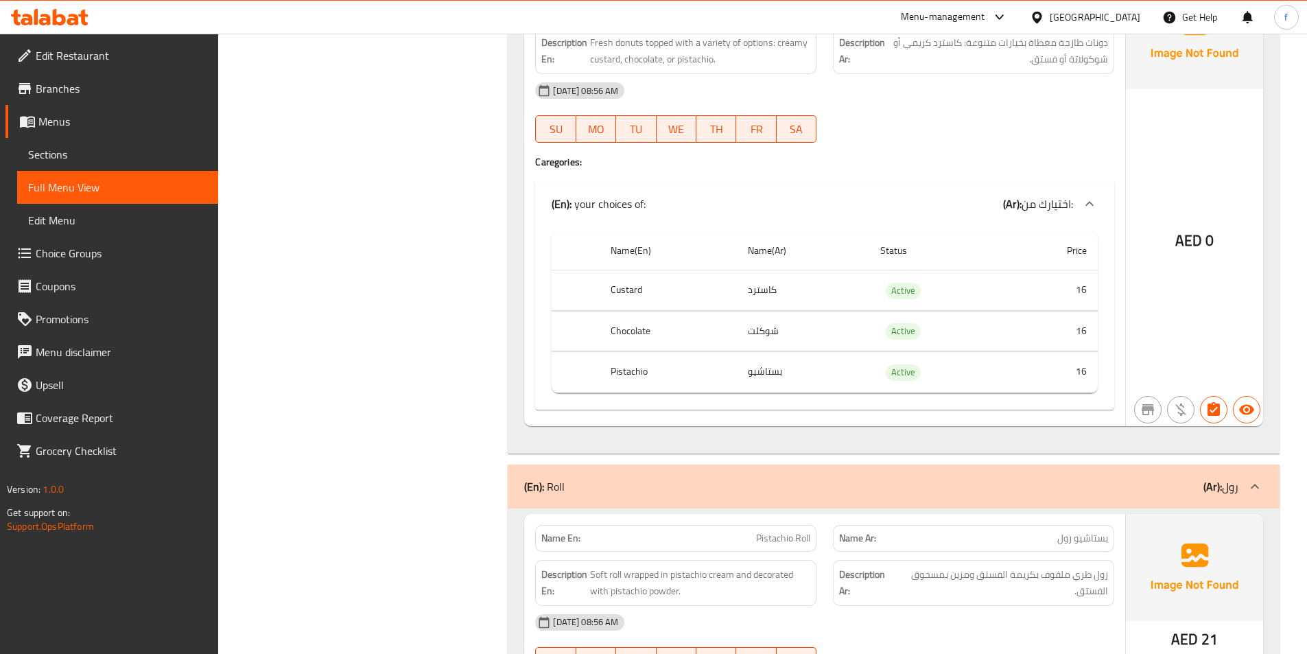
scroll to position [2225, 0]
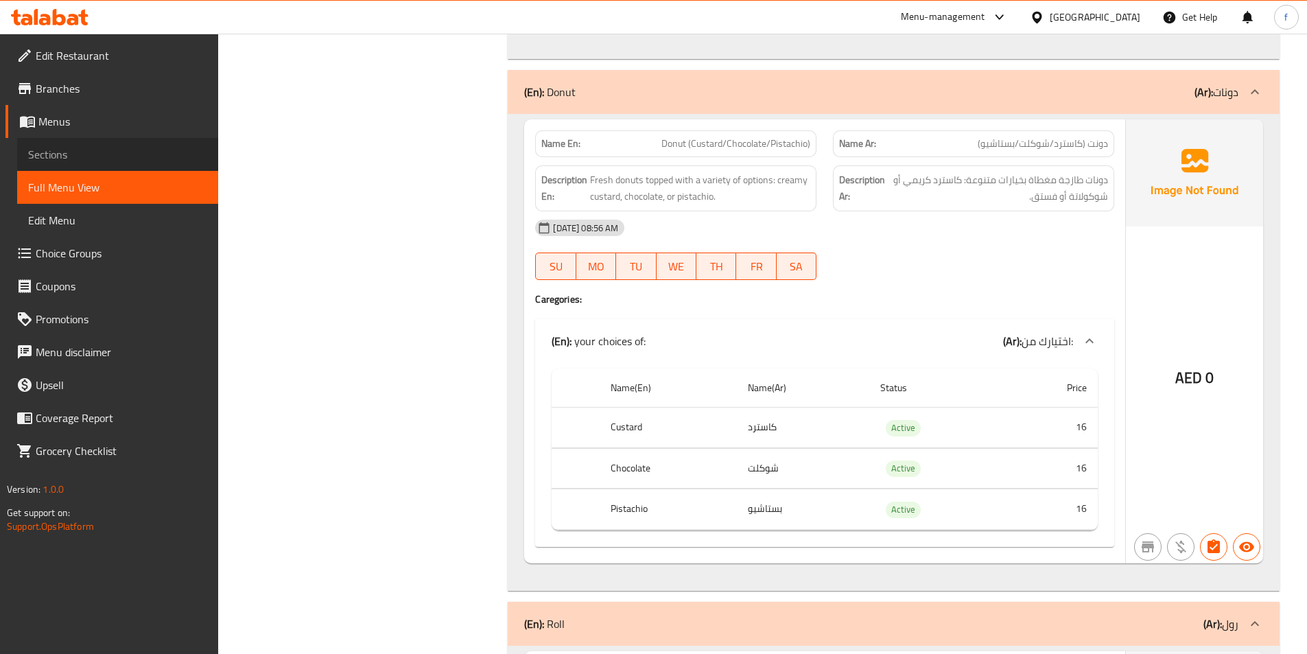
click at [110, 149] on span "Sections" at bounding box center [117, 154] width 179 height 16
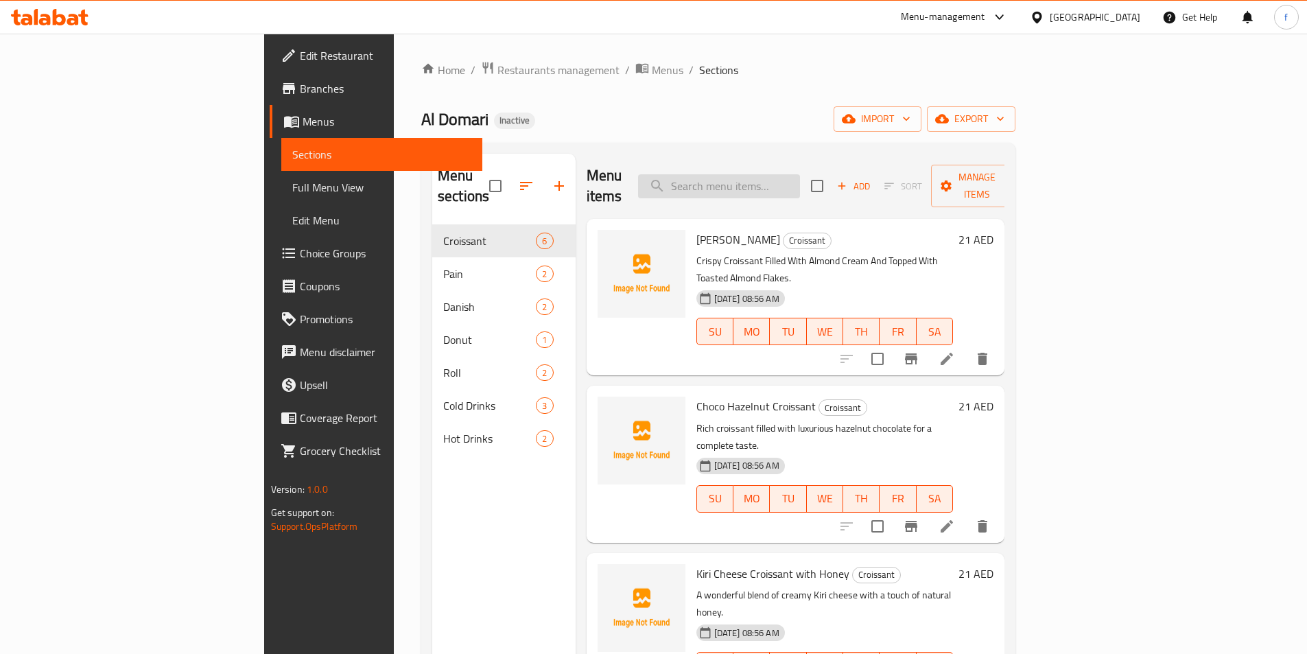
click at [774, 182] on input "search" at bounding box center [719, 186] width 162 height 24
paste input "Donut (Custard/Chocolate/Pistachio)"
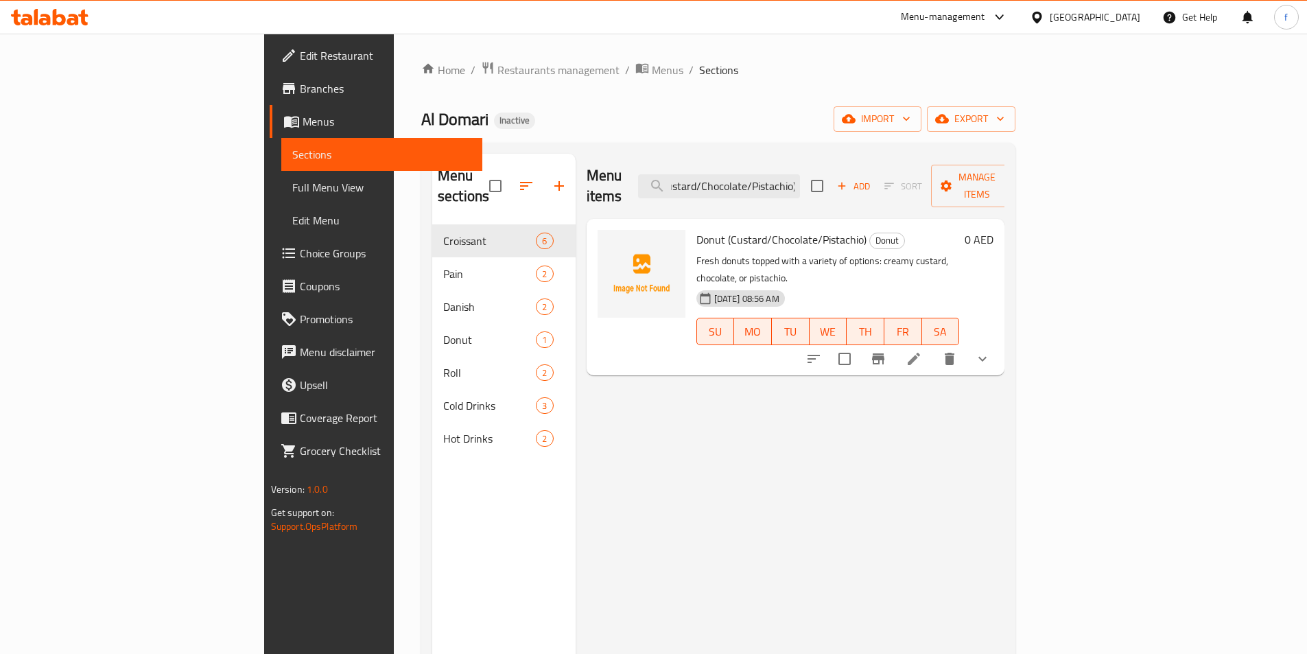
type input "Donut (Custard/Chocolate/Pistachio)"
click at [922, 351] on icon at bounding box center [913, 359] width 16 height 16
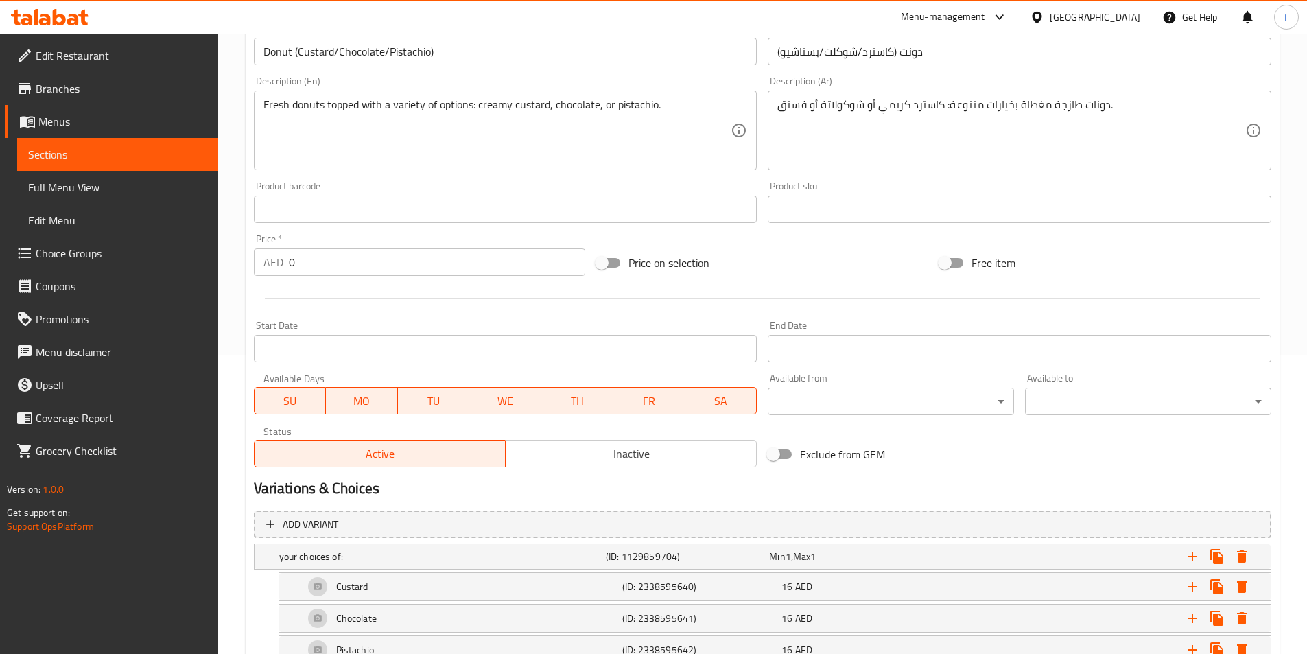
scroll to position [394, 0]
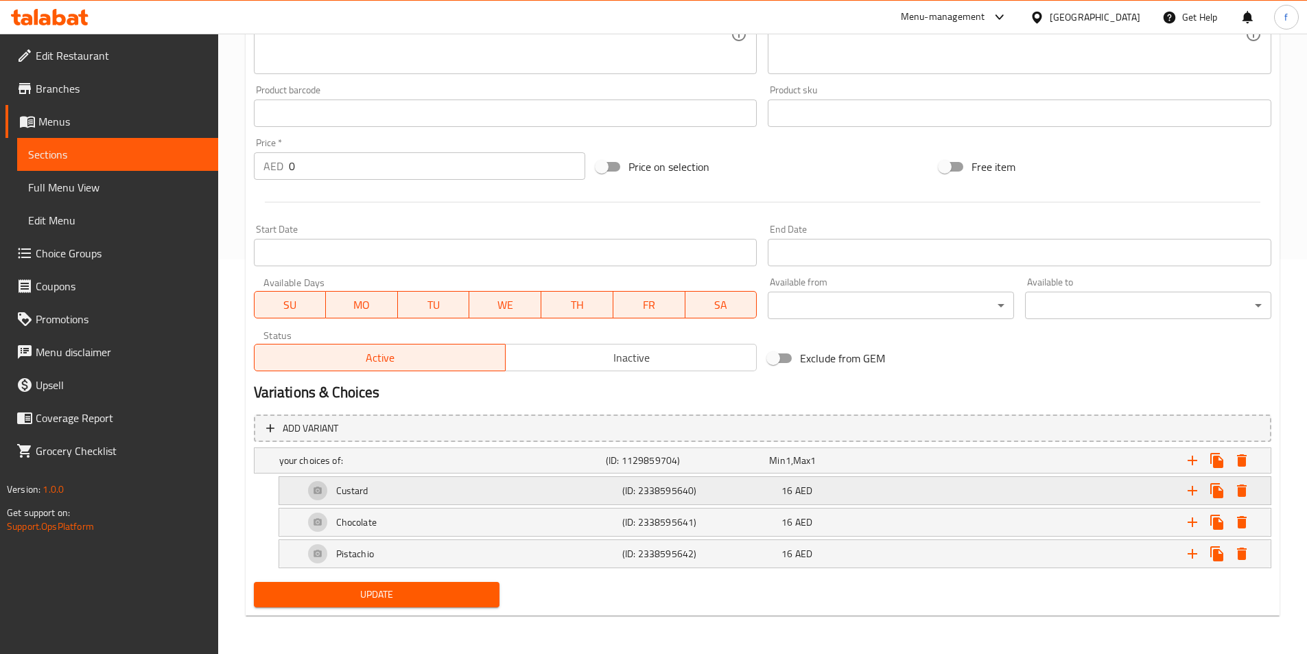
click at [784, 489] on span "16" at bounding box center [786, 491] width 11 height 18
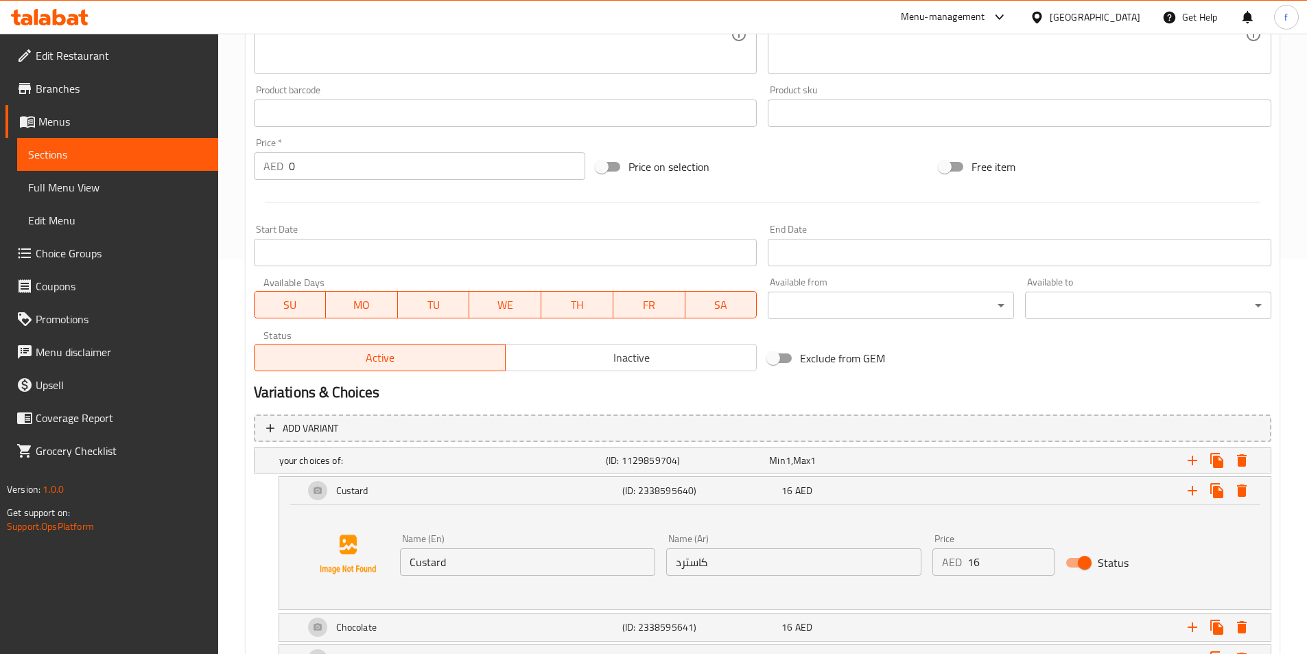
click at [994, 569] on input "16" at bounding box center [1010, 561] width 87 height 27
click at [996, 569] on input "16" at bounding box center [1010, 561] width 87 height 27
click at [991, 561] on input "16" at bounding box center [1010, 561] width 87 height 27
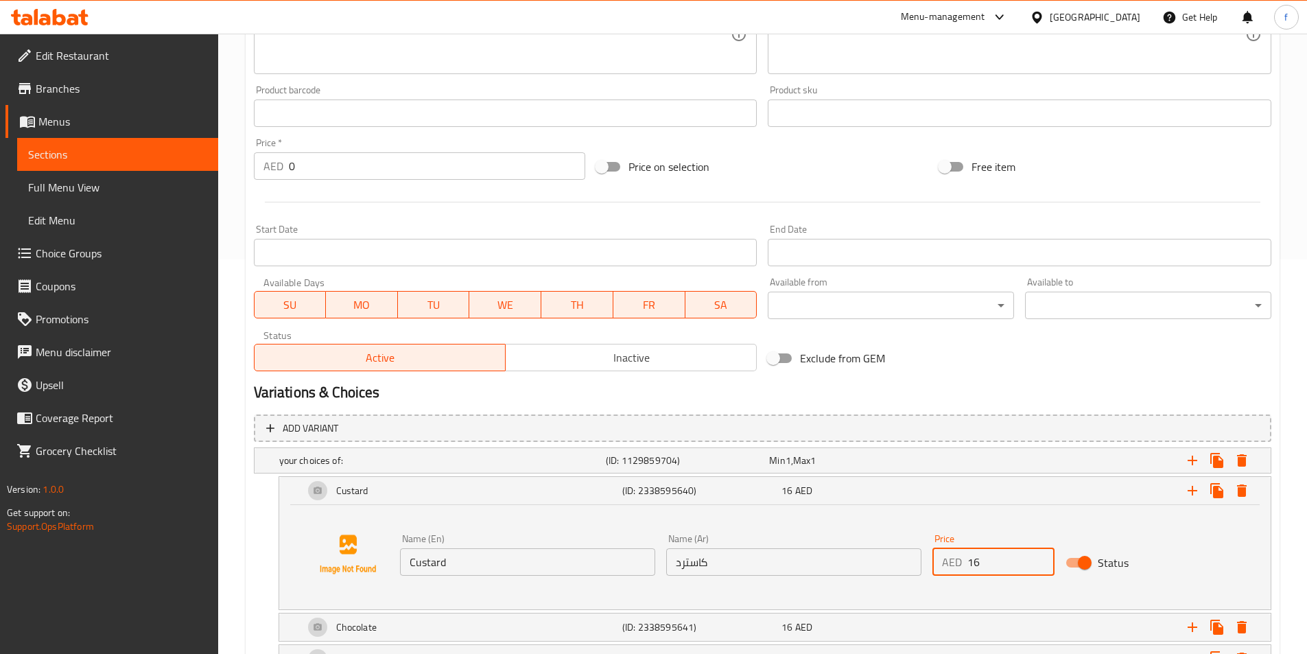
click at [988, 556] on input "16" at bounding box center [1010, 561] width 87 height 27
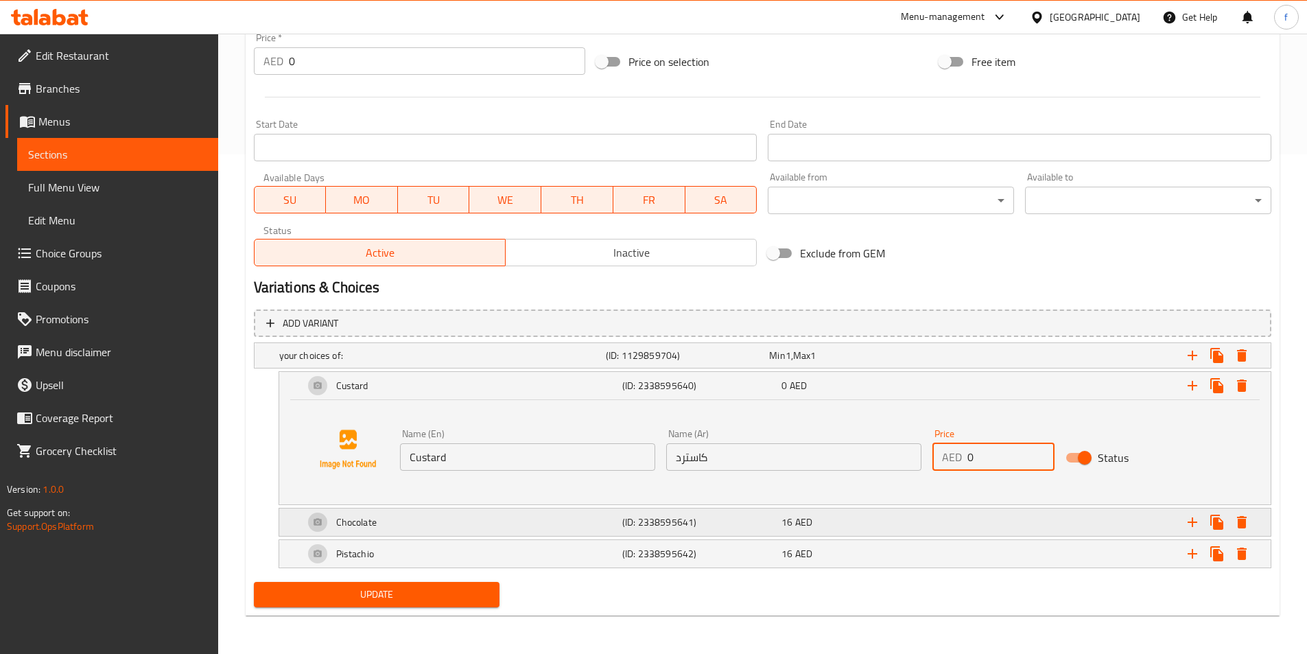
type input "0"
click at [935, 522] on div "16 AED" at bounding box center [858, 522] width 154 height 14
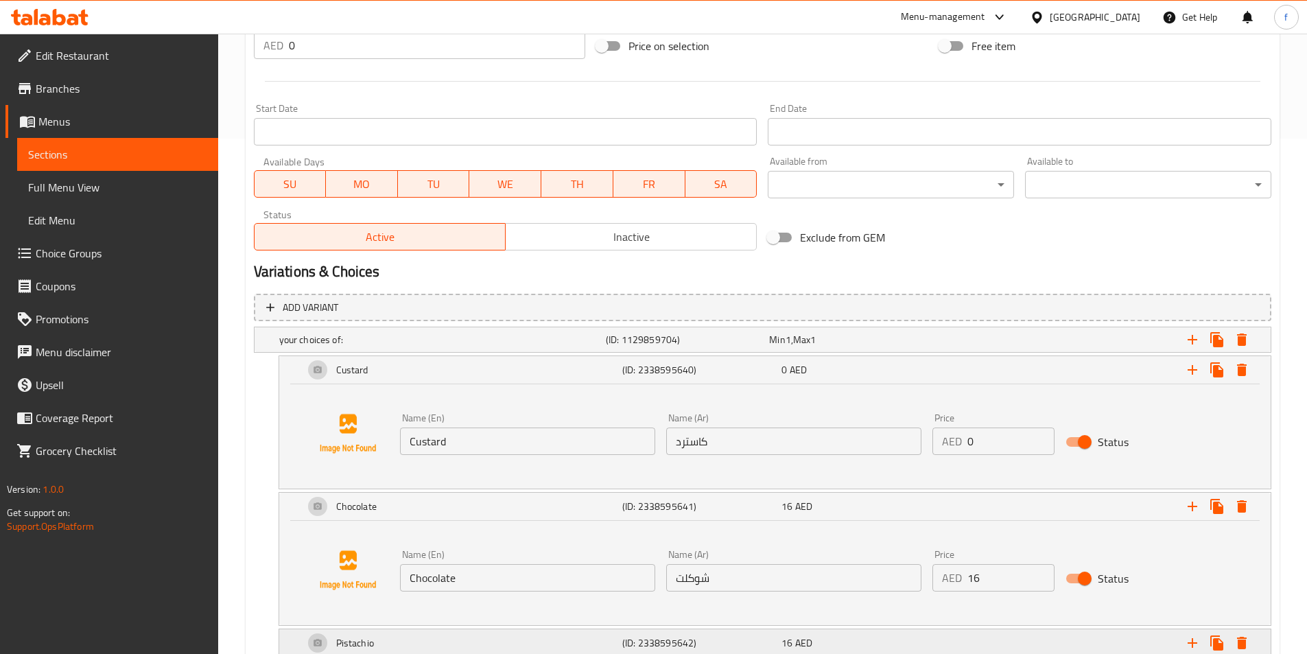
scroll to position [604, 0]
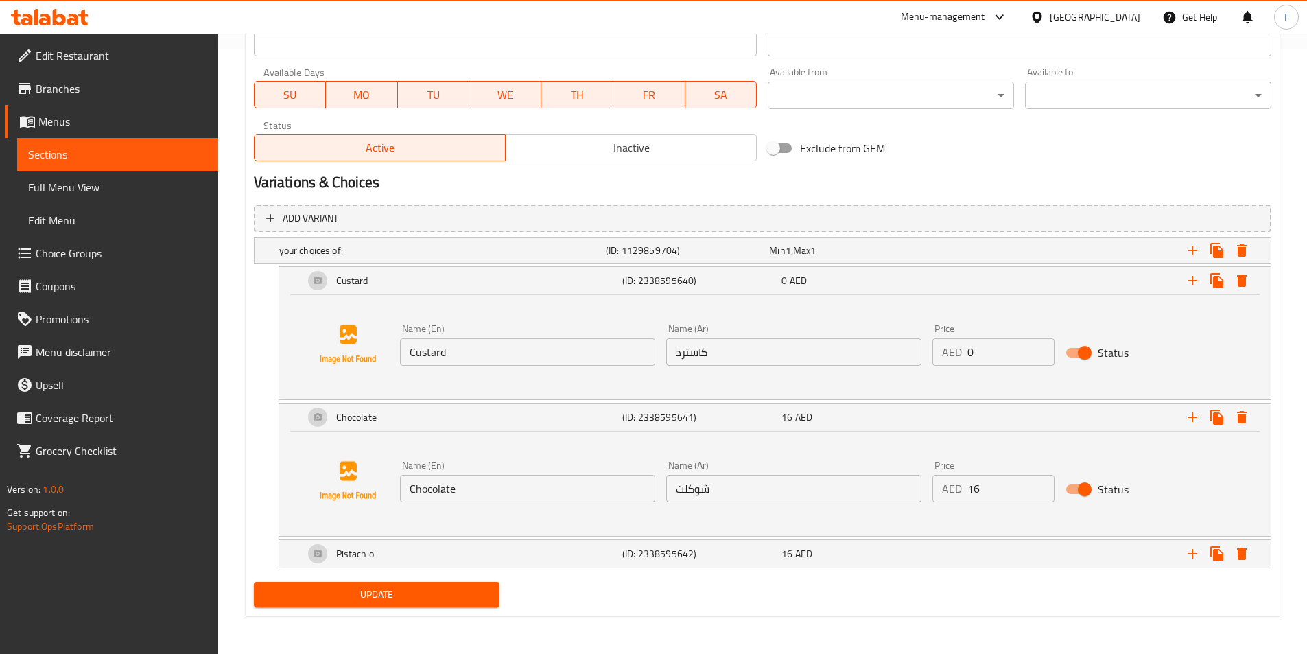
click at [991, 488] on input "16" at bounding box center [1010, 488] width 87 height 27
type input "0"
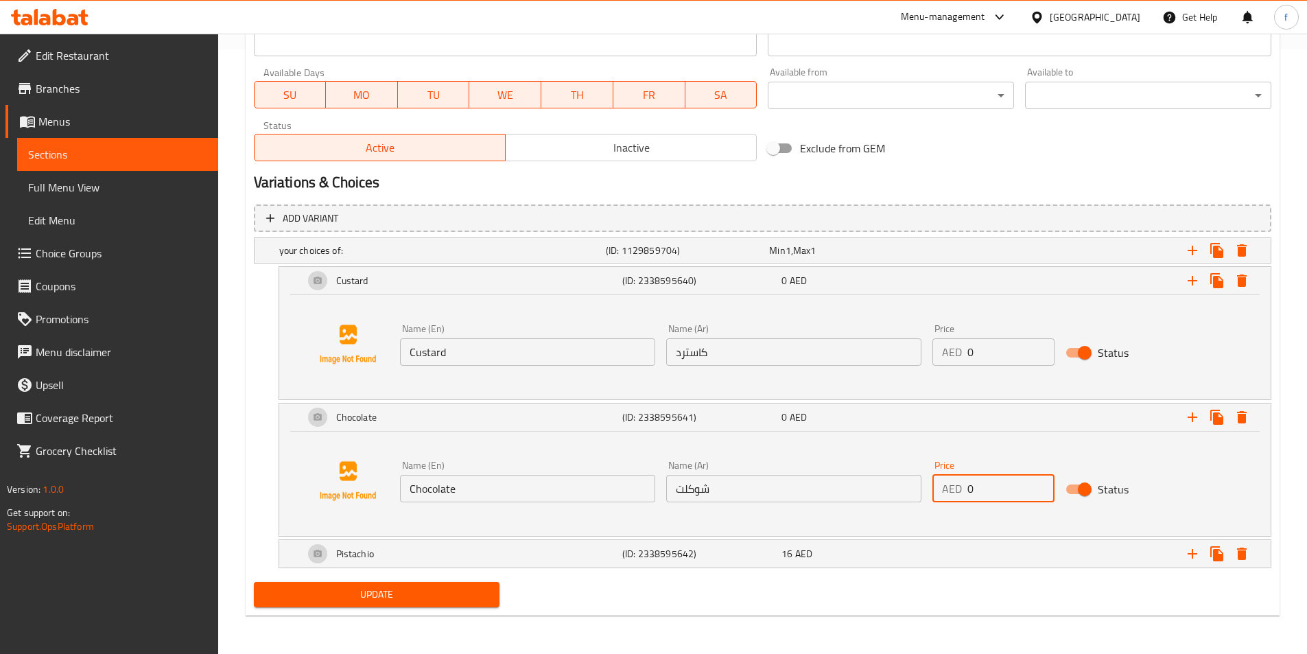
click at [62, 185] on span "Full Menu View" at bounding box center [117, 187] width 179 height 16
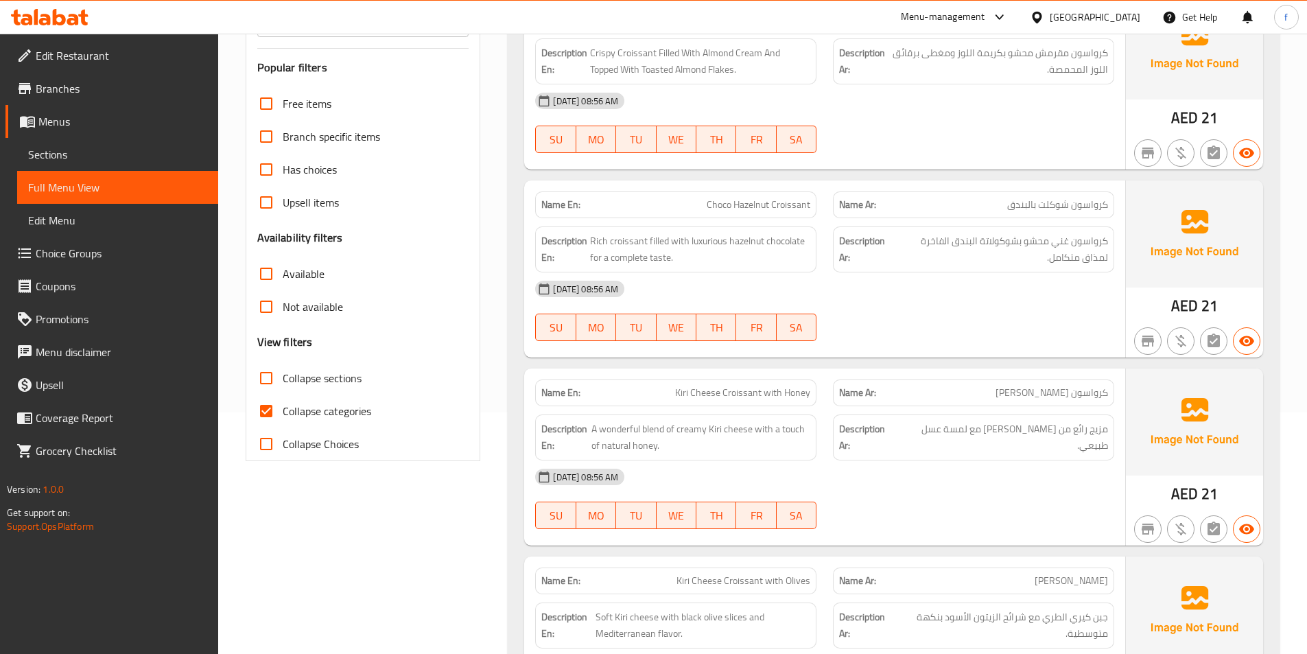
scroll to position [330, 0]
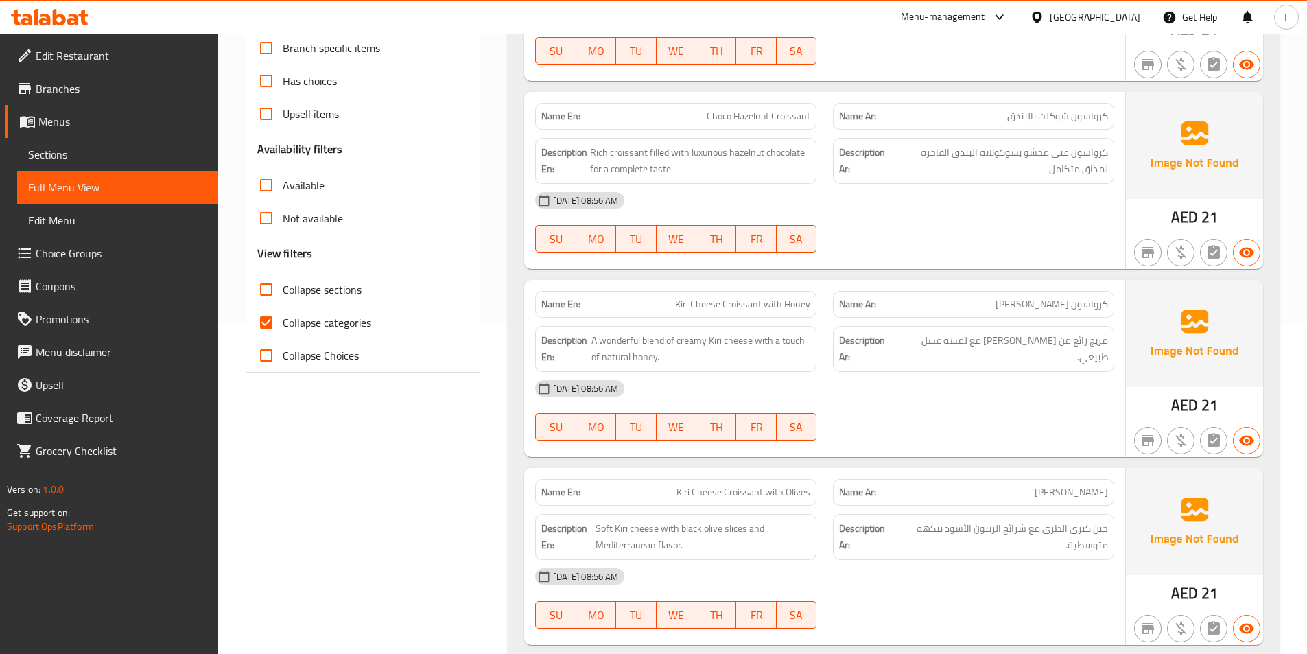
click at [267, 324] on input "Collapse categories" at bounding box center [266, 322] width 33 height 33
checkbox input "false"
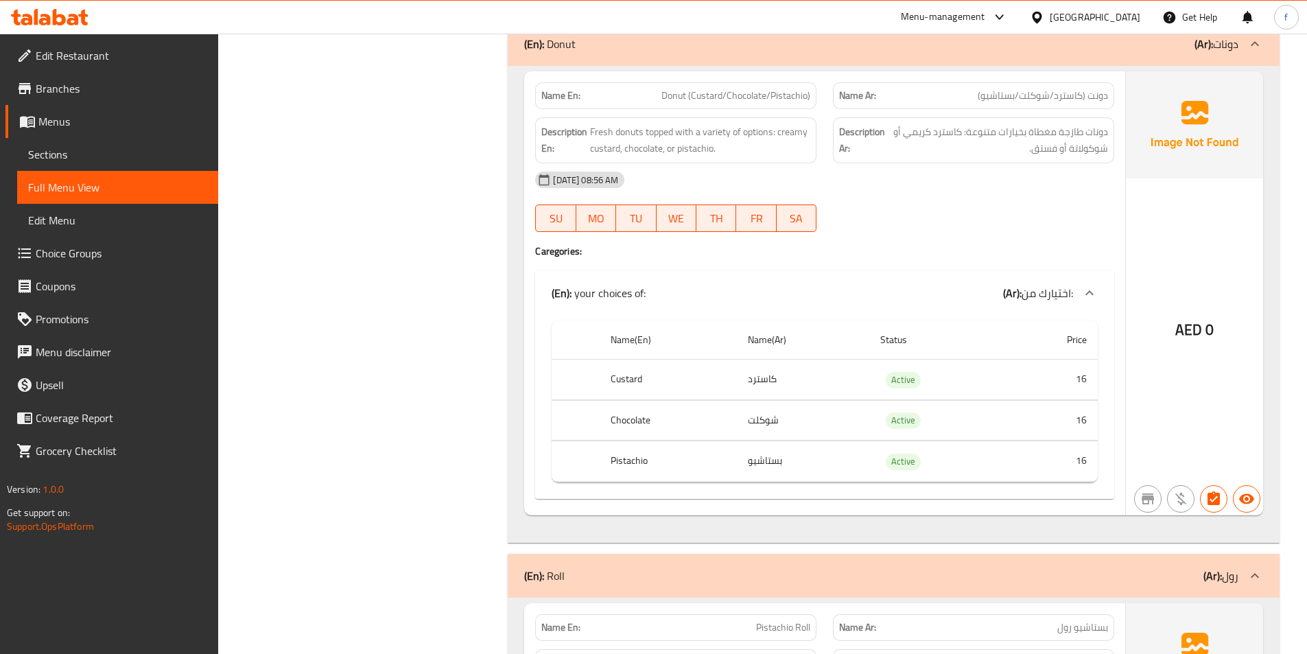
scroll to position [2251, 0]
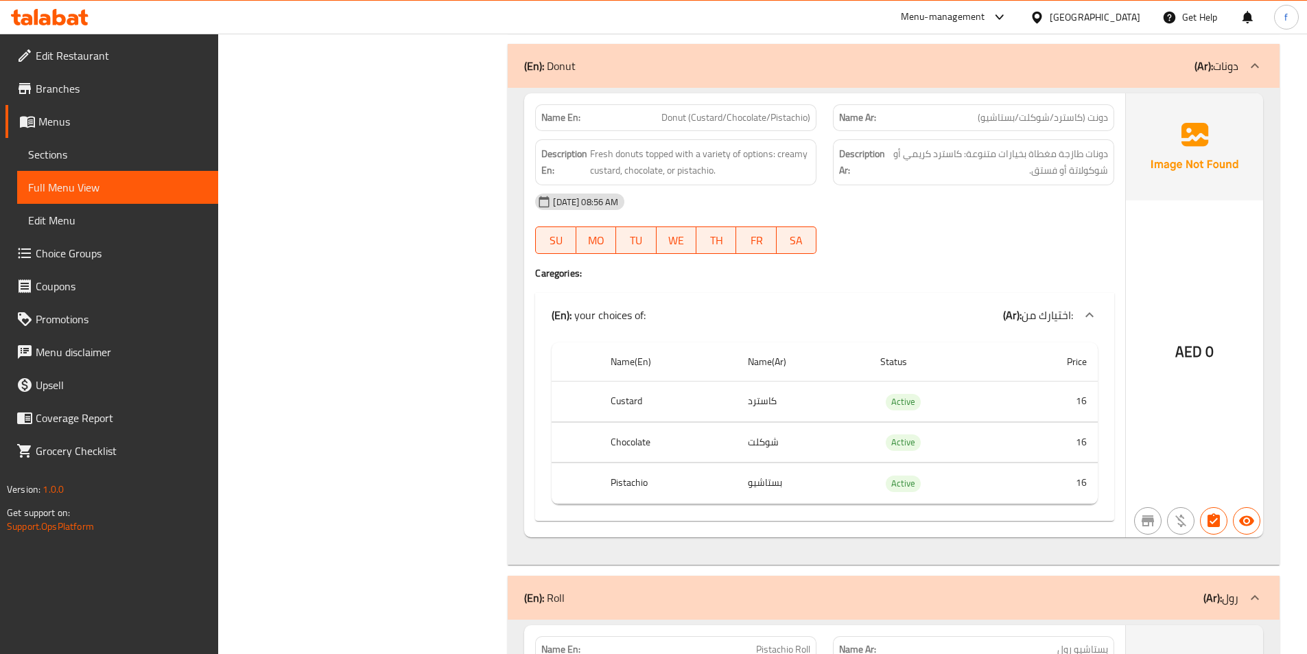
click at [66, 150] on span "Sections" at bounding box center [117, 154] width 179 height 16
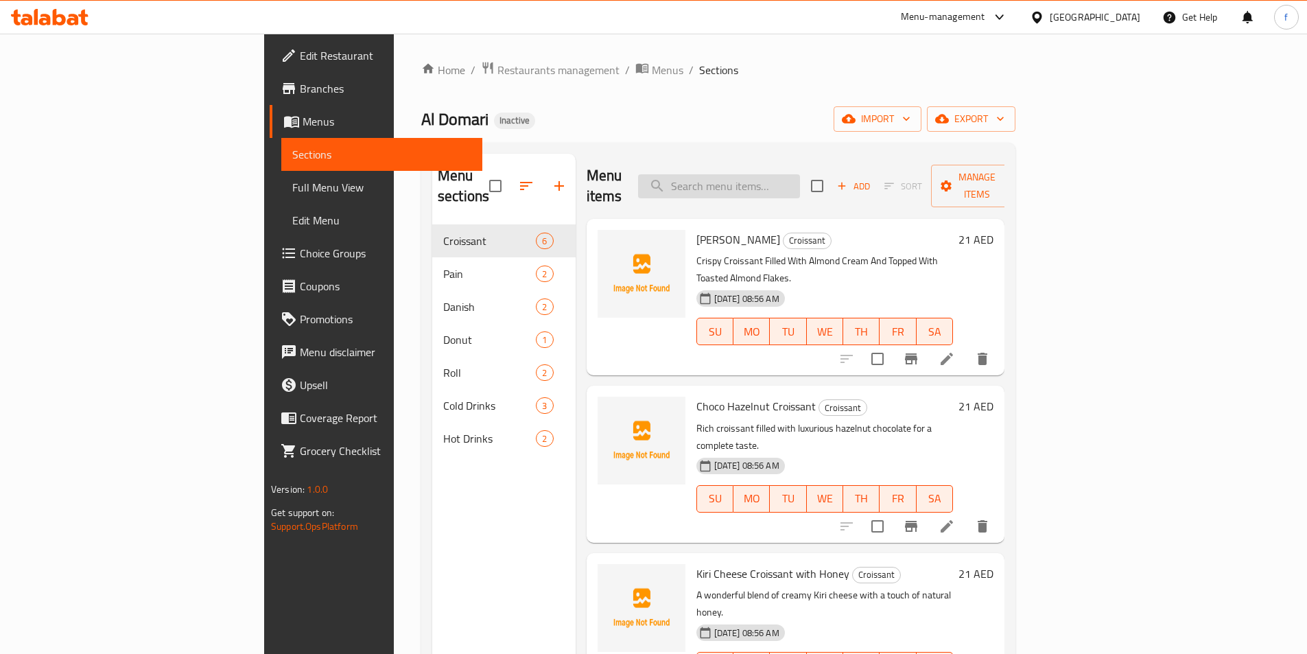
click at [796, 174] on input "search" at bounding box center [719, 186] width 162 height 24
paste input "Donut (Custard/Chocolate/Pistachio)"
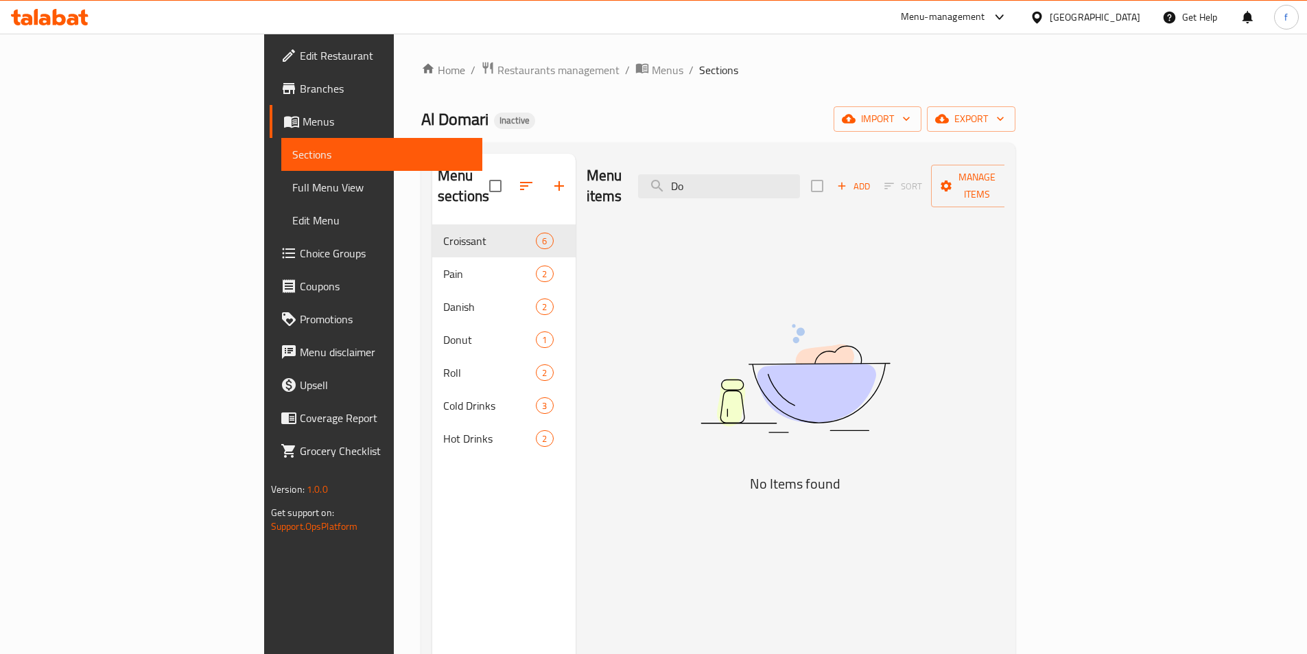
type input "D"
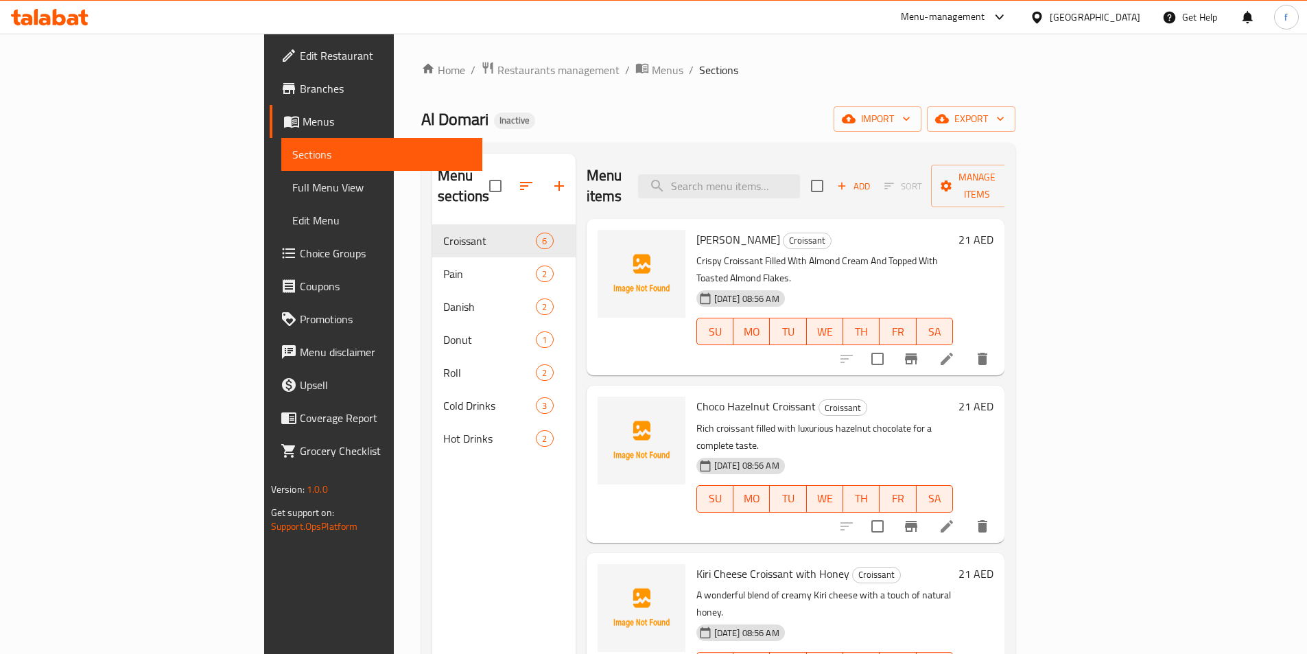
paste input "Donut (Custard/Chocolate/Pistachio)"
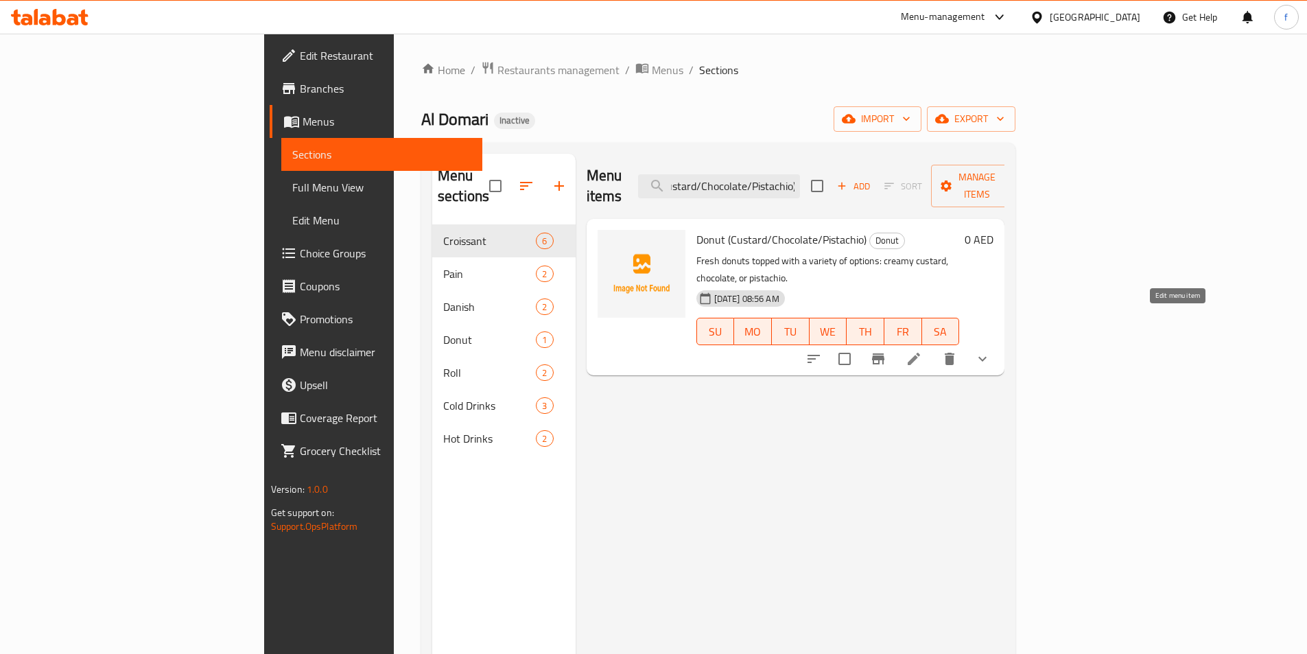
type input "Donut (Custard/Chocolate/Pistachio)"
click at [922, 351] on icon at bounding box center [913, 359] width 16 height 16
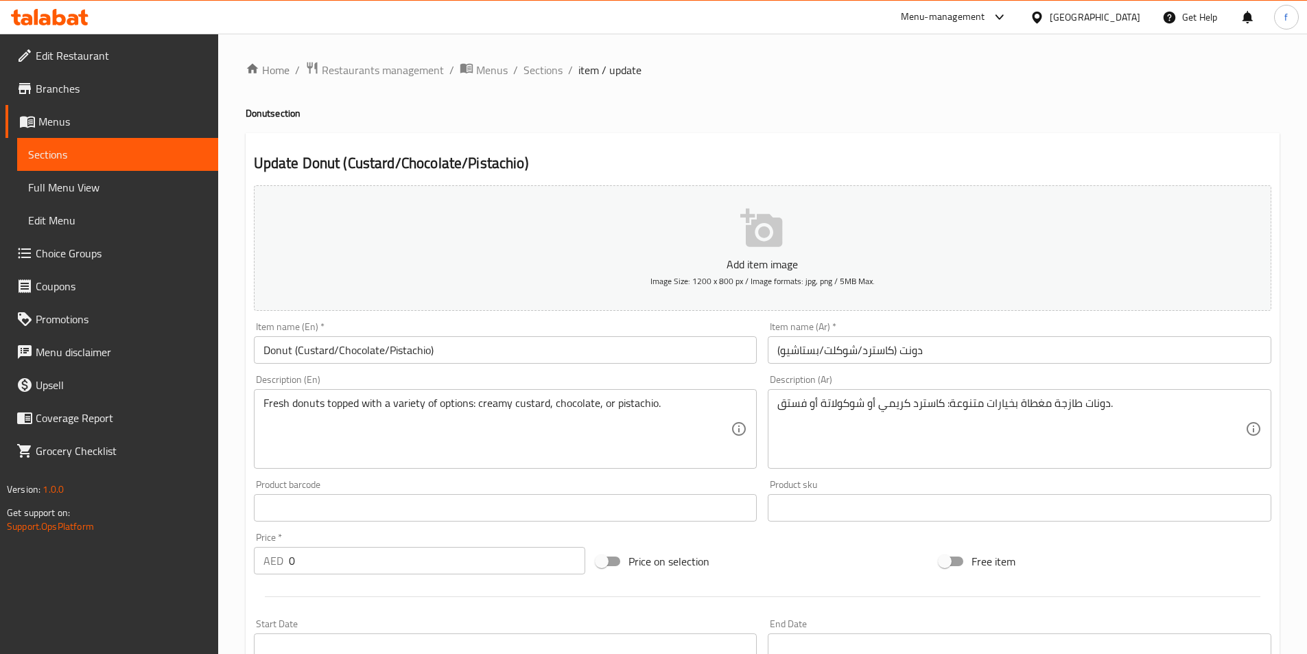
scroll to position [394, 0]
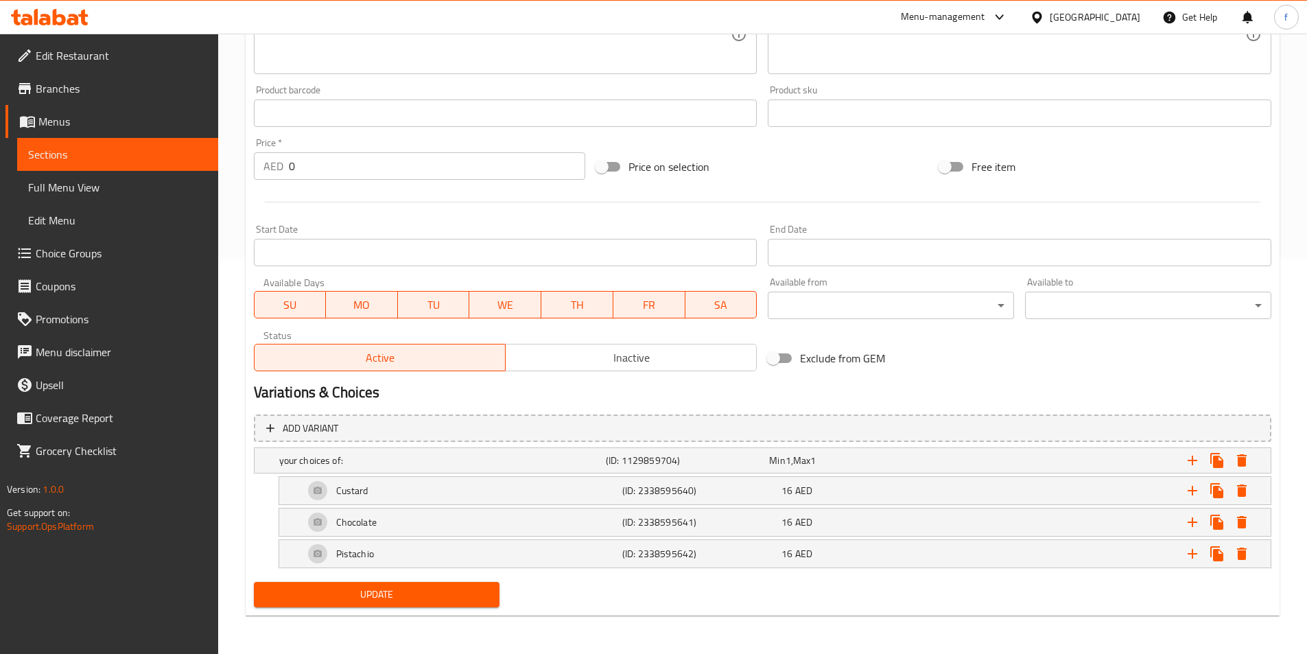
click at [458, 163] on input "0" at bounding box center [437, 165] width 297 height 27
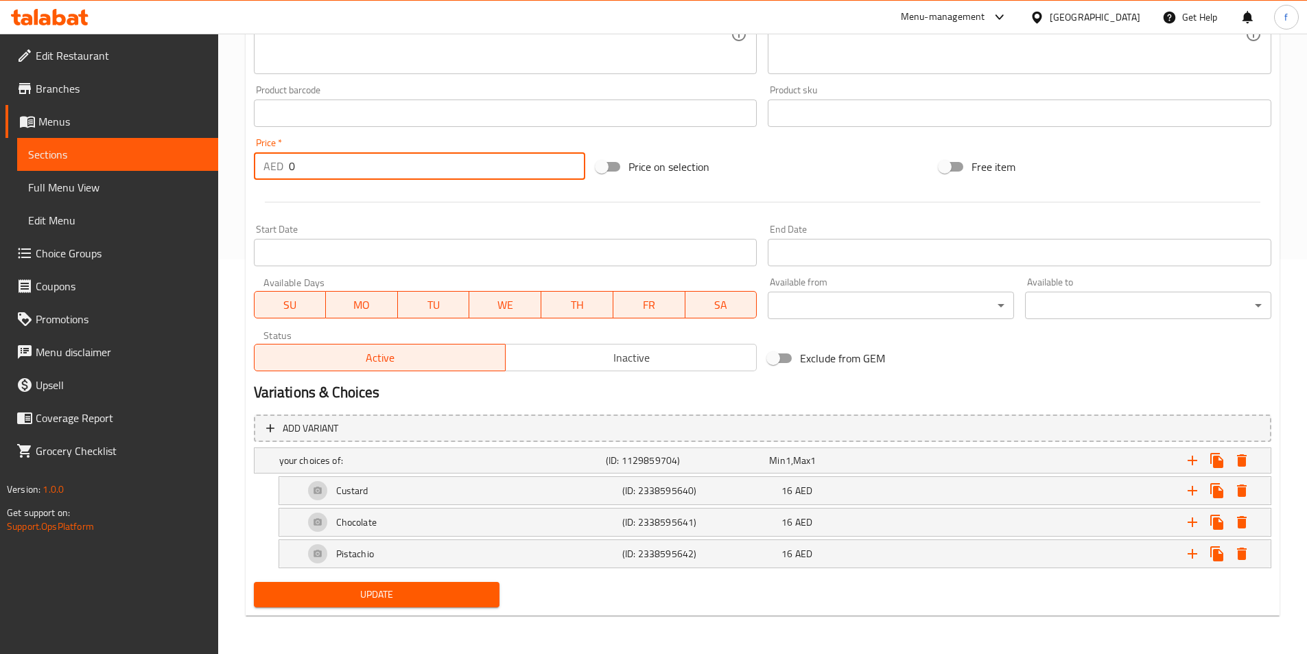
click at [458, 163] on input "0" at bounding box center [437, 165] width 297 height 27
type input "16"
click at [635, 484] on h5 "(ID: 2338595640)" at bounding box center [699, 491] width 154 height 14
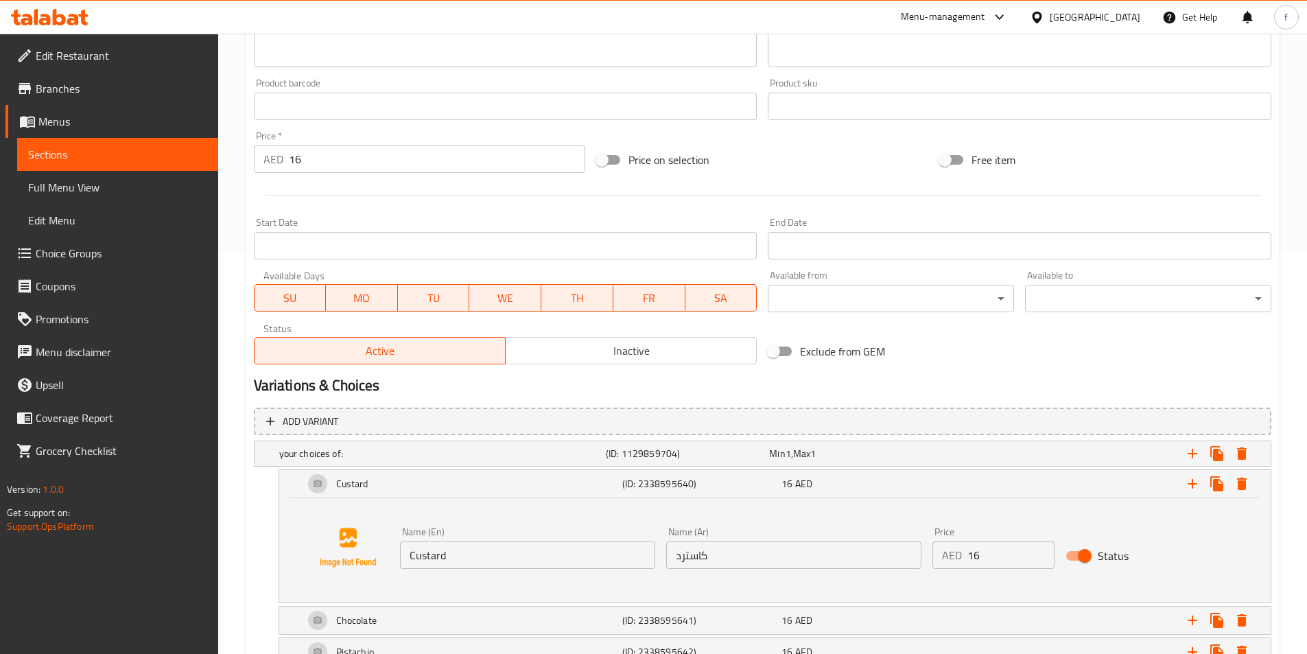
scroll to position [499, 0]
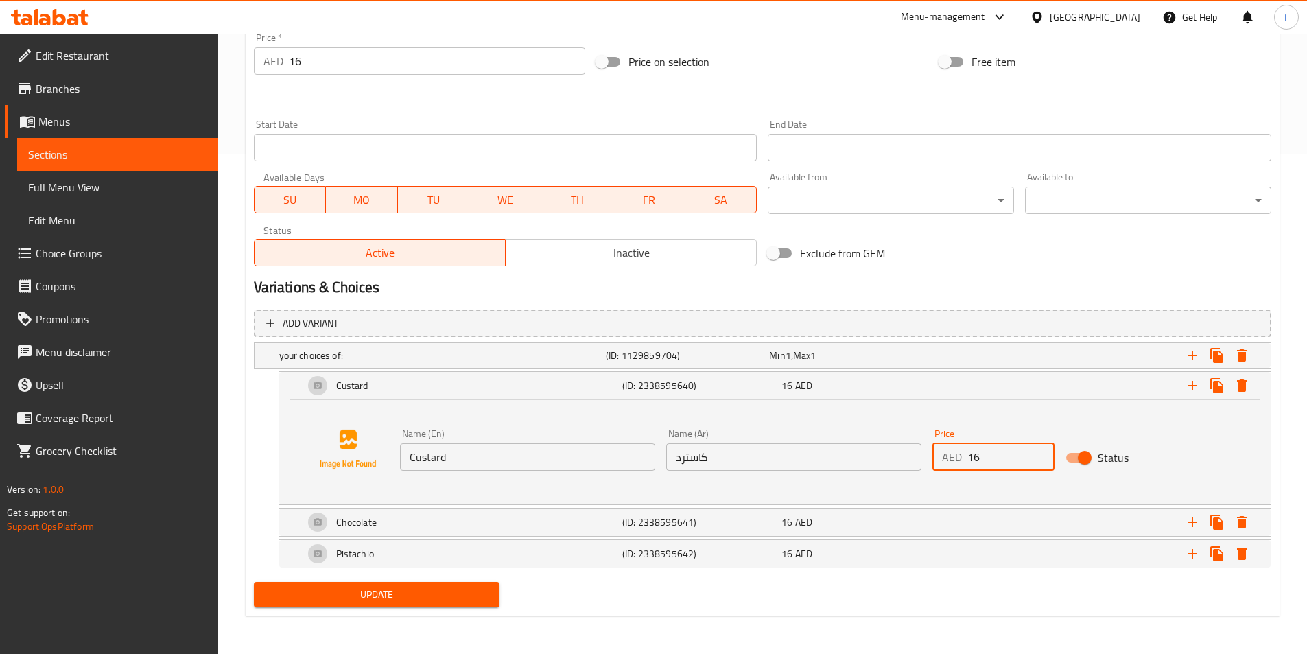
click at [1006, 454] on input "16" at bounding box center [1010, 456] width 87 height 27
type input "0"
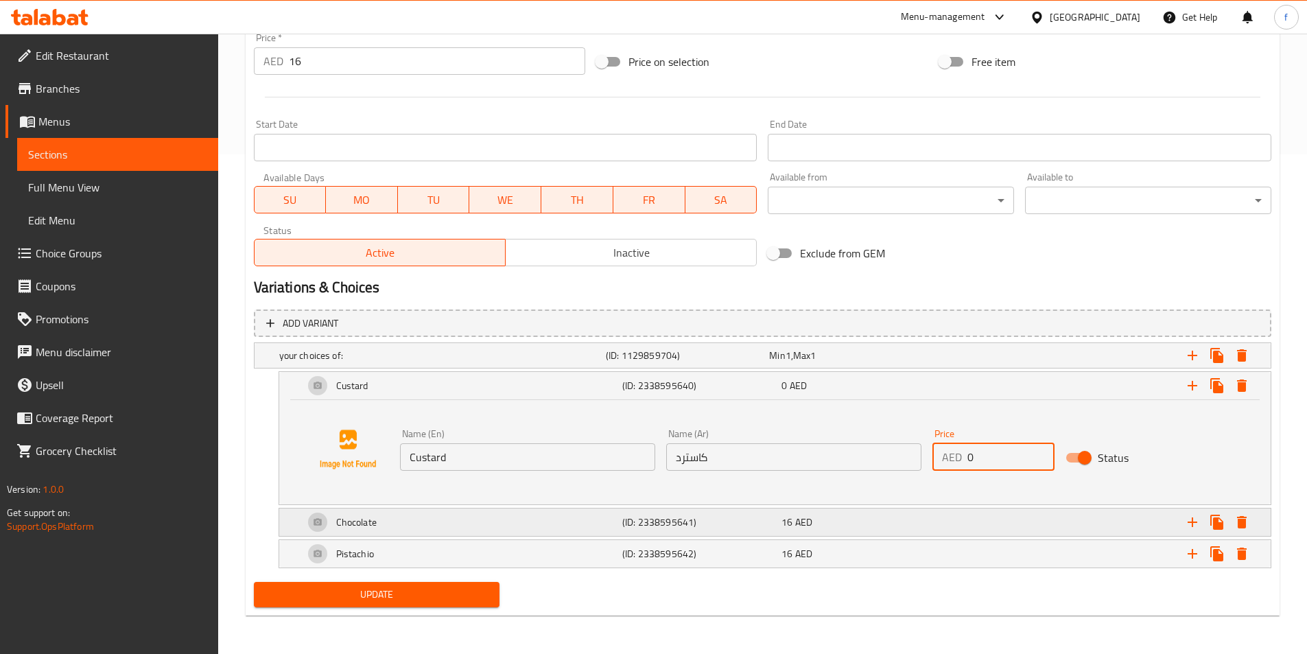
click at [930, 516] on div "16 AED" at bounding box center [858, 522] width 154 height 14
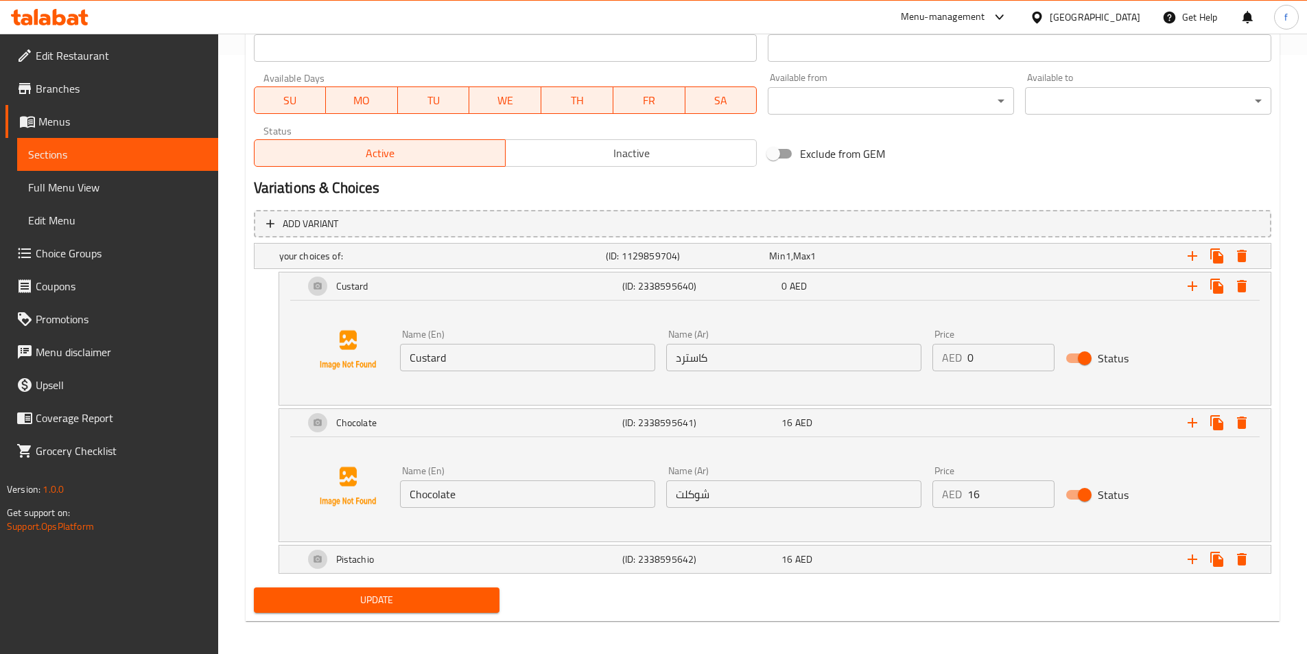
scroll to position [604, 0]
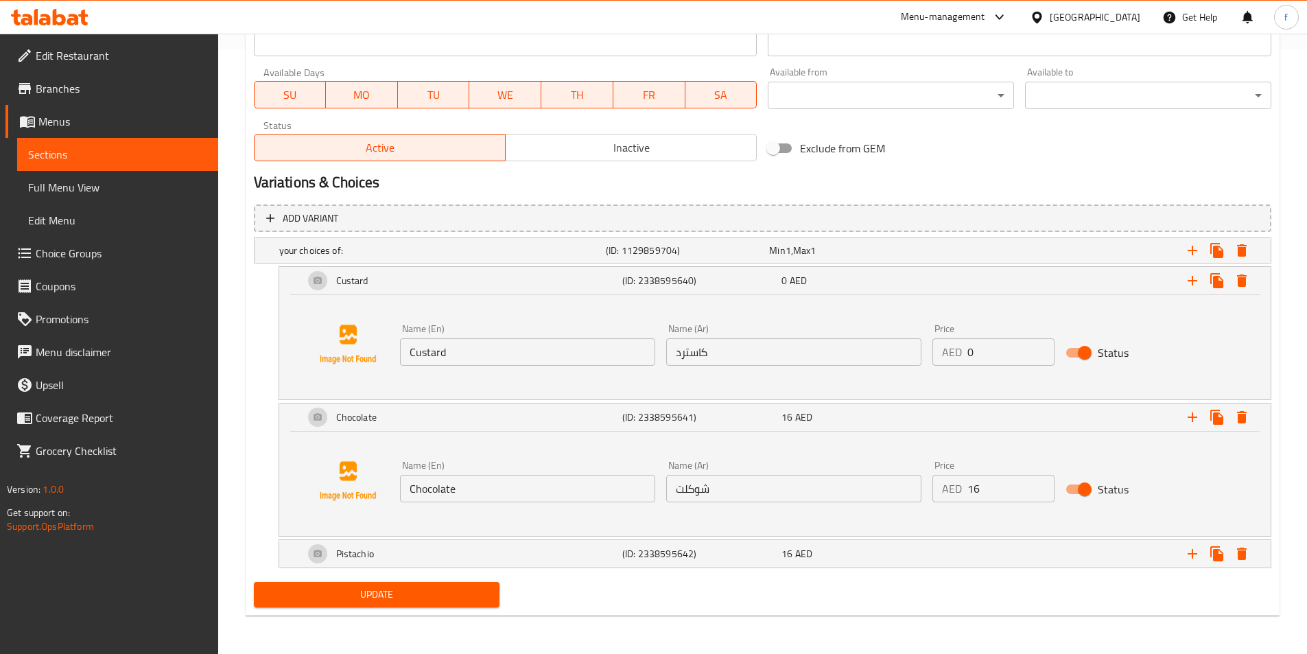
click at [996, 490] on input "16" at bounding box center [1010, 488] width 87 height 27
type input "0"
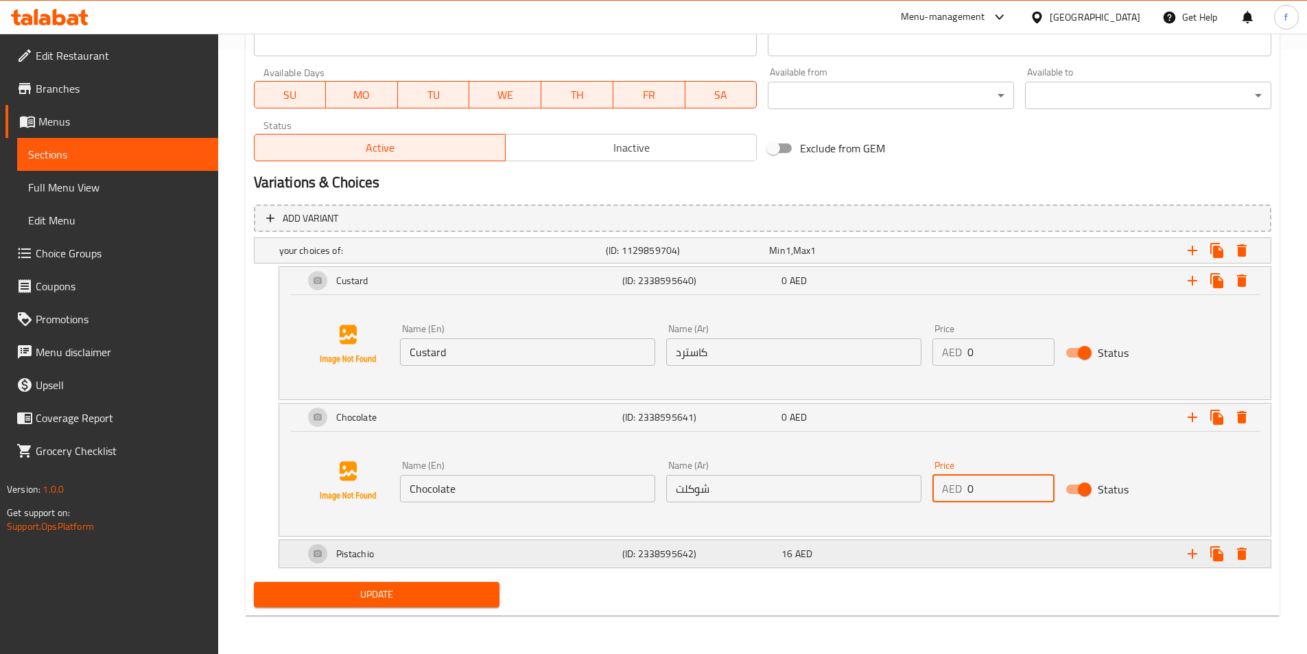
click at [953, 545] on div "Expand" at bounding box center [1097, 553] width 318 height 30
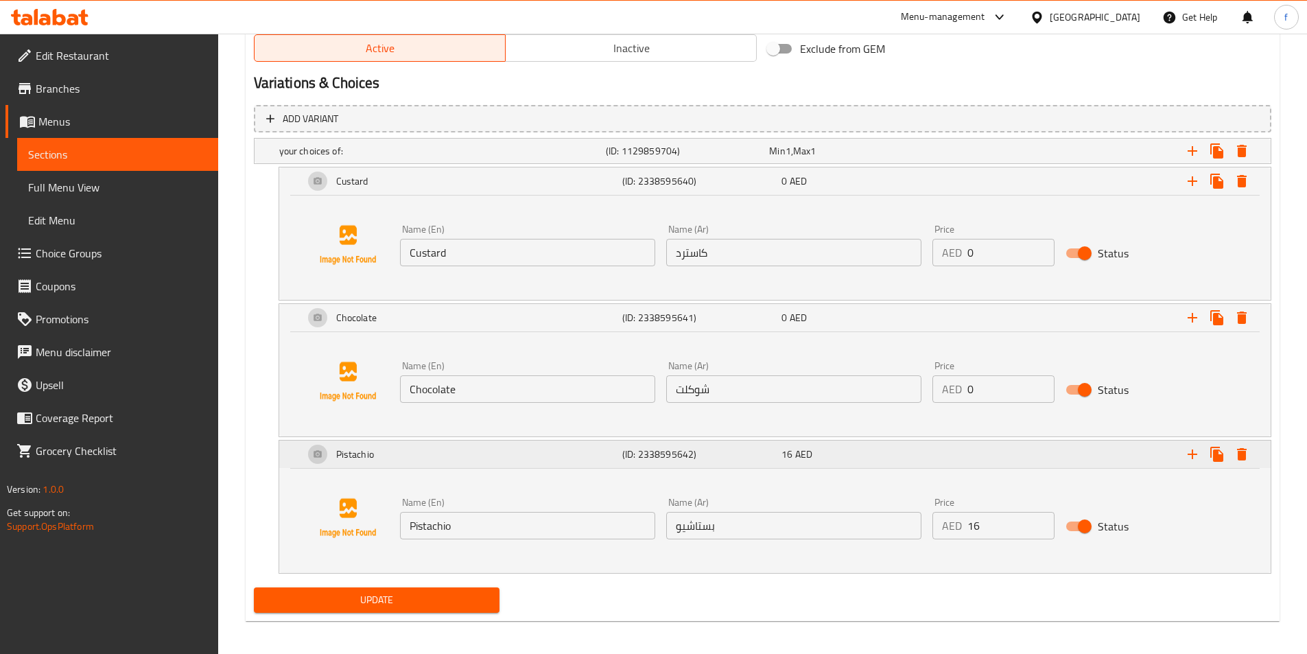
scroll to position [709, 0]
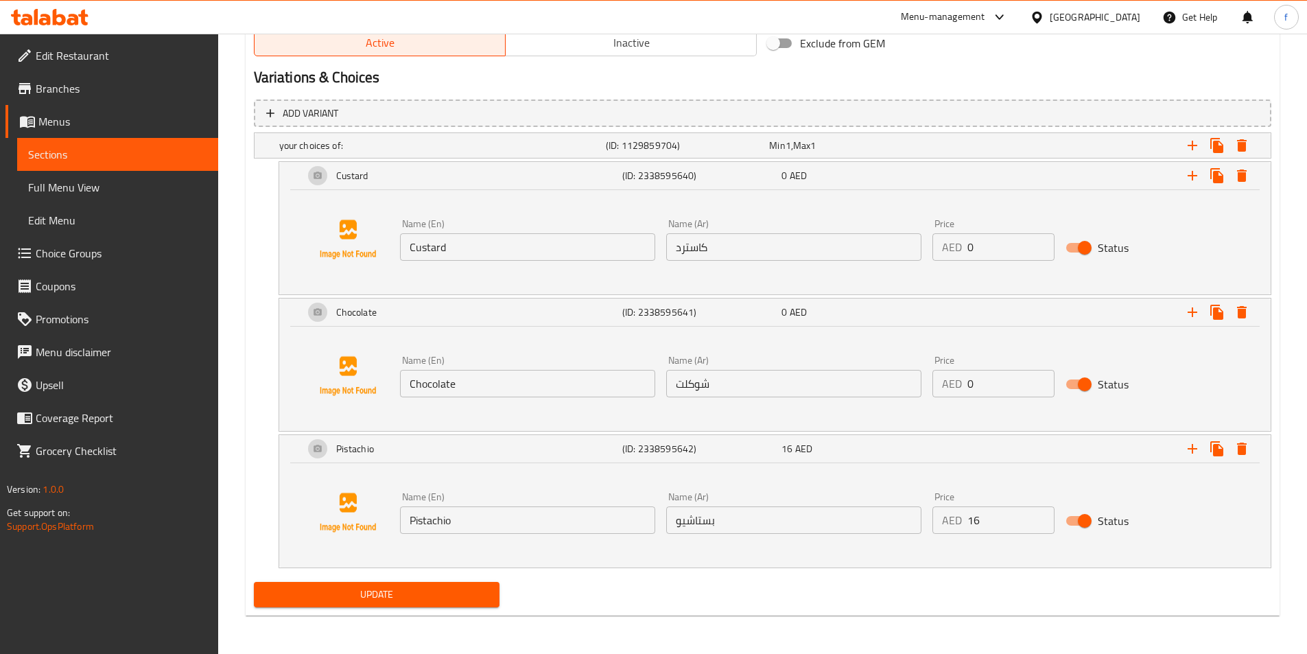
click at [1002, 521] on input "16" at bounding box center [1010, 519] width 87 height 27
click at [1001, 521] on input "16" at bounding box center [1010, 519] width 87 height 27
type input "0"
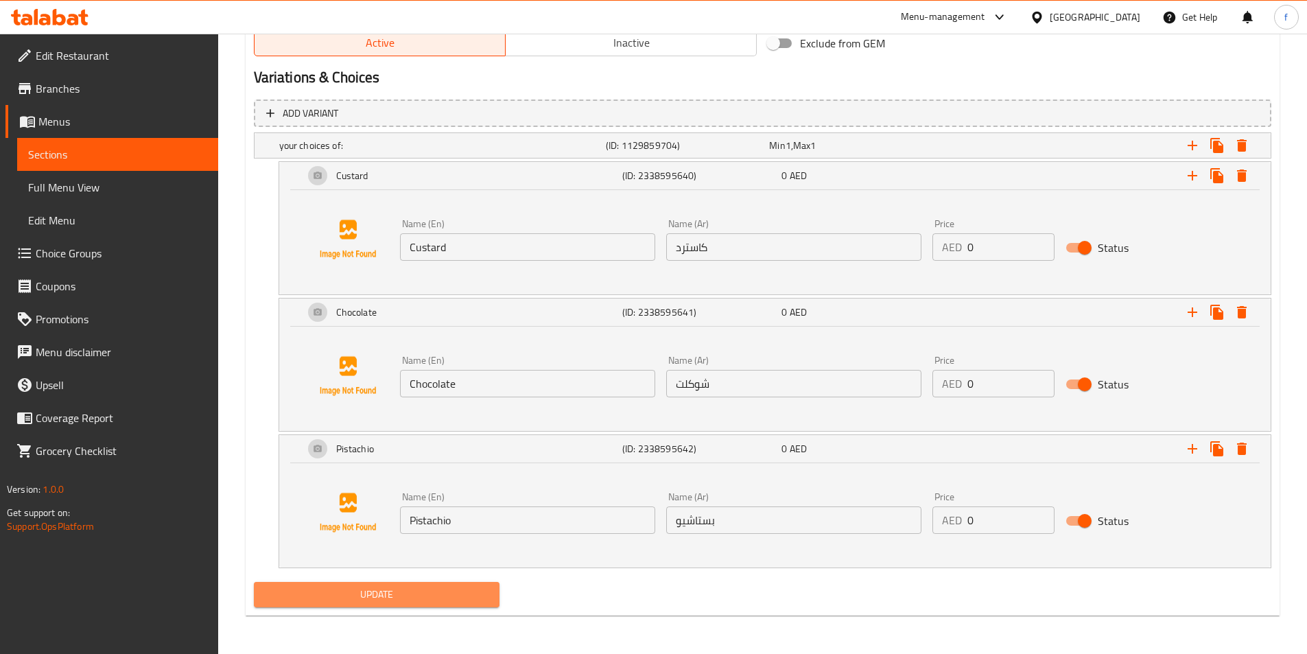
click at [420, 602] on span "Update" at bounding box center [377, 594] width 224 height 17
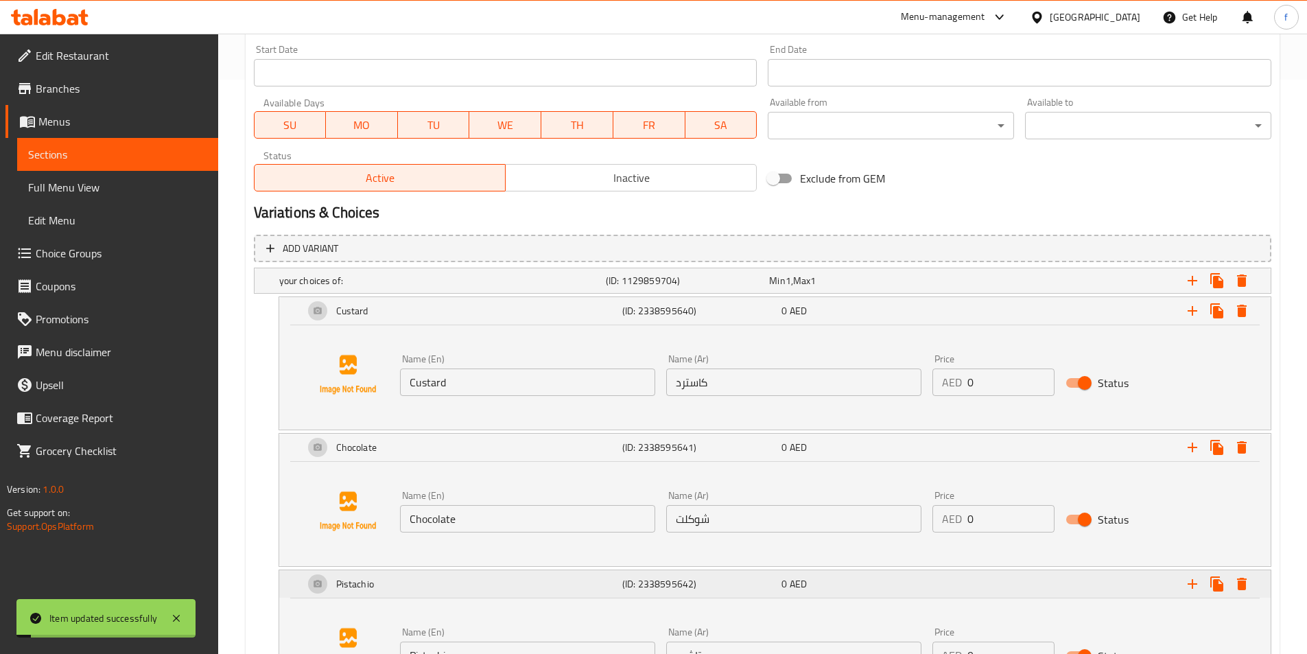
scroll to position [435, 0]
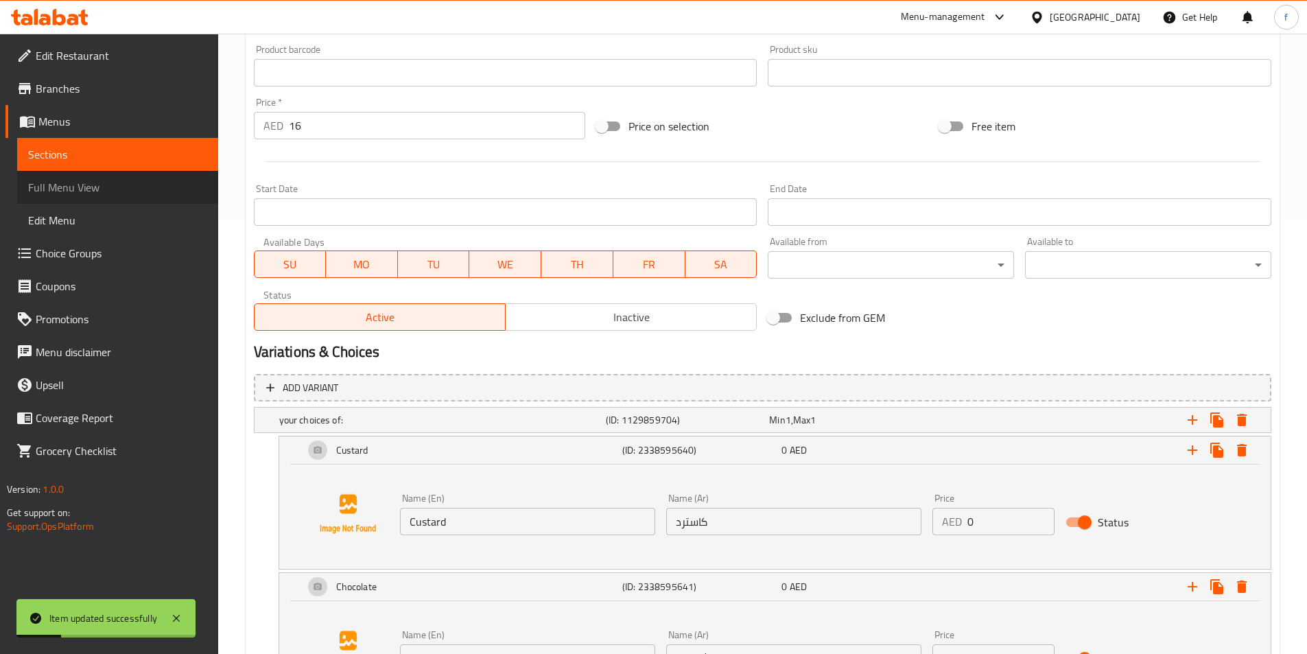
click at [94, 180] on span "Full Menu View" at bounding box center [117, 187] width 179 height 16
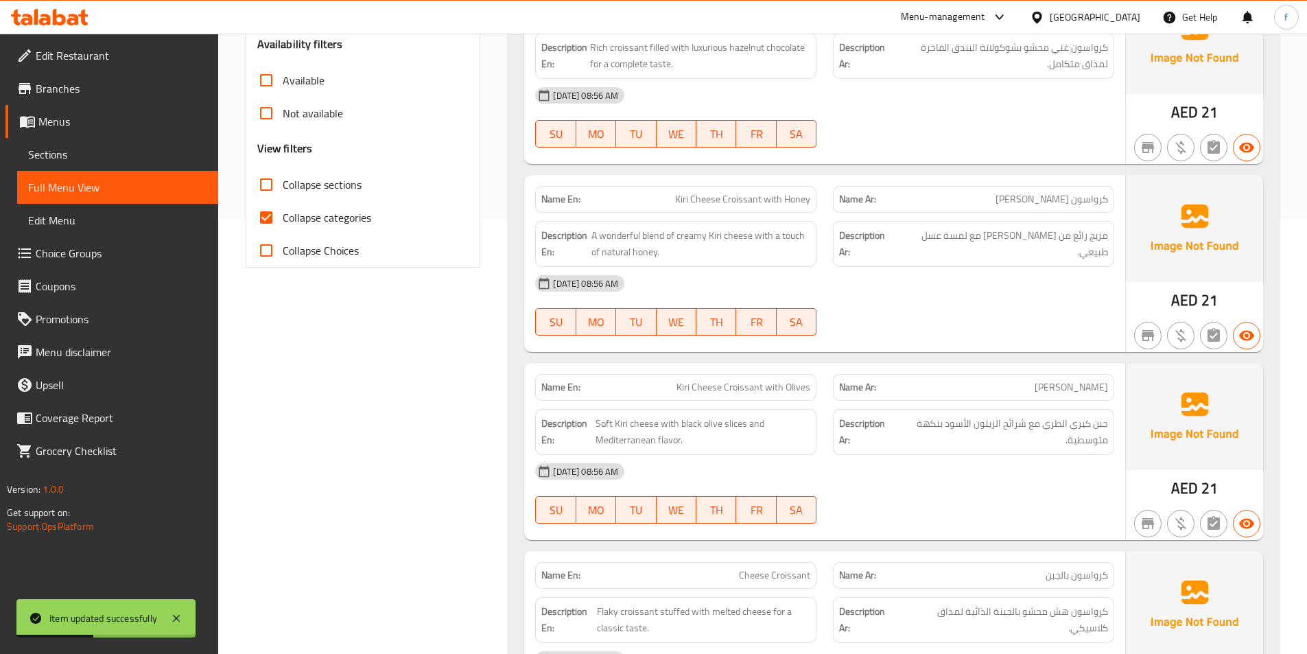
drag, startPoint x: 261, startPoint y: 216, endPoint x: 269, endPoint y: 220, distance: 8.6
click at [263, 216] on input "Collapse categories" at bounding box center [266, 217] width 33 height 33
checkbox input "false"
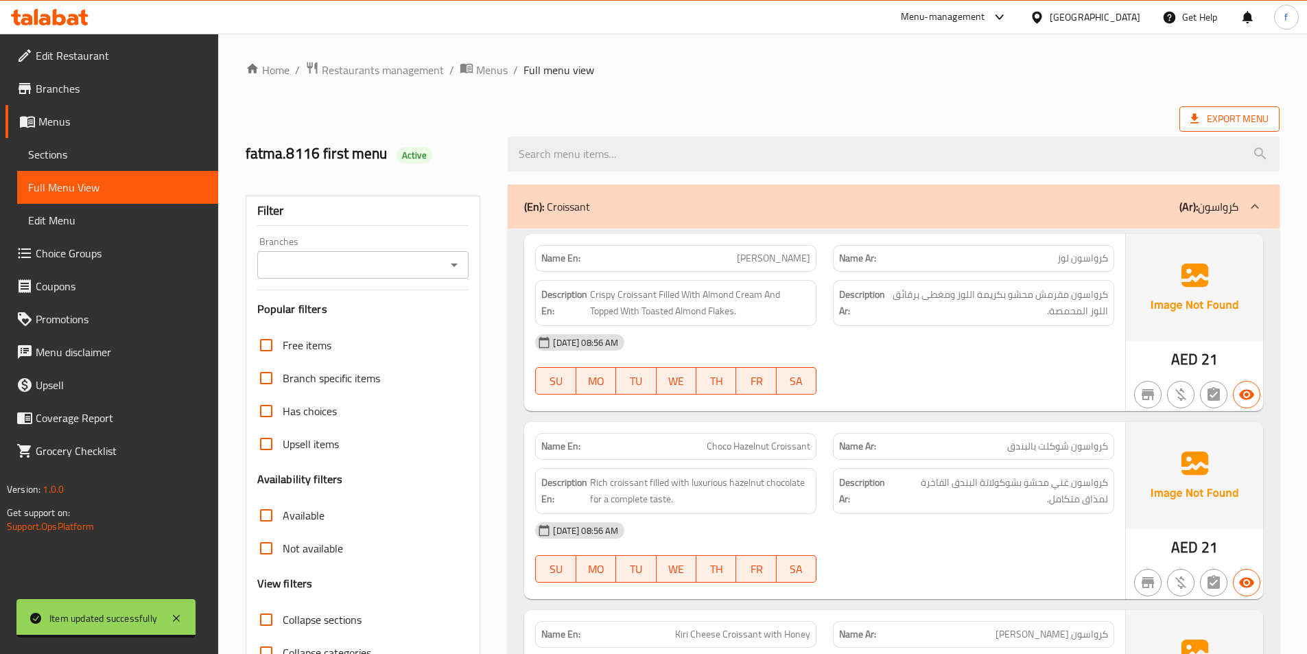
click at [1256, 113] on span "Export Menu" at bounding box center [1229, 118] width 78 height 17
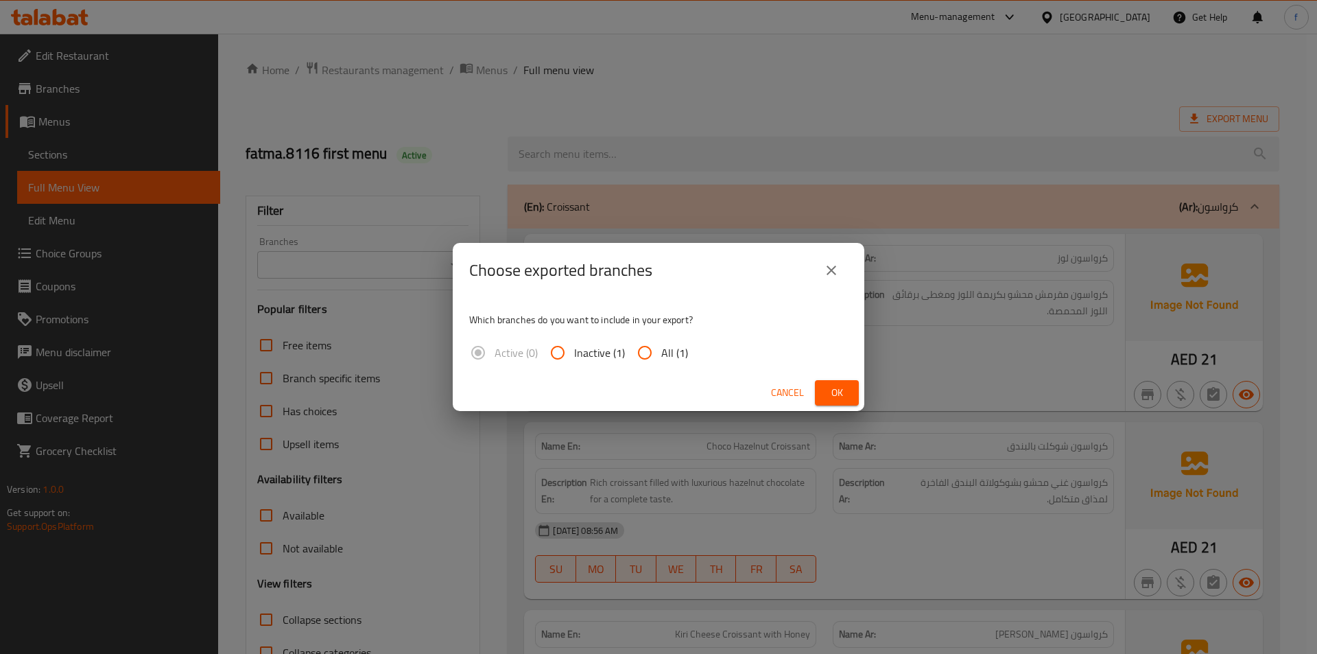
click at [653, 348] on input "All (1)" at bounding box center [644, 352] width 33 height 33
radio input "true"
click at [829, 393] on span "Ok" at bounding box center [837, 392] width 22 height 17
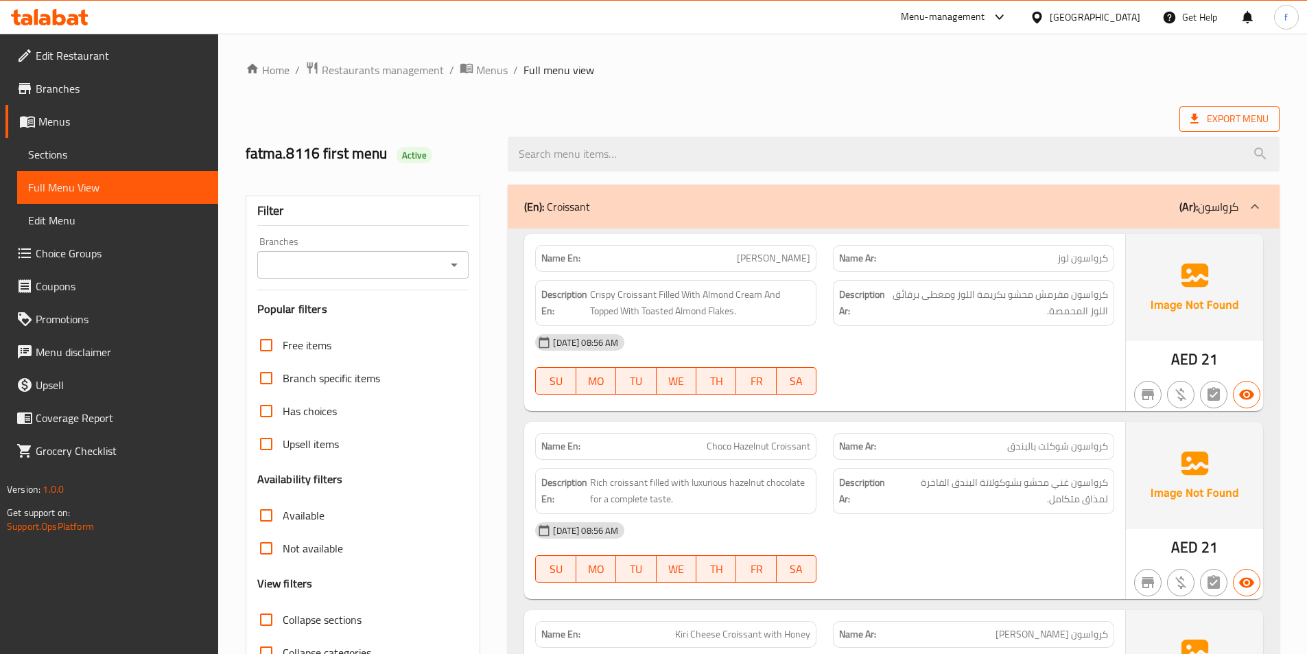
click at [1245, 119] on span "Export Menu" at bounding box center [1229, 118] width 78 height 17
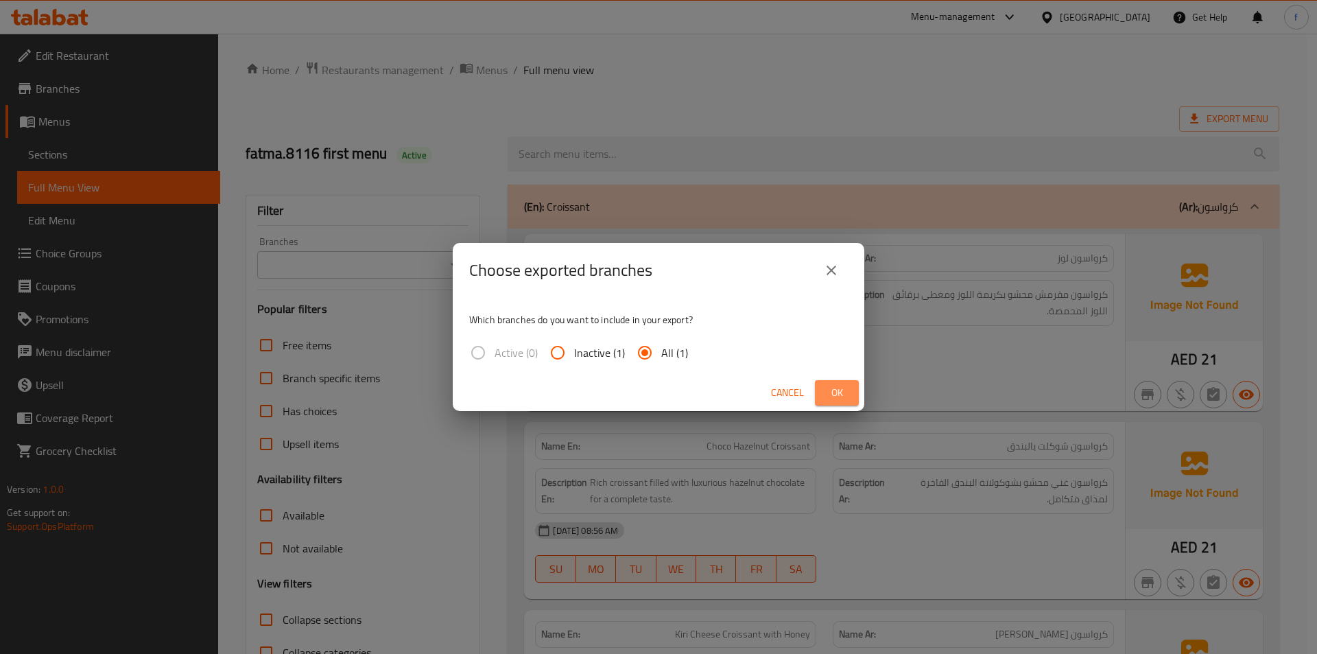
click at [831, 392] on span "Ok" at bounding box center [837, 392] width 22 height 17
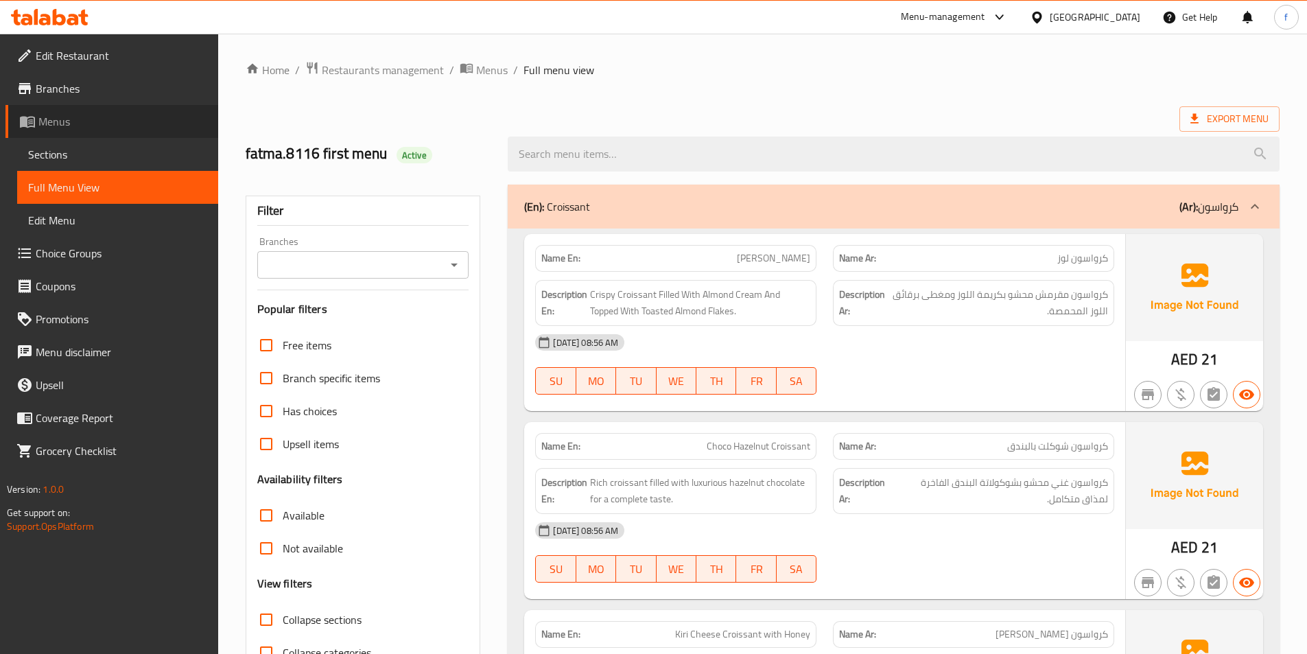
click at [125, 125] on span "Menus" at bounding box center [122, 121] width 169 height 16
